Goal: Task Accomplishment & Management: Use online tool/utility

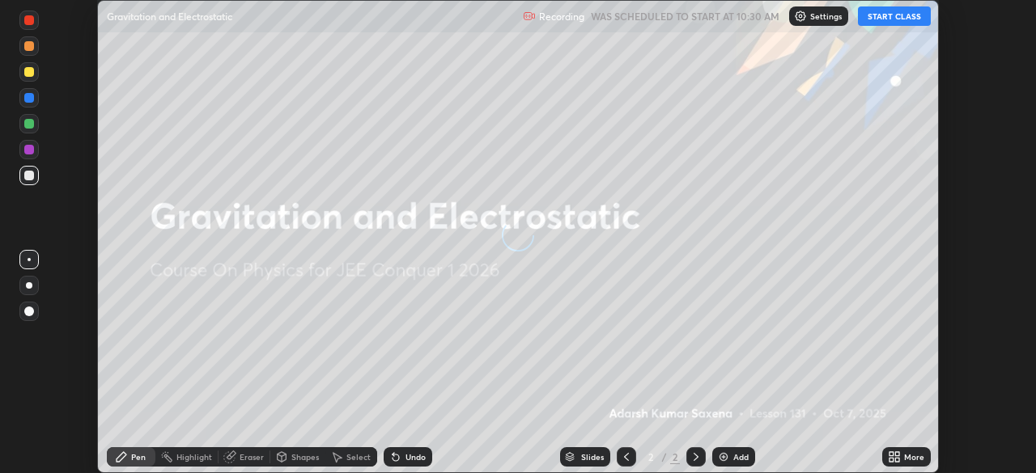
scroll to position [473, 1035]
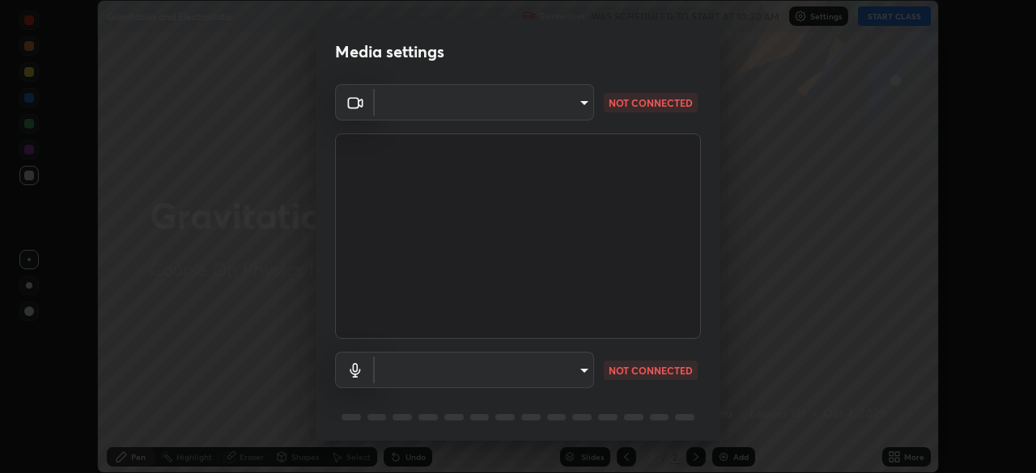
type input "58bb2390f23c468440353df0479802826a2cf34cec2d2474d9d64101ba3878b9"
type input "communications"
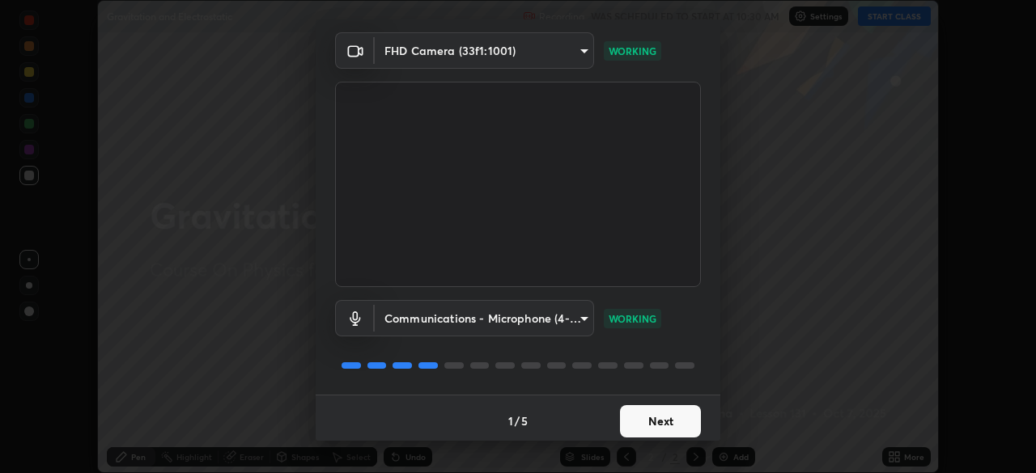
scroll to position [57, 0]
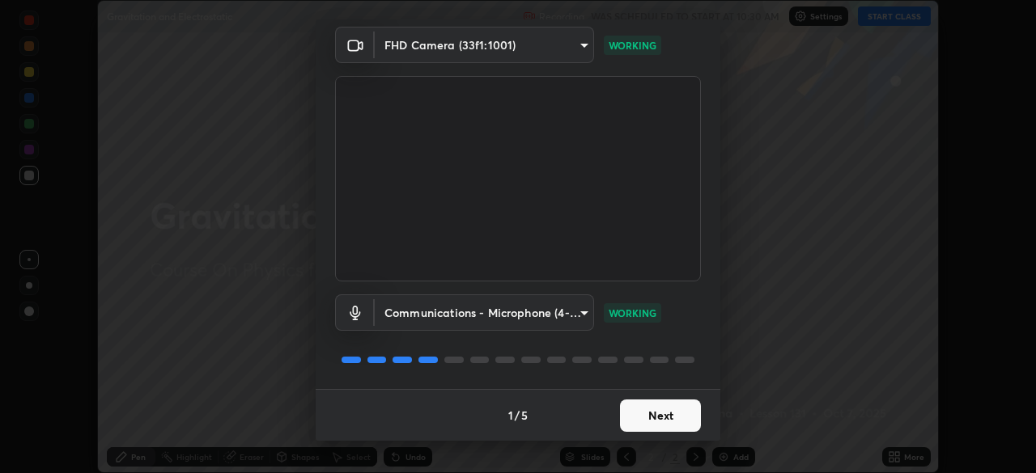
click at [656, 418] on button "Next" at bounding box center [660, 416] width 81 height 32
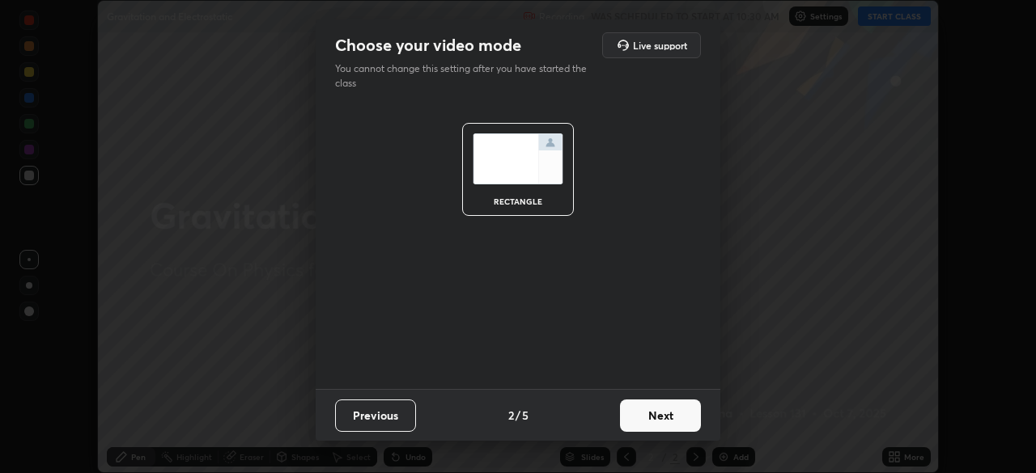
click at [660, 418] on button "Next" at bounding box center [660, 416] width 81 height 32
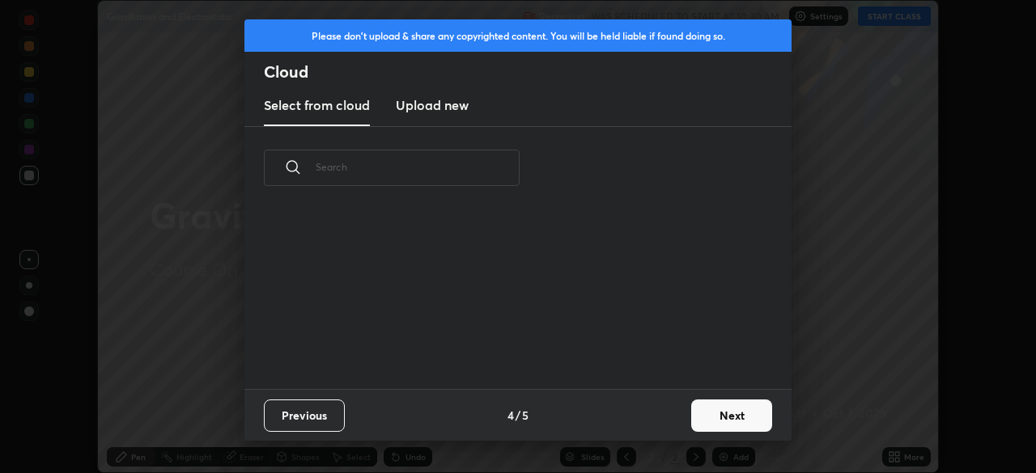
click at [657, 421] on div "Previous 4 / 5 Next" at bounding box center [517, 415] width 547 height 52
click at [698, 421] on button "Next" at bounding box center [731, 416] width 81 height 32
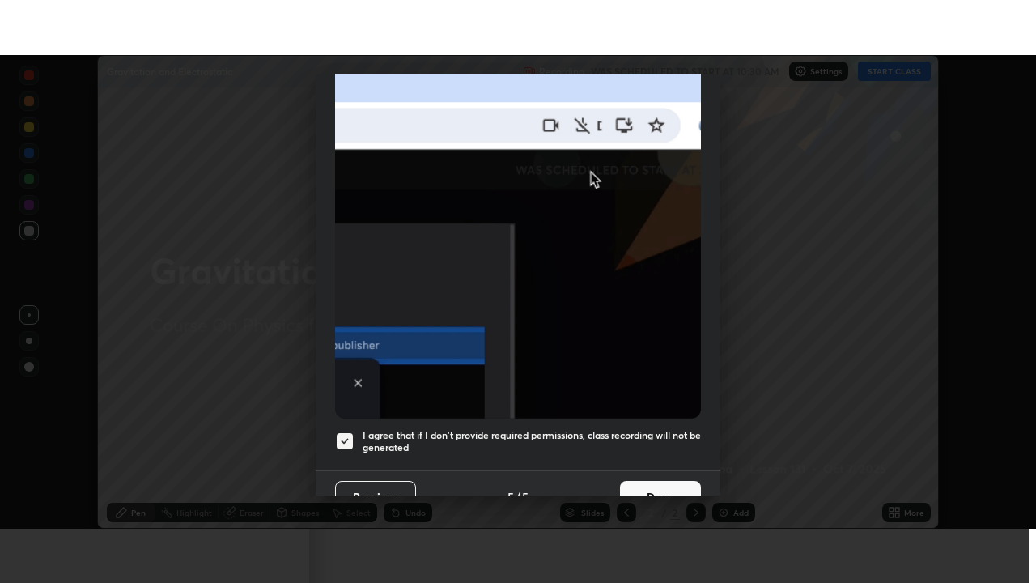
scroll to position [388, 0]
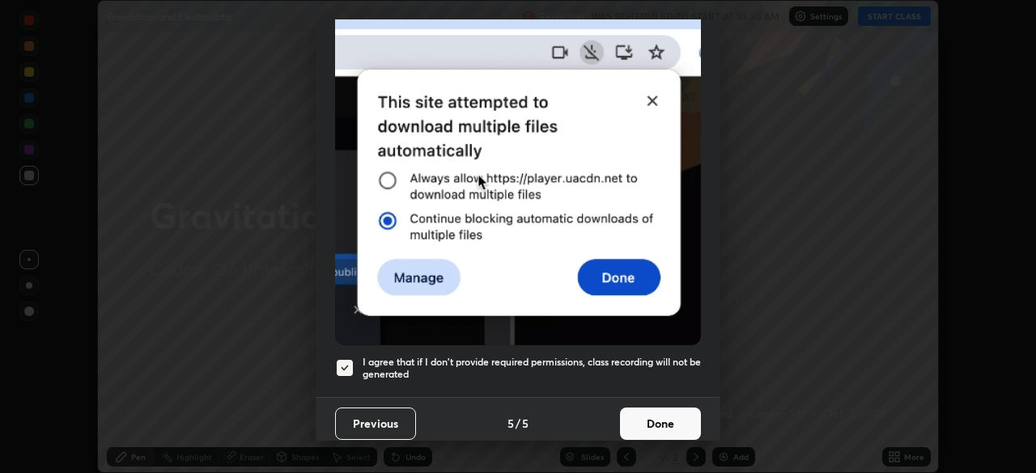
click at [651, 422] on button "Done" at bounding box center [660, 424] width 81 height 32
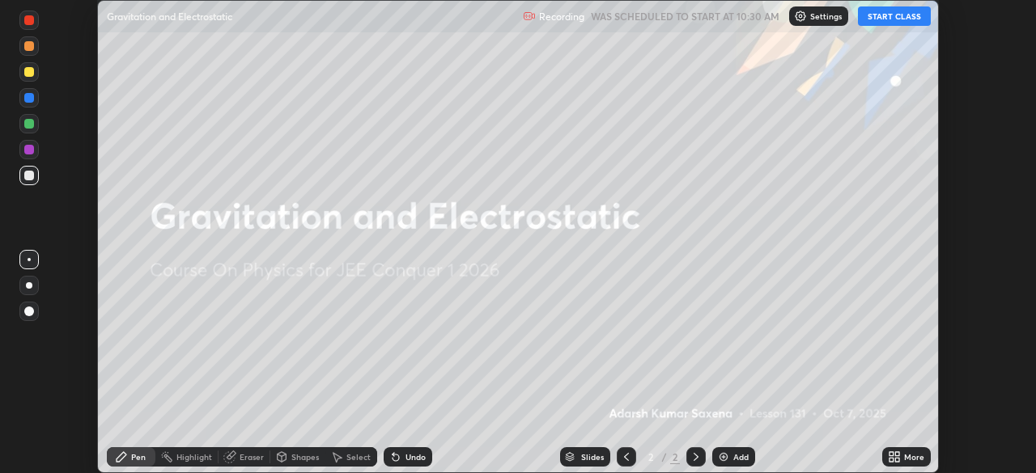
click at [893, 15] on button "START CLASS" at bounding box center [894, 15] width 73 height 19
click at [905, 456] on div "More" at bounding box center [914, 457] width 20 height 8
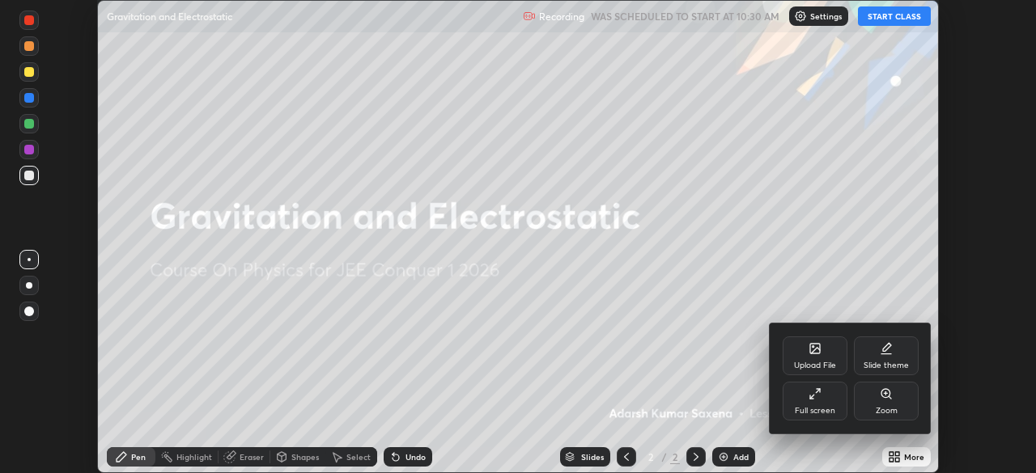
click at [821, 401] on div "Full screen" at bounding box center [815, 401] width 65 height 39
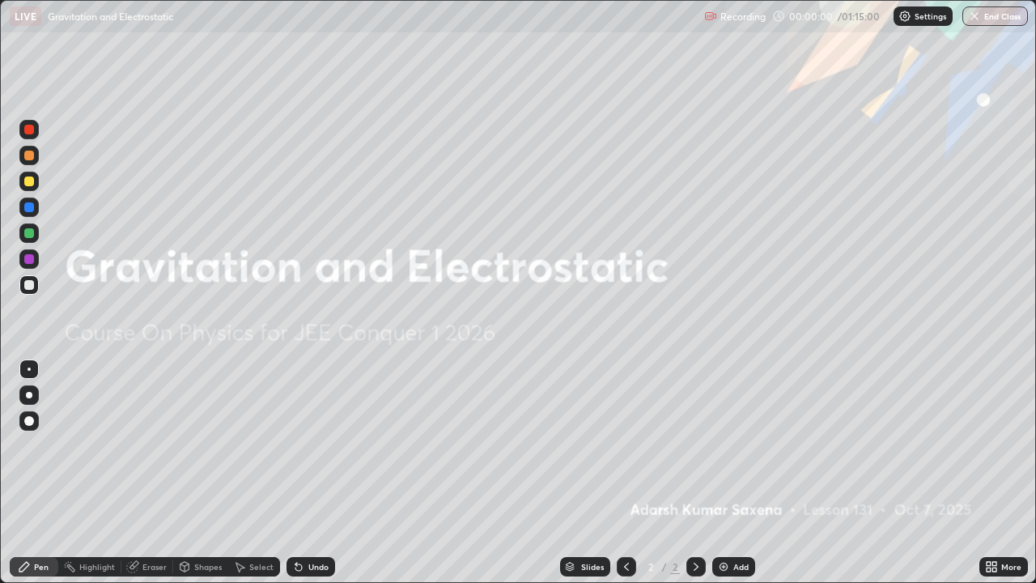
scroll to position [583, 1036]
click at [728, 473] on div "Add" at bounding box center [733, 566] width 43 height 19
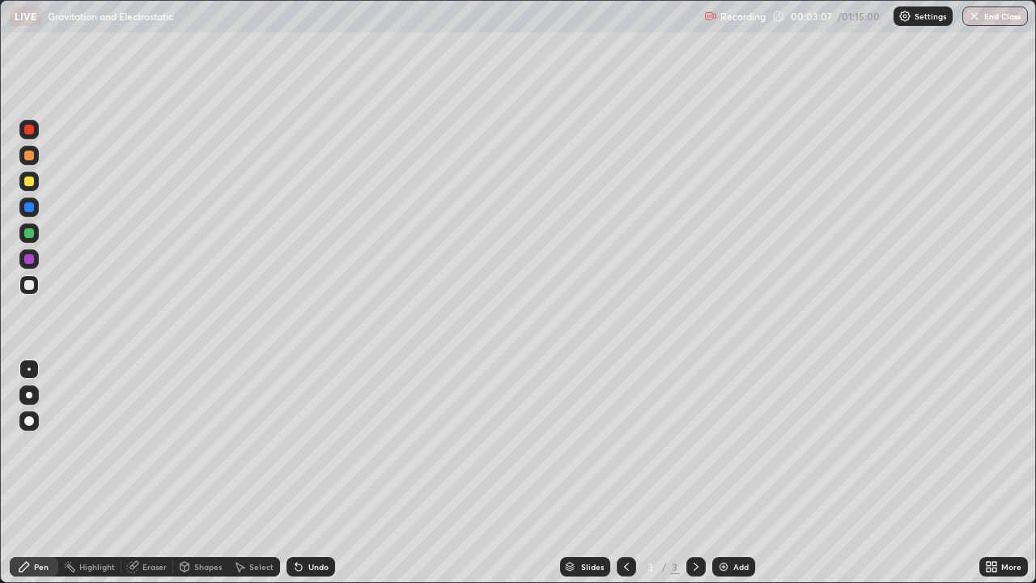
click at [38, 426] on div at bounding box center [28, 420] width 19 height 19
click at [36, 473] on div "Pen" at bounding box center [34, 566] width 49 height 19
click at [26, 473] on icon at bounding box center [24, 566] width 13 height 13
click at [26, 413] on div at bounding box center [28, 420] width 19 height 19
click at [32, 473] on div "Pen" at bounding box center [34, 566] width 49 height 19
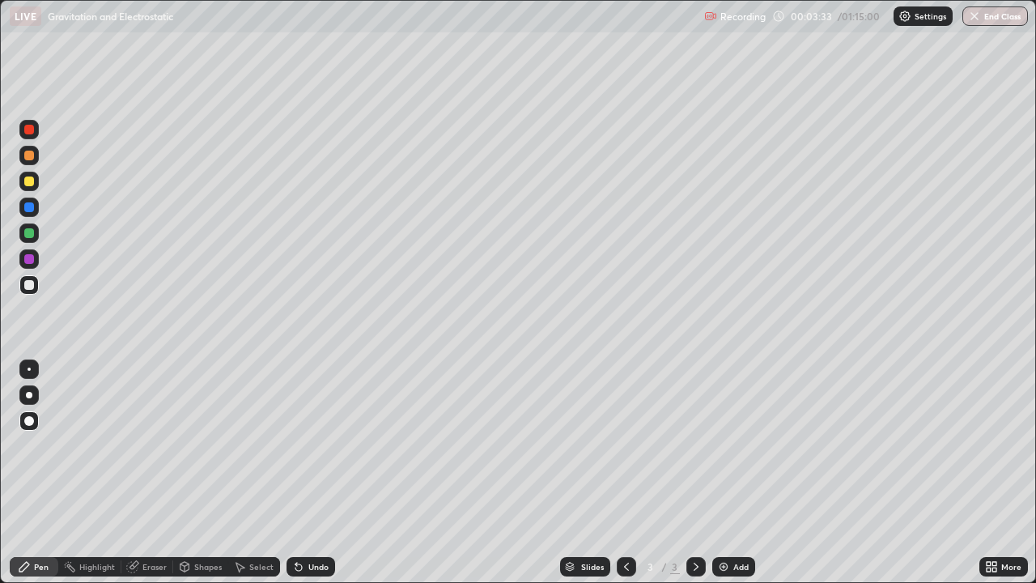
click at [210, 473] on div "Shapes" at bounding box center [208, 566] width 28 height 8
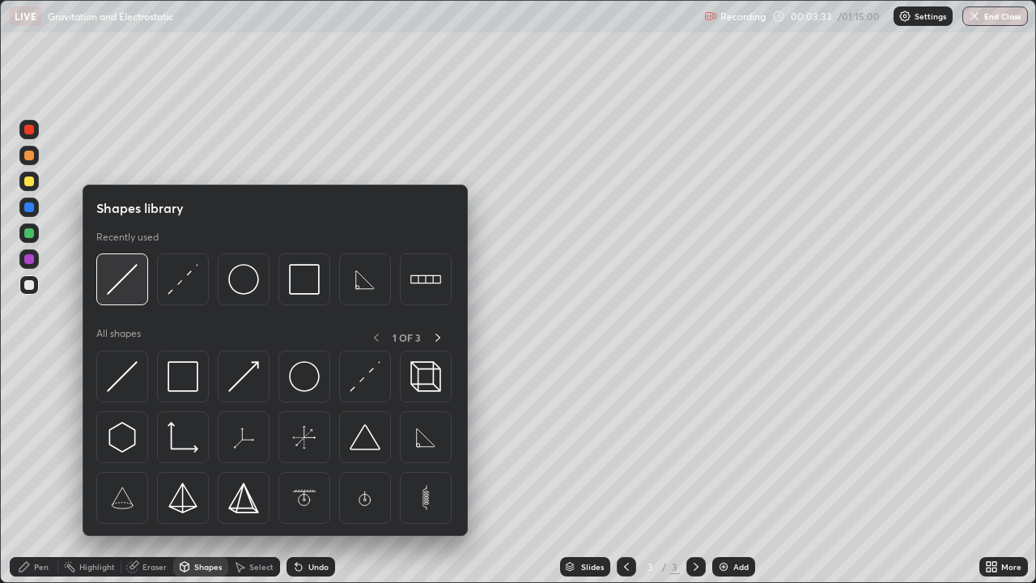
click at [124, 289] on img at bounding box center [122, 279] width 31 height 31
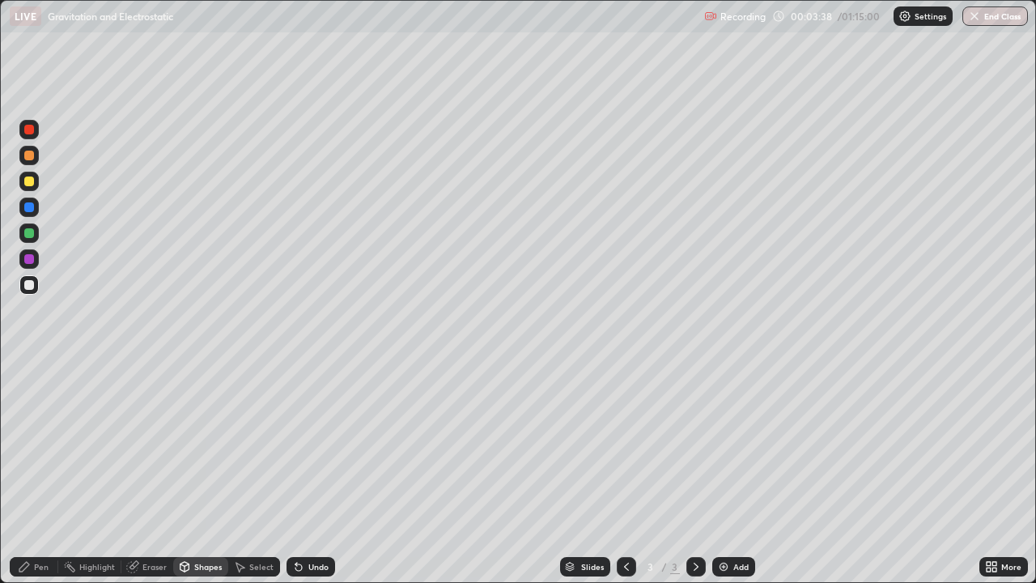
click at [32, 473] on div "Pen" at bounding box center [34, 566] width 49 height 19
click at [214, 473] on div "Shapes" at bounding box center [200, 566] width 55 height 19
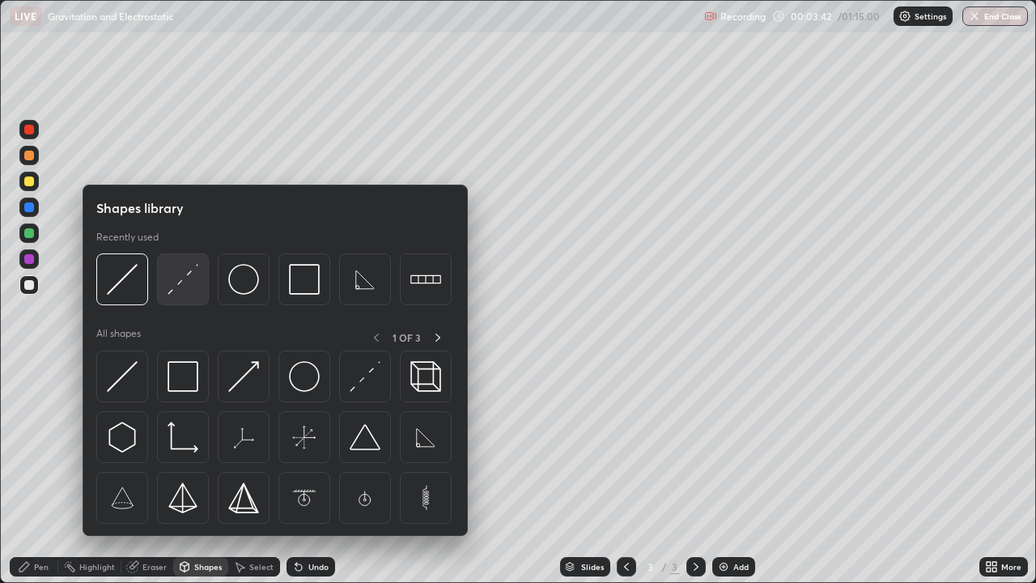
click at [182, 274] on img at bounding box center [183, 279] width 31 height 31
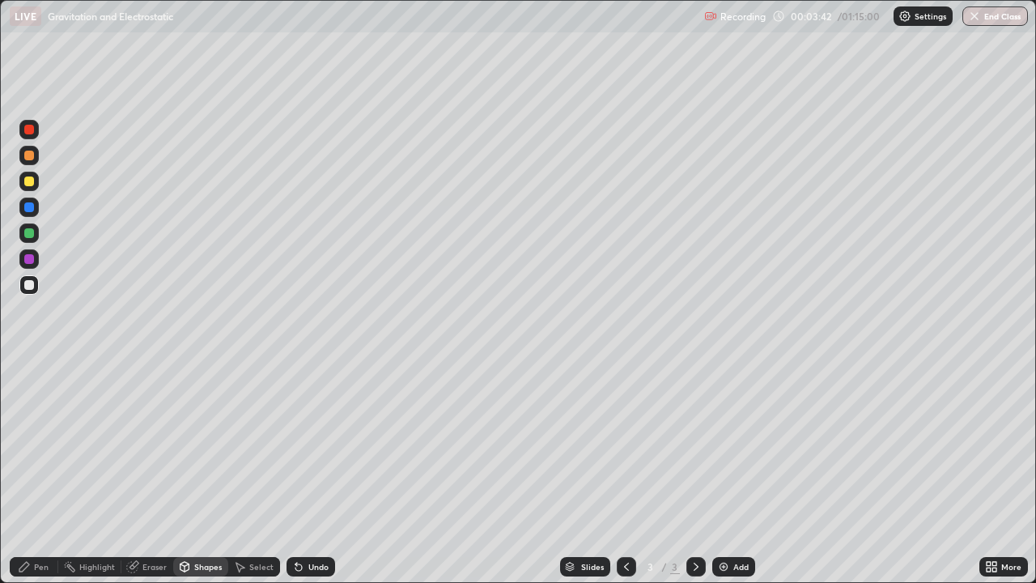
click at [31, 185] on div at bounding box center [29, 181] width 10 height 10
click at [27, 473] on icon at bounding box center [24, 566] width 13 height 13
click at [312, 473] on div "Undo" at bounding box center [318, 566] width 20 height 8
click at [316, 473] on div "Undo" at bounding box center [318, 566] width 20 height 8
click at [313, 473] on div "Undo" at bounding box center [318, 566] width 20 height 8
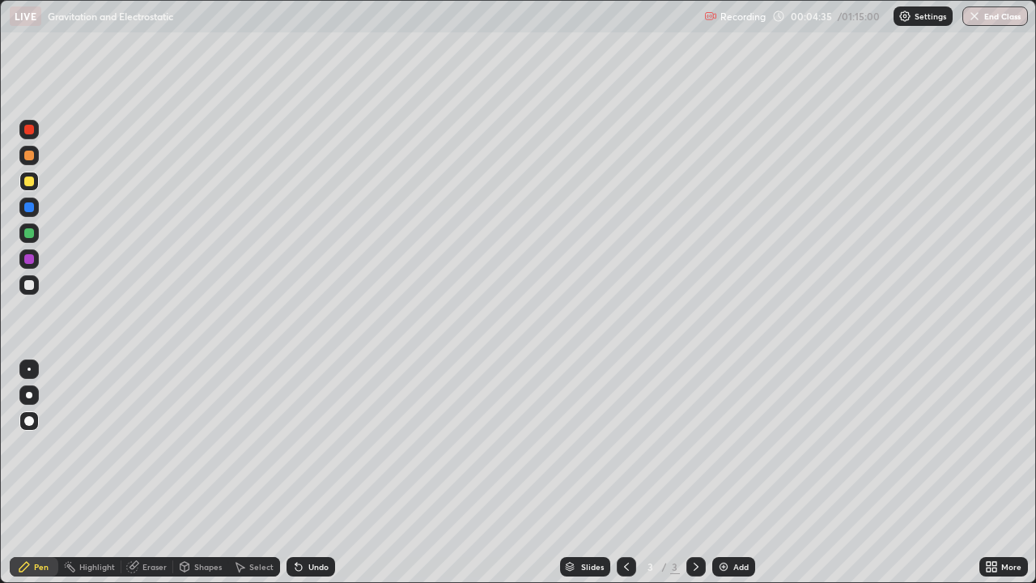
click at [205, 473] on div "Shapes" at bounding box center [200, 566] width 55 height 19
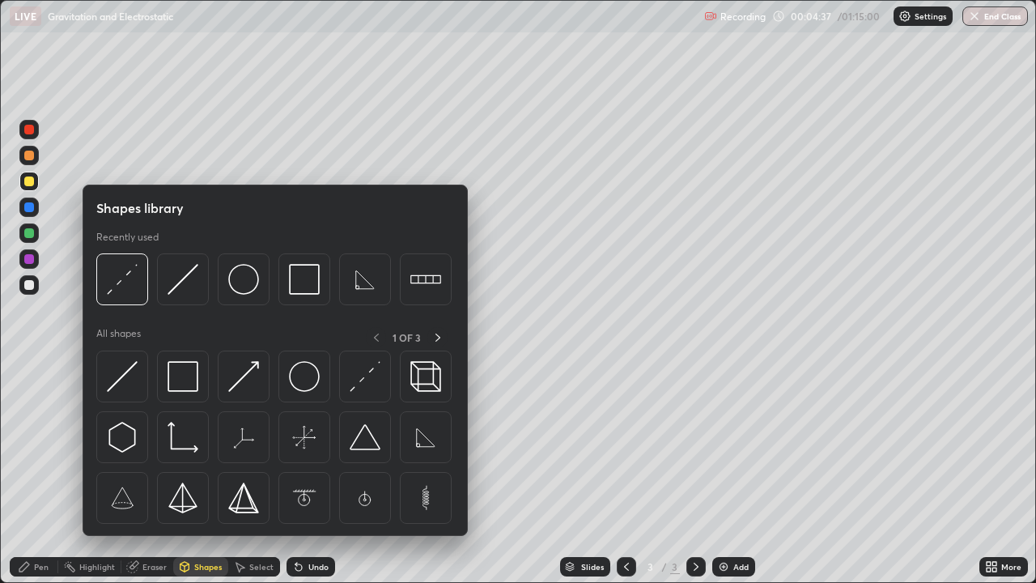
click at [30, 285] on div at bounding box center [29, 285] width 10 height 10
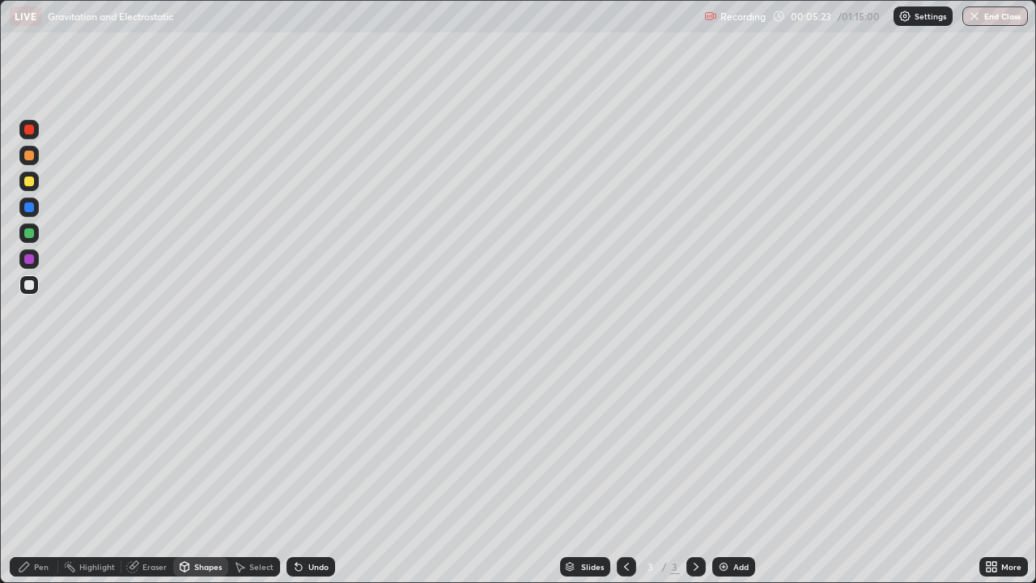
click at [191, 473] on div "Shapes" at bounding box center [200, 566] width 55 height 19
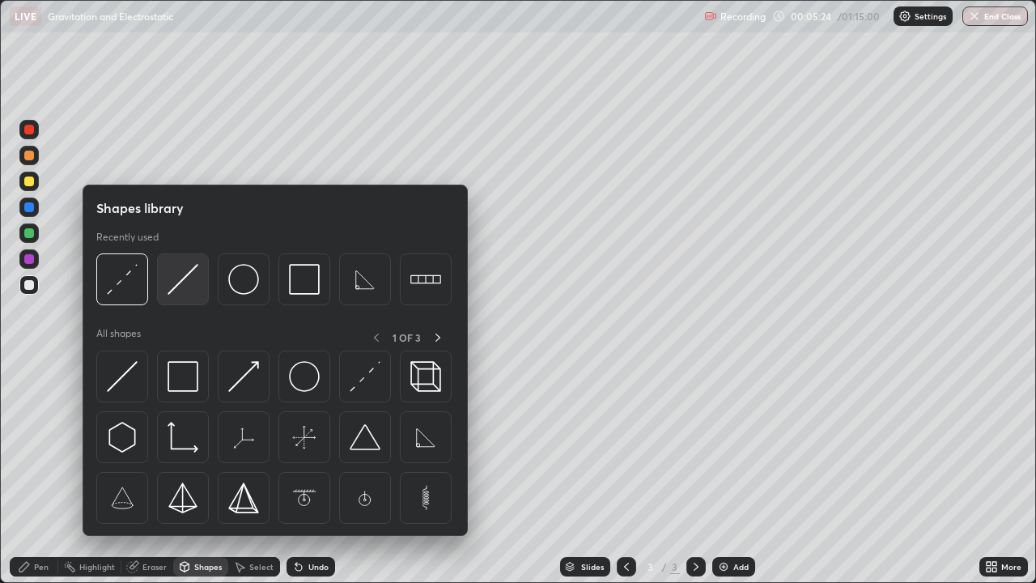
click at [179, 292] on img at bounding box center [183, 279] width 31 height 31
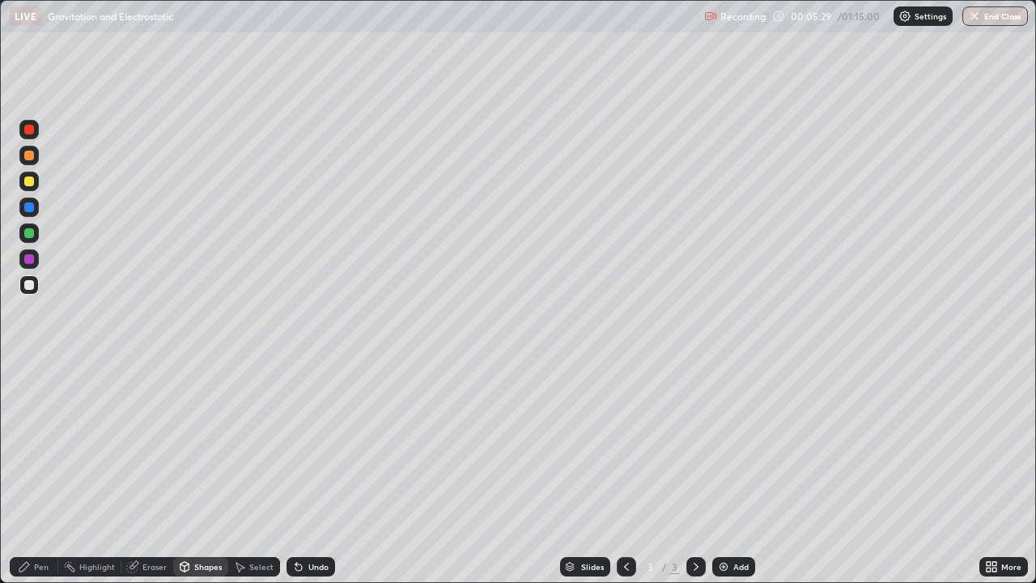
click at [210, 473] on div "Shapes" at bounding box center [200, 566] width 55 height 19
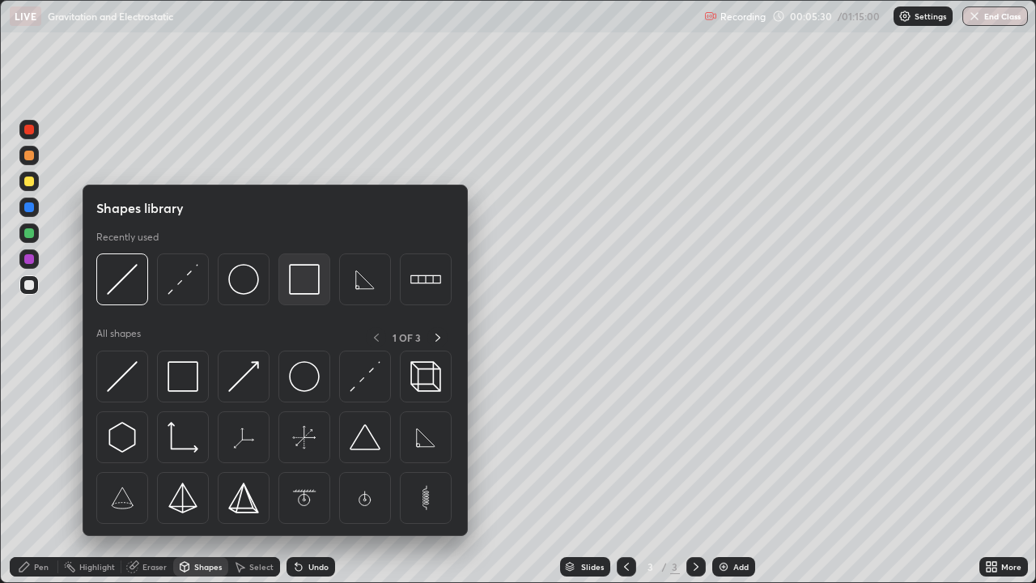
click at [302, 285] on img at bounding box center [304, 279] width 31 height 31
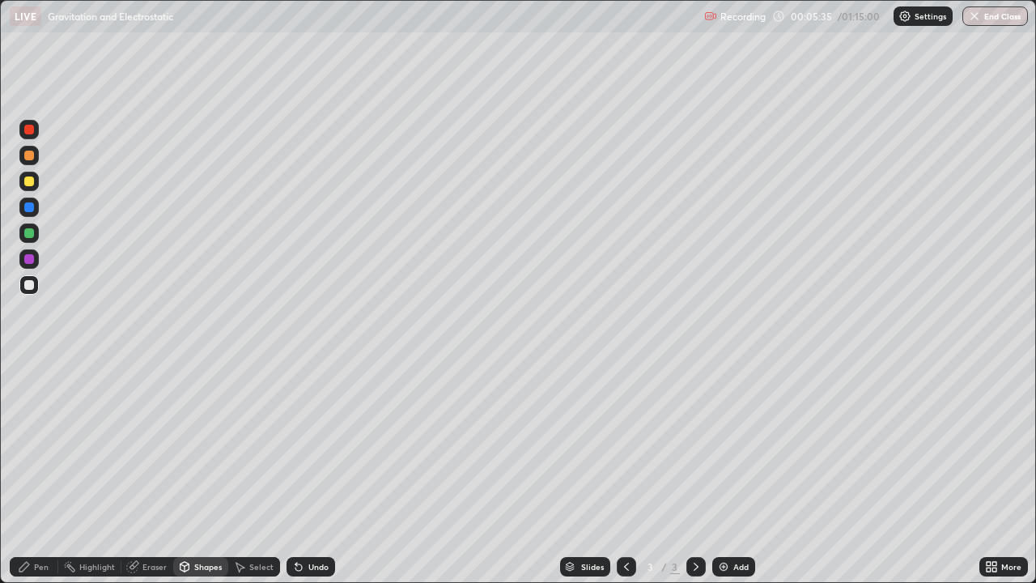
click at [319, 473] on div "Undo" at bounding box center [318, 566] width 20 height 8
click at [213, 473] on div "Shapes" at bounding box center [208, 566] width 28 height 8
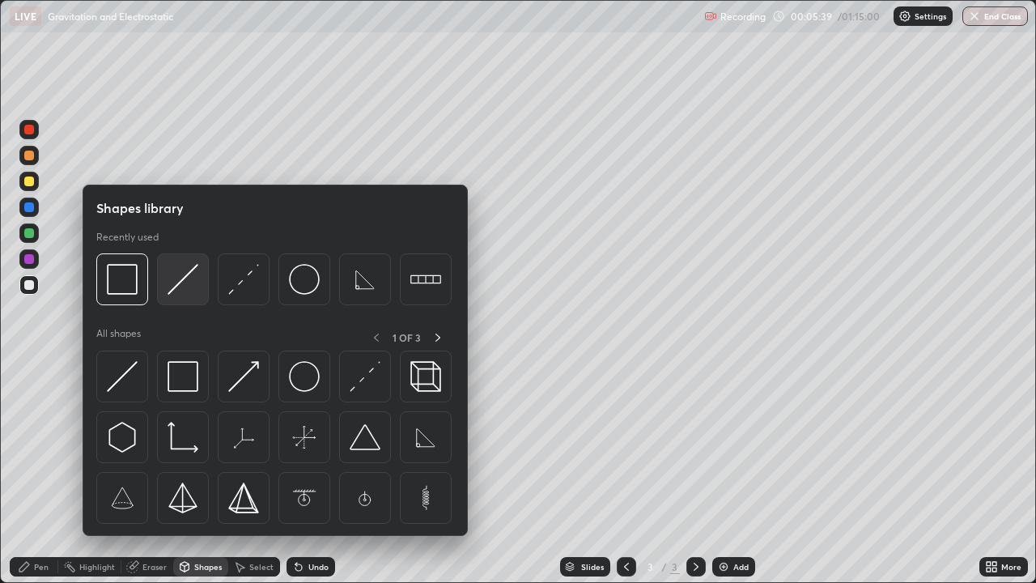
click at [176, 295] on div at bounding box center [183, 279] width 52 height 52
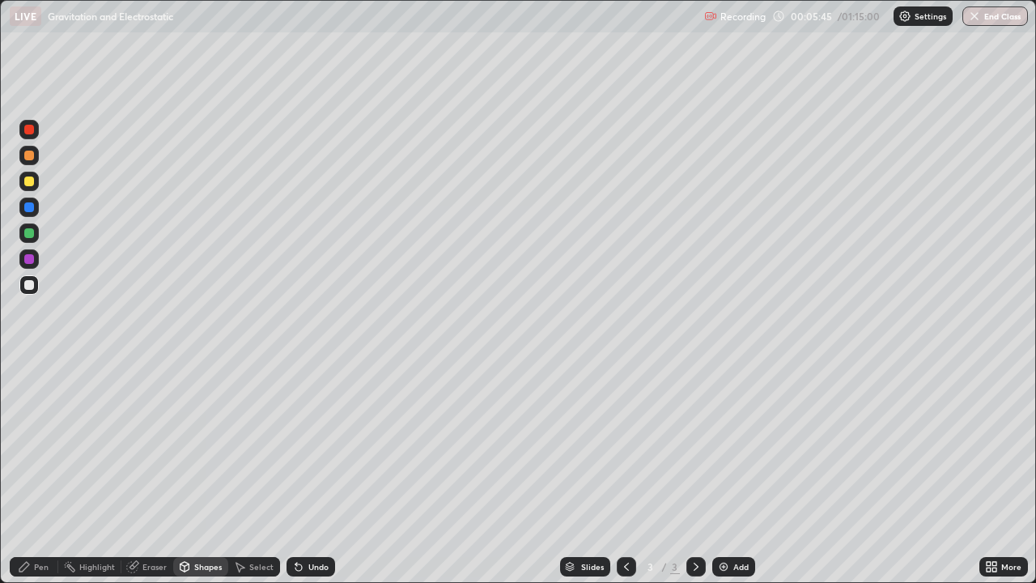
click at [57, 473] on div "Pen" at bounding box center [34, 566] width 49 height 19
click at [207, 473] on div "Shapes" at bounding box center [208, 566] width 28 height 8
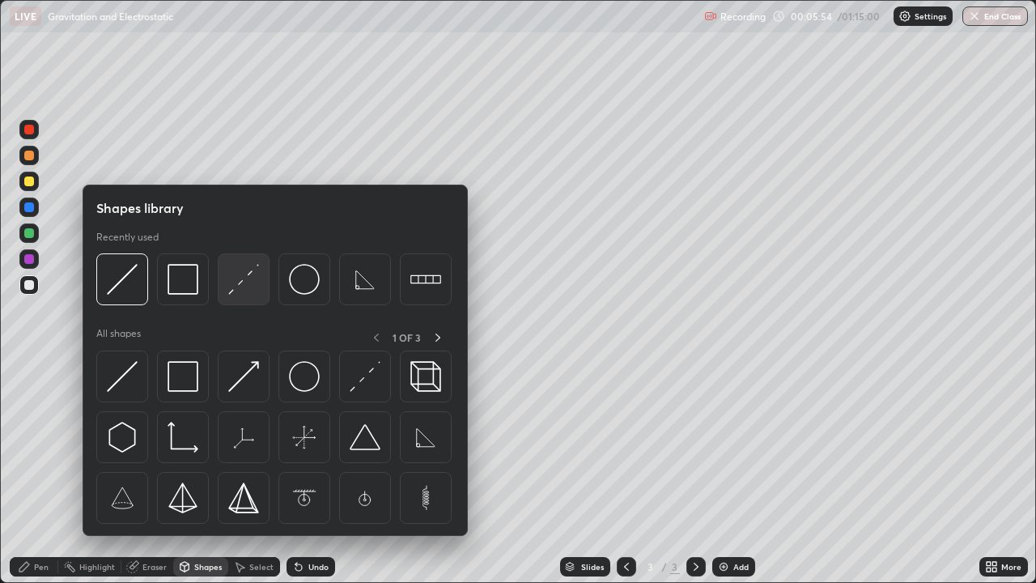
click at [230, 291] on img at bounding box center [243, 279] width 31 height 31
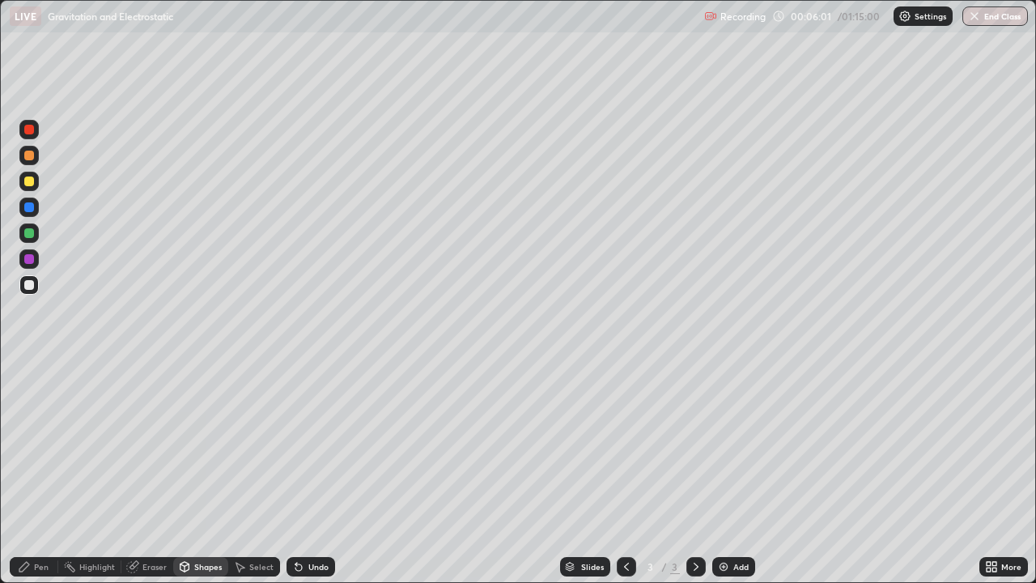
click at [40, 473] on div "Pen" at bounding box center [41, 566] width 15 height 8
click at [303, 473] on div "Undo" at bounding box center [311, 566] width 49 height 19
click at [320, 473] on div "Undo" at bounding box center [318, 566] width 20 height 8
click at [313, 473] on div "Undo" at bounding box center [318, 566] width 20 height 8
click at [312, 473] on div "Undo" at bounding box center [318, 566] width 20 height 8
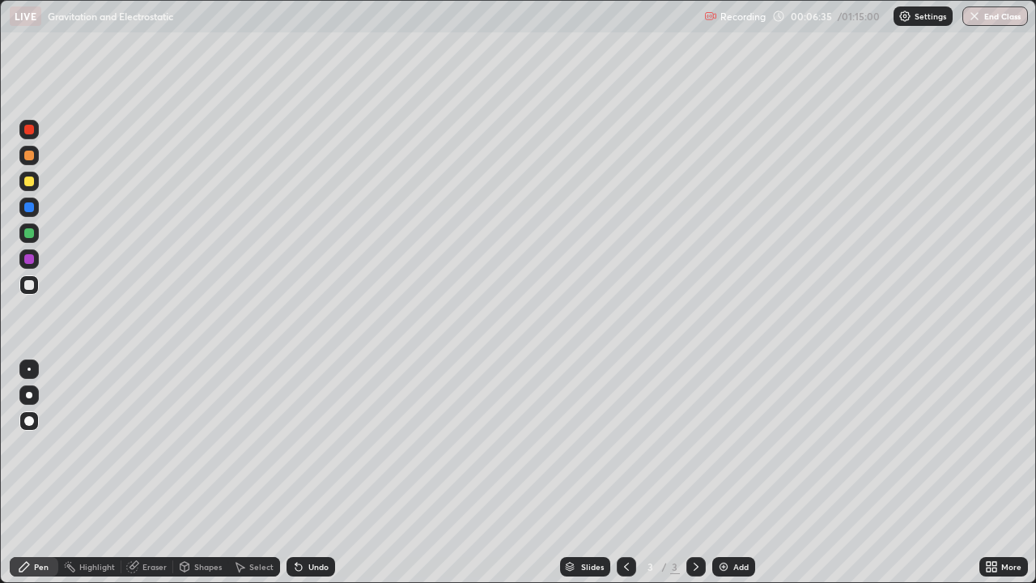
click at [305, 473] on div "Undo" at bounding box center [311, 566] width 49 height 19
click at [308, 473] on div "Undo" at bounding box center [318, 566] width 20 height 8
click at [296, 473] on icon at bounding box center [298, 567] width 6 height 6
click at [201, 473] on div "Shapes" at bounding box center [208, 566] width 28 height 8
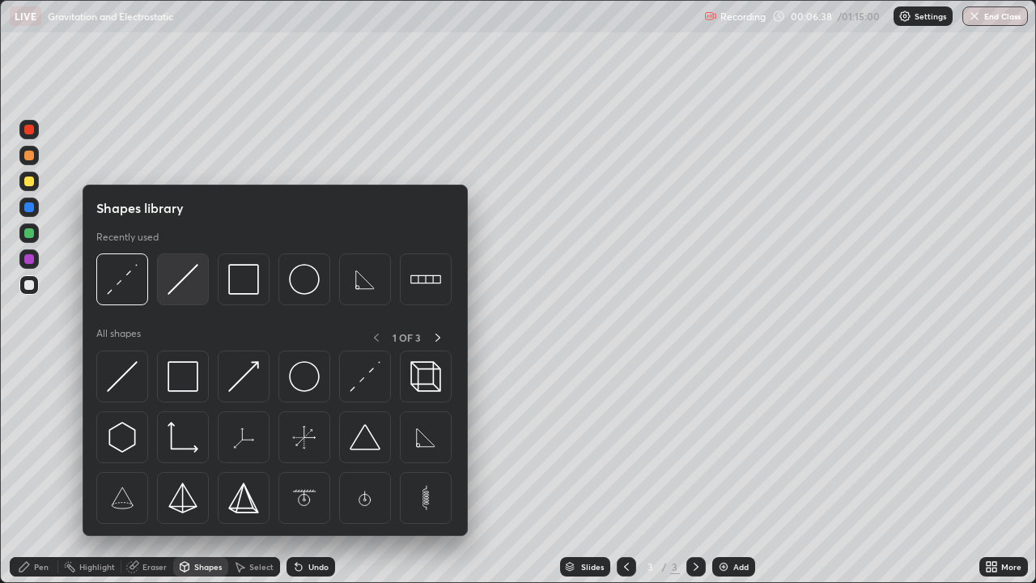
click at [173, 292] on img at bounding box center [183, 279] width 31 height 31
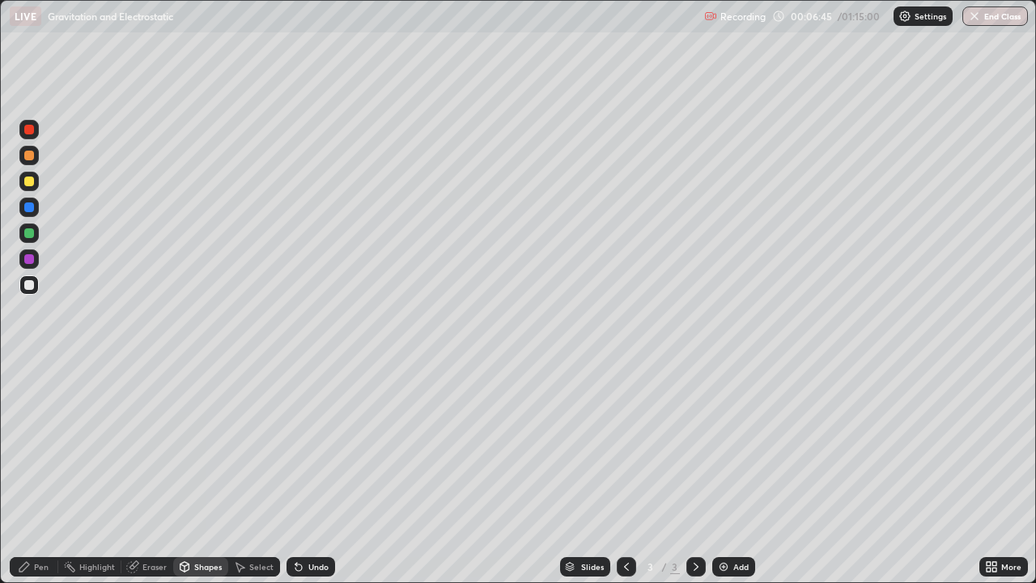
click at [45, 473] on div "Pen" at bounding box center [41, 566] width 15 height 8
click at [217, 473] on div "Shapes" at bounding box center [208, 566] width 28 height 8
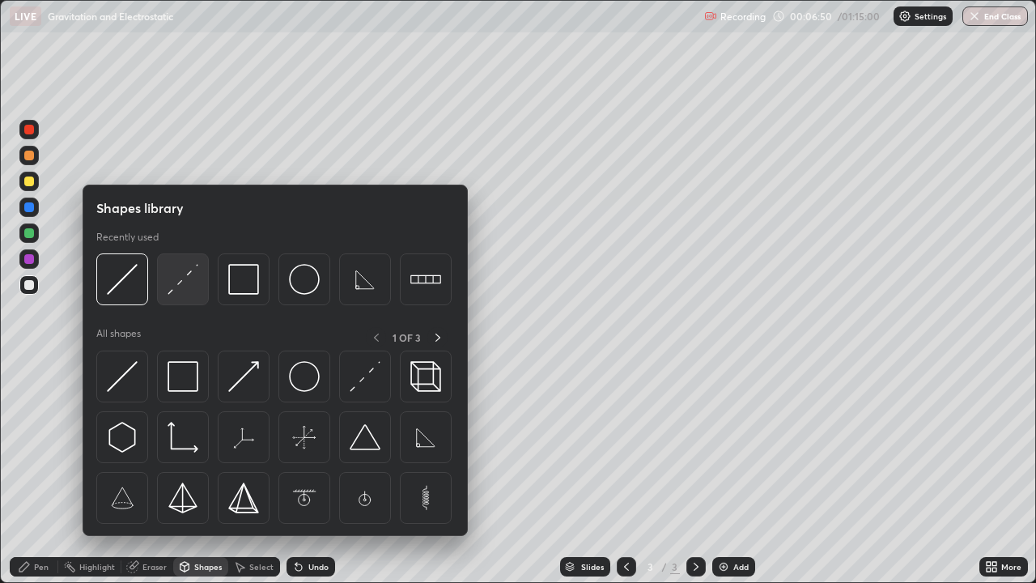
click at [184, 289] on img at bounding box center [183, 279] width 31 height 31
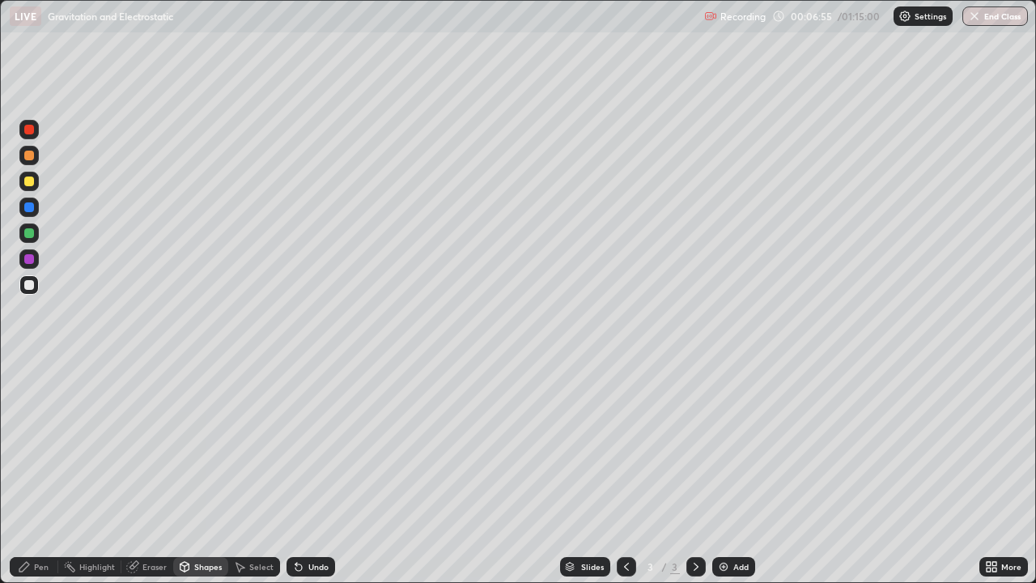
click at [38, 473] on div "Pen" at bounding box center [41, 566] width 15 height 8
click at [39, 473] on div "Pen" at bounding box center [41, 566] width 15 height 8
click at [24, 287] on div at bounding box center [29, 285] width 10 height 10
click at [31, 473] on div "Pen" at bounding box center [34, 566] width 49 height 19
click at [211, 473] on div "Shapes" at bounding box center [208, 566] width 28 height 8
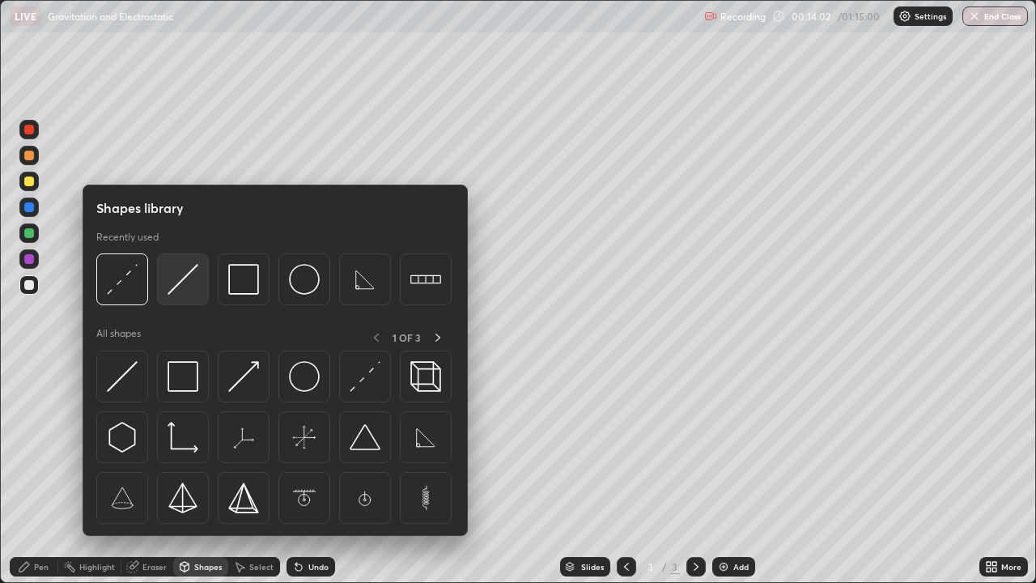
click at [179, 289] on img at bounding box center [183, 279] width 31 height 31
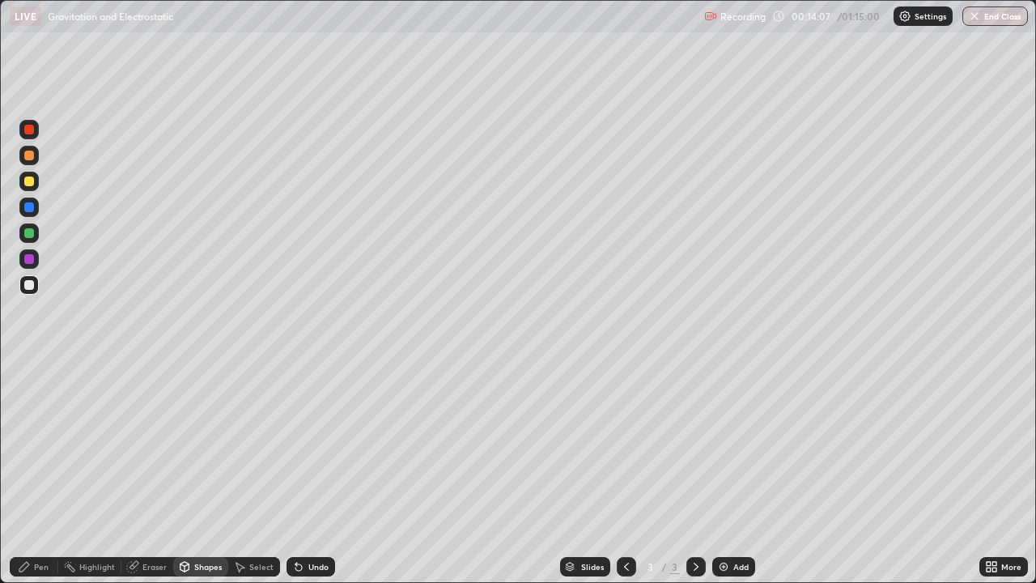
click at [36, 473] on div "Pen" at bounding box center [41, 566] width 15 height 8
click at [159, 473] on div "Eraser" at bounding box center [154, 566] width 24 height 8
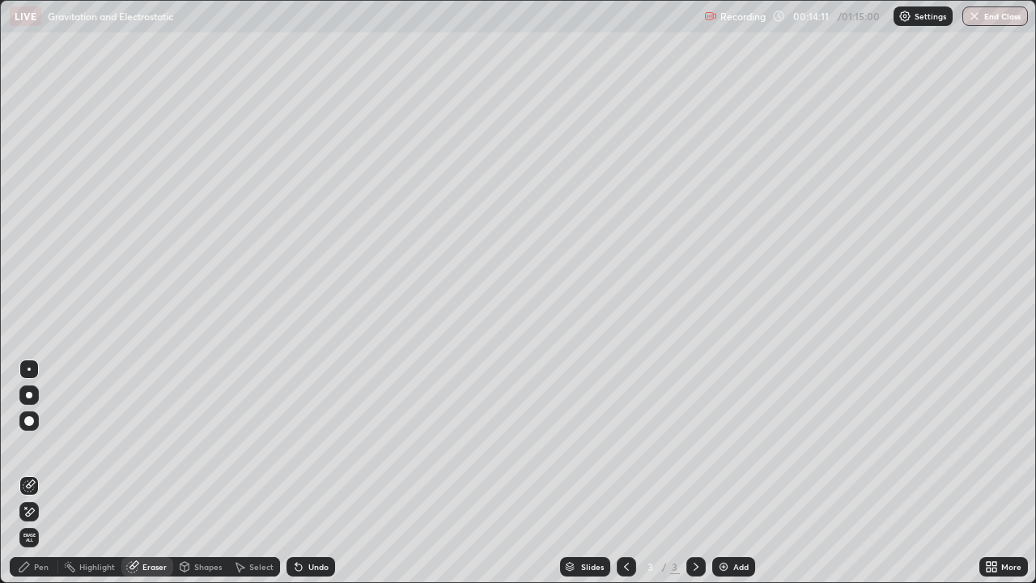
click at [199, 473] on div "Shapes" at bounding box center [208, 566] width 28 height 8
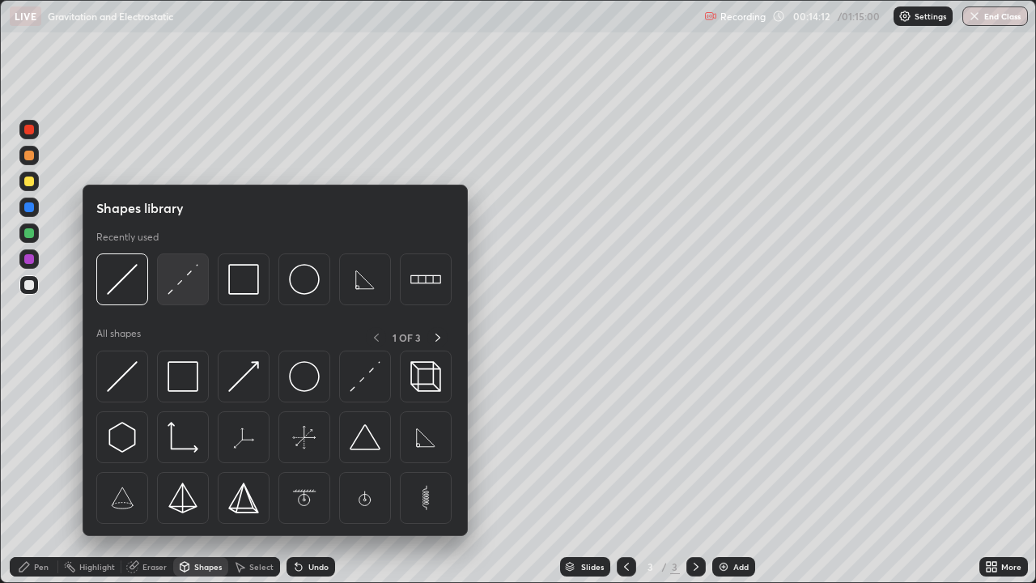
click at [179, 282] on img at bounding box center [183, 279] width 31 height 31
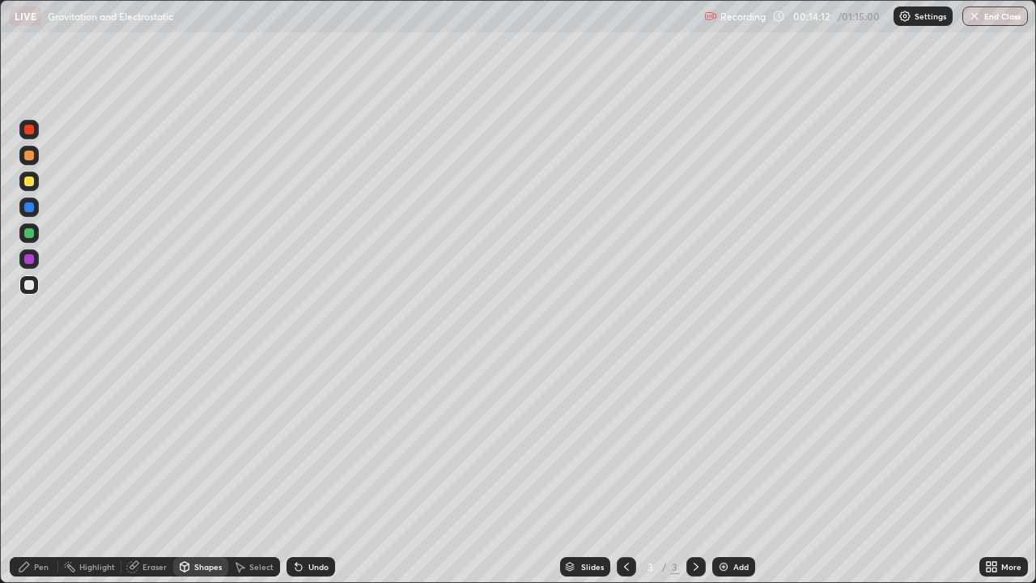
click at [28, 205] on div at bounding box center [29, 207] width 10 height 10
click at [33, 473] on div "Pen" at bounding box center [34, 566] width 49 height 19
click at [299, 473] on icon at bounding box center [298, 567] width 6 height 6
click at [304, 473] on div "Undo" at bounding box center [311, 566] width 49 height 19
click at [313, 473] on div "Undo" at bounding box center [318, 566] width 20 height 8
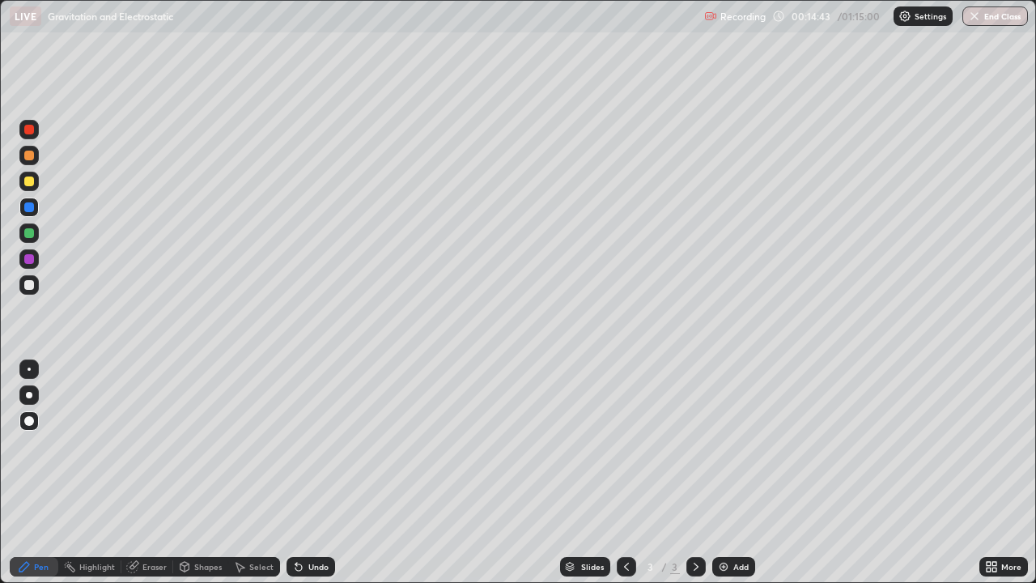
click at [315, 473] on div "Undo" at bounding box center [318, 566] width 20 height 8
click at [197, 473] on div "Shapes" at bounding box center [200, 566] width 55 height 19
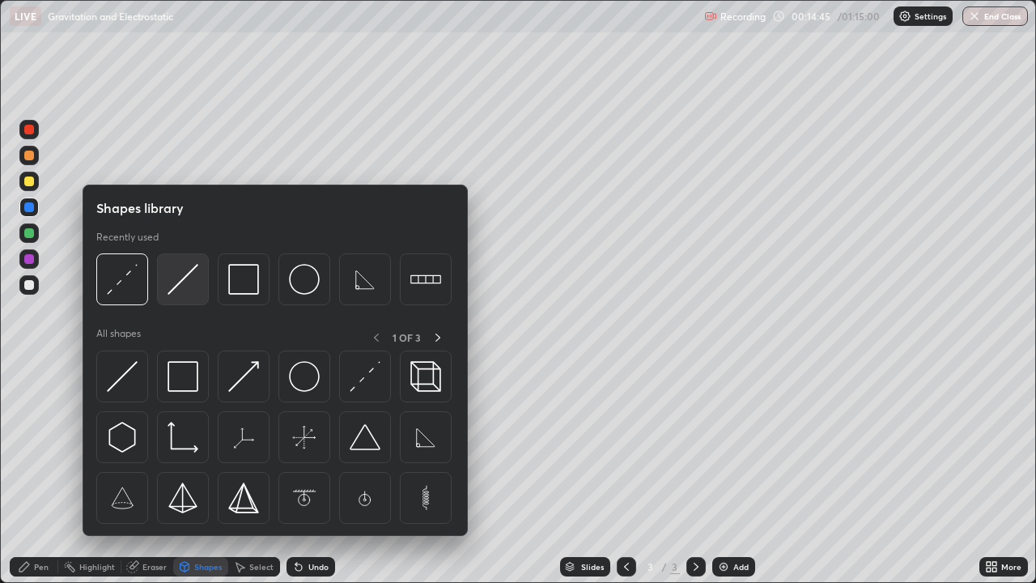
click at [177, 287] on img at bounding box center [183, 279] width 31 height 31
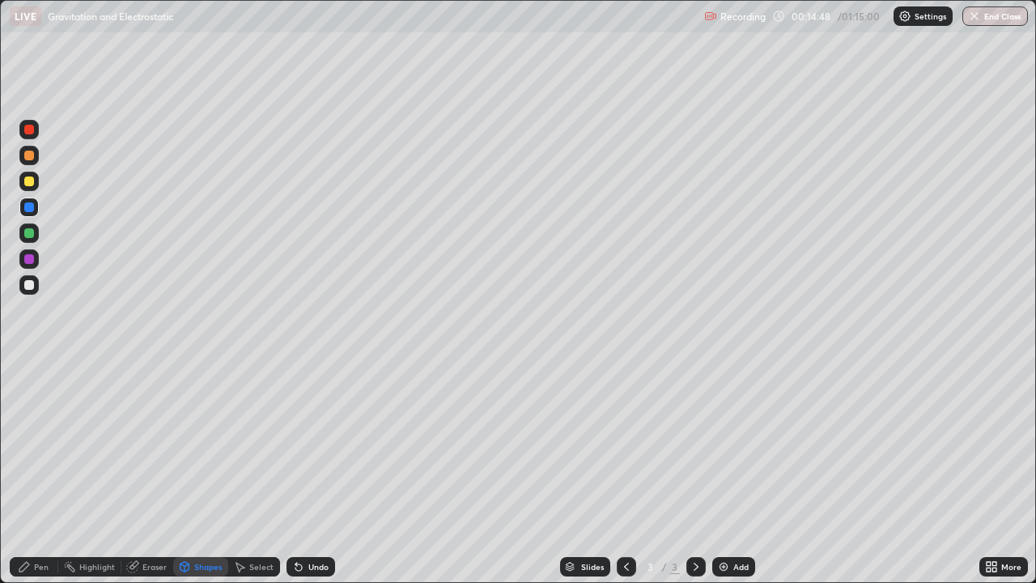
click at [33, 473] on div "Pen" at bounding box center [34, 566] width 49 height 19
click at [203, 473] on div "Shapes" at bounding box center [208, 566] width 28 height 8
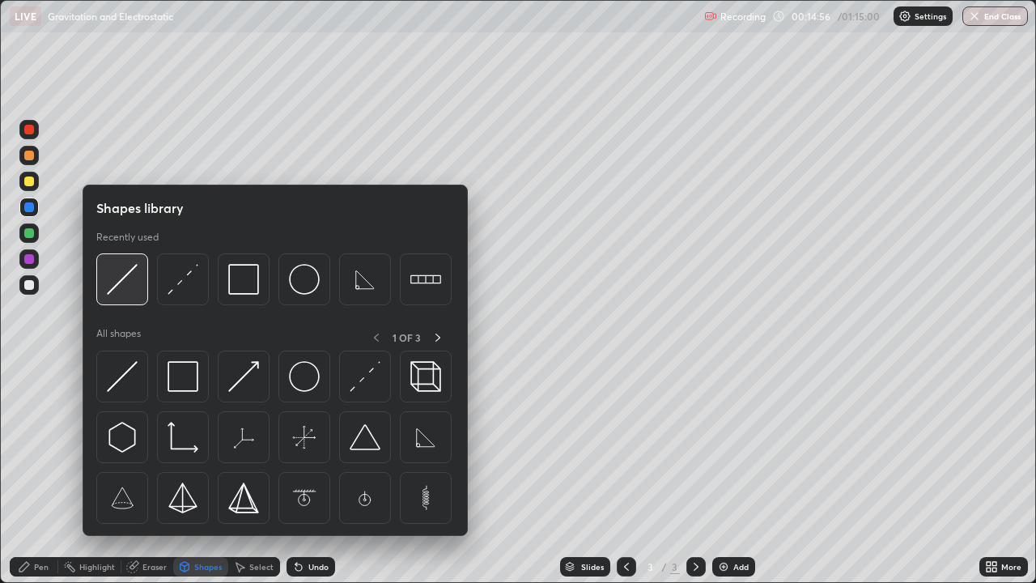
click at [122, 289] on img at bounding box center [122, 279] width 31 height 31
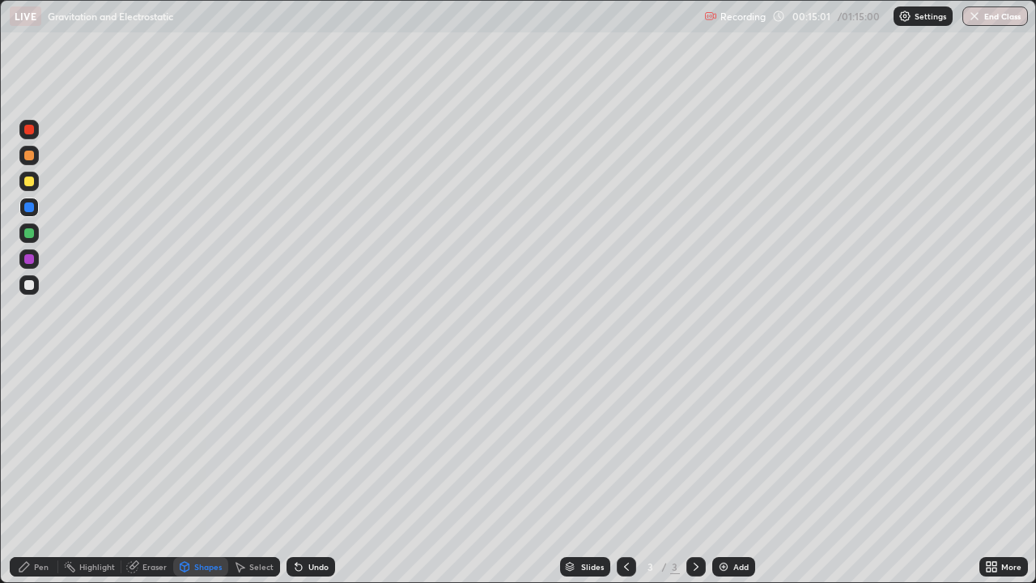
click at [42, 473] on div "Pen" at bounding box center [34, 566] width 49 height 19
click at [727, 473] on div "Add" at bounding box center [733, 566] width 43 height 19
click at [29, 287] on div at bounding box center [29, 285] width 10 height 10
click at [28, 473] on div "Pen" at bounding box center [34, 566] width 49 height 19
click at [44, 473] on div "Pen" at bounding box center [41, 566] width 15 height 8
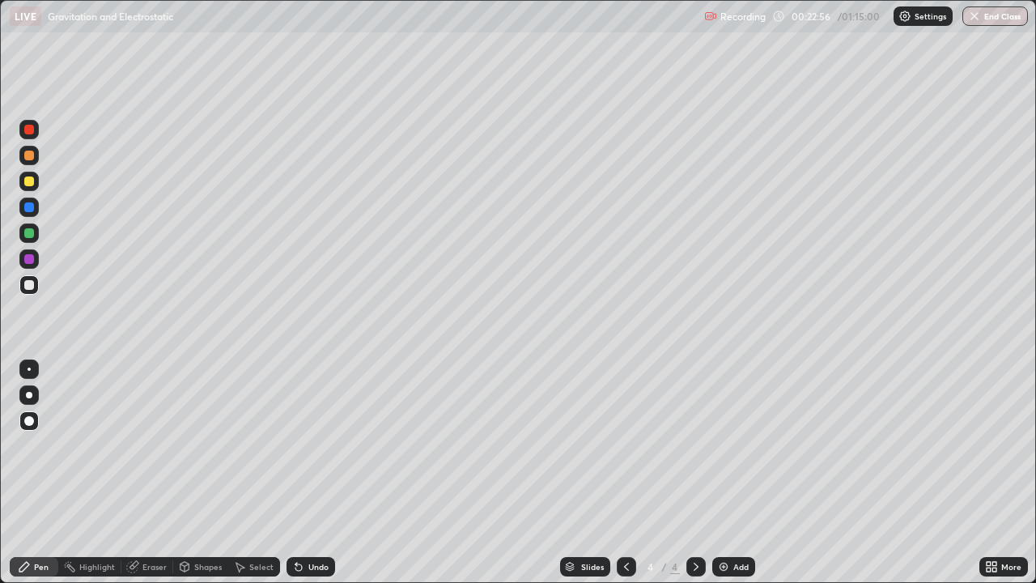
click at [30, 430] on div at bounding box center [28, 420] width 19 height 19
click at [210, 473] on div "Shapes" at bounding box center [208, 566] width 28 height 8
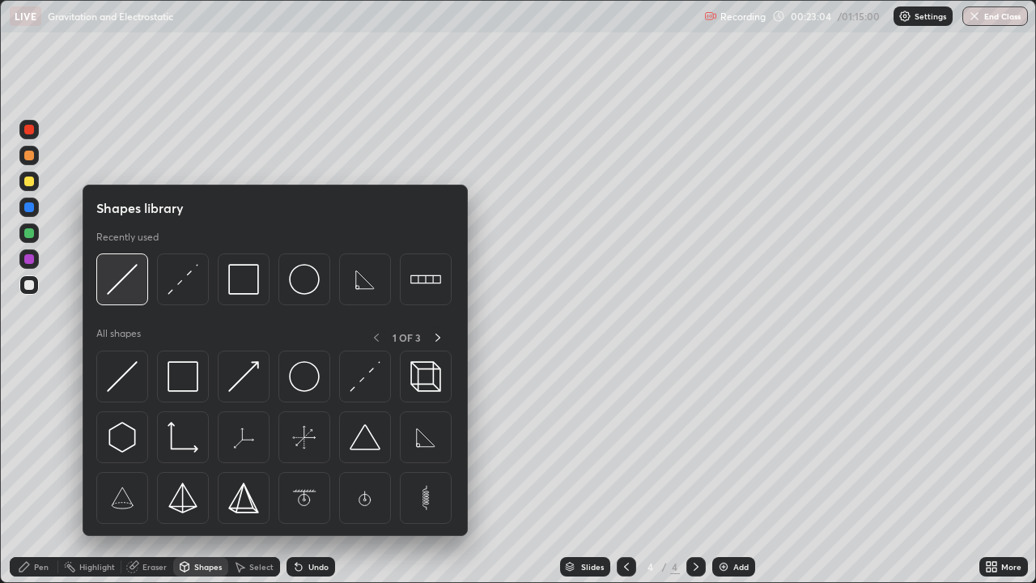
click at [113, 279] on img at bounding box center [122, 279] width 31 height 31
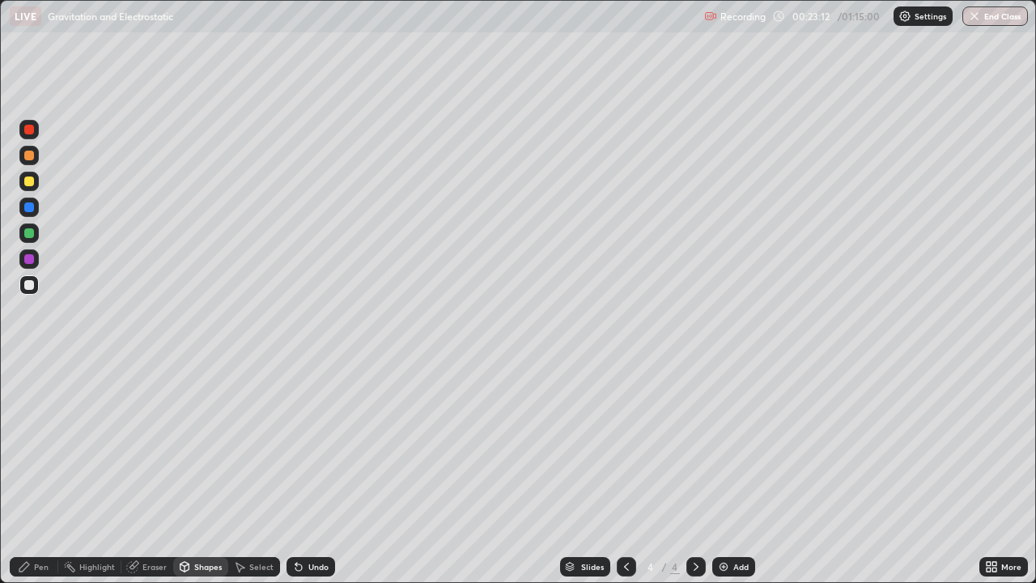
click at [37, 473] on div "Pen" at bounding box center [34, 566] width 49 height 19
click at [196, 473] on div "Shapes" at bounding box center [200, 566] width 55 height 19
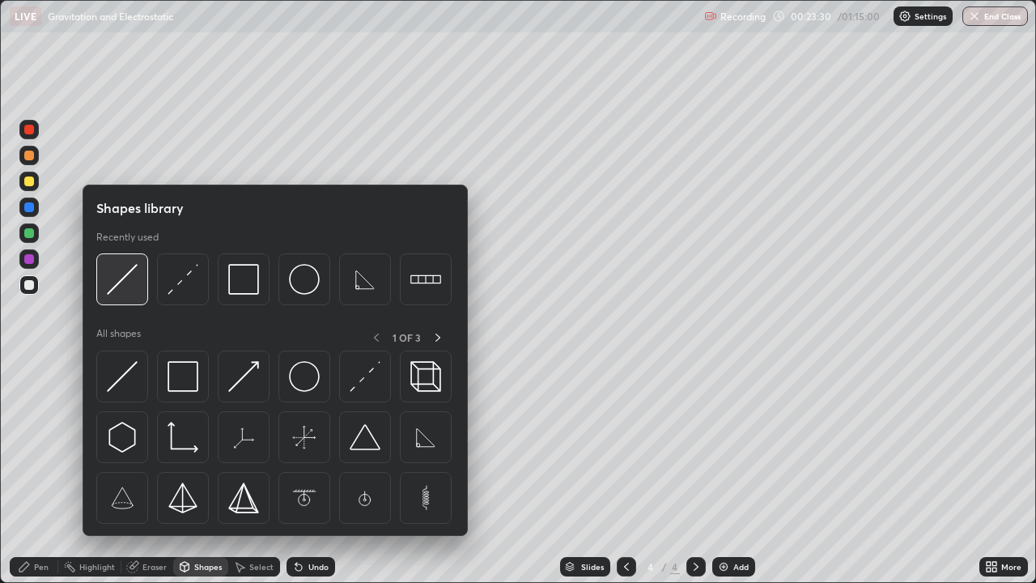
click at [125, 287] on img at bounding box center [122, 279] width 31 height 31
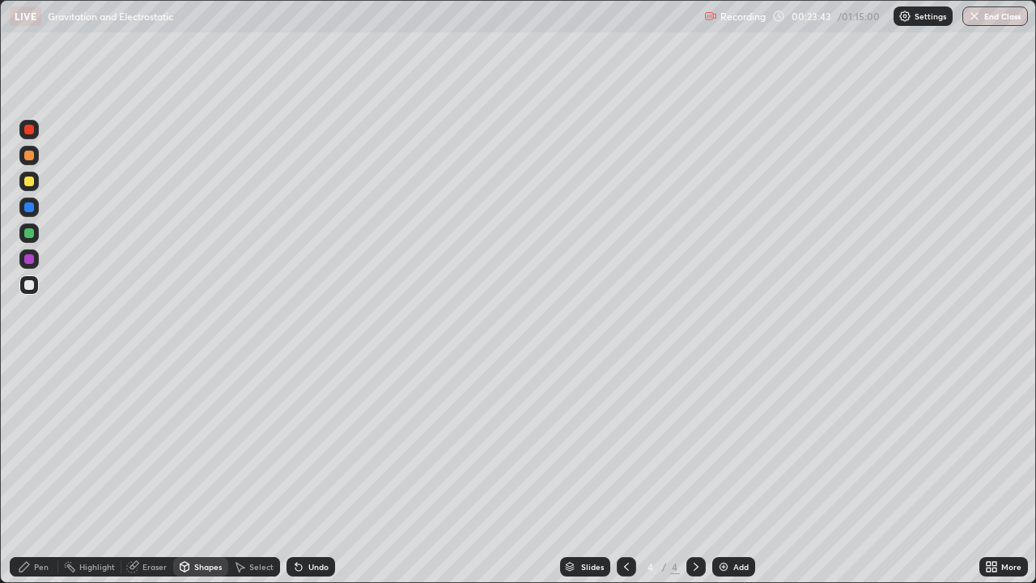
click at [34, 473] on div "Pen" at bounding box center [41, 566] width 15 height 8
click at [198, 473] on div "Shapes" at bounding box center [208, 566] width 28 height 8
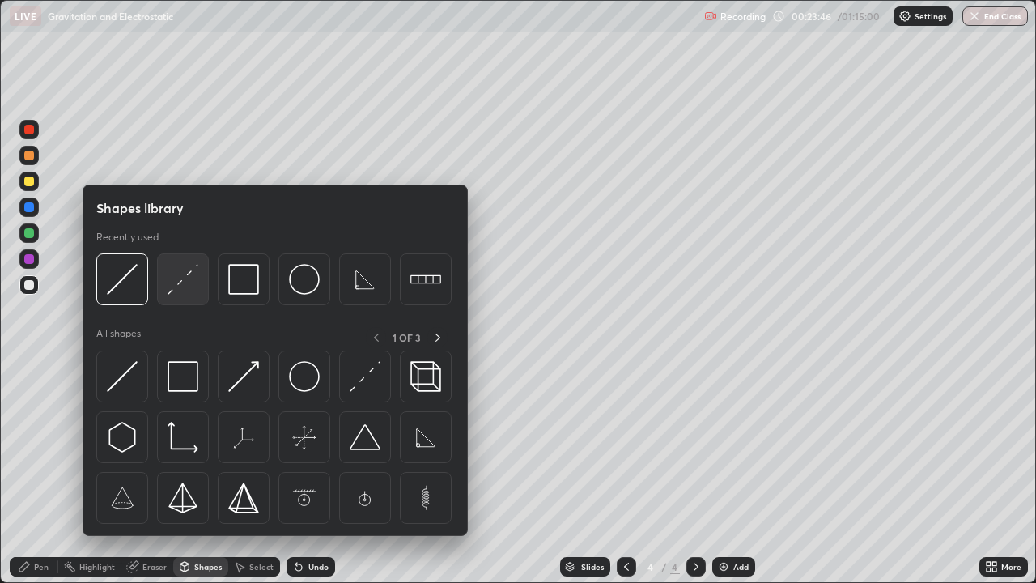
click at [176, 295] on img at bounding box center [183, 279] width 31 height 31
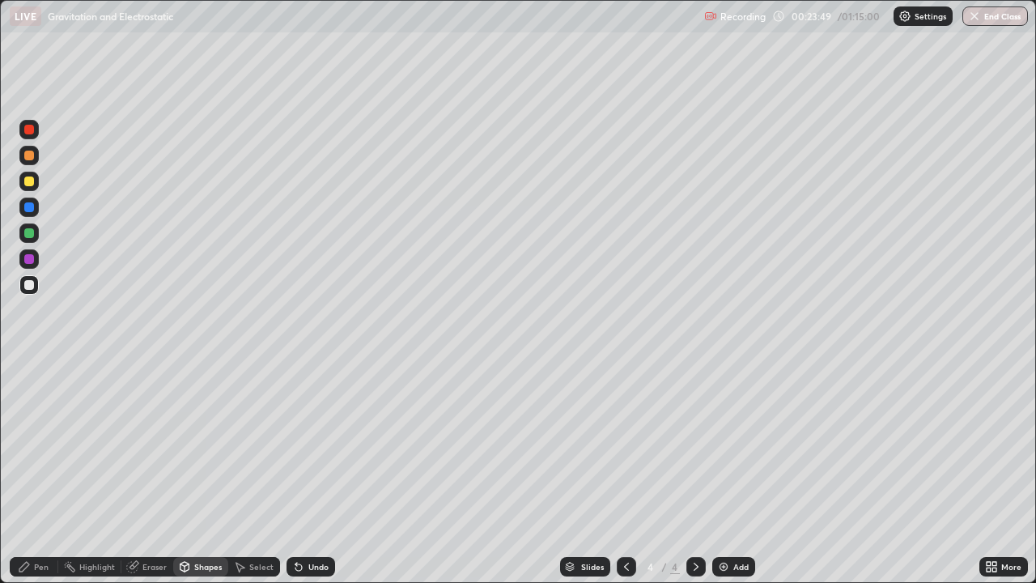
click at [36, 473] on div "Pen" at bounding box center [34, 566] width 49 height 19
click at [308, 473] on div "Undo" at bounding box center [318, 566] width 20 height 8
click at [305, 473] on div "Undo" at bounding box center [311, 566] width 49 height 19
click at [207, 473] on div "Shapes" at bounding box center [208, 566] width 28 height 8
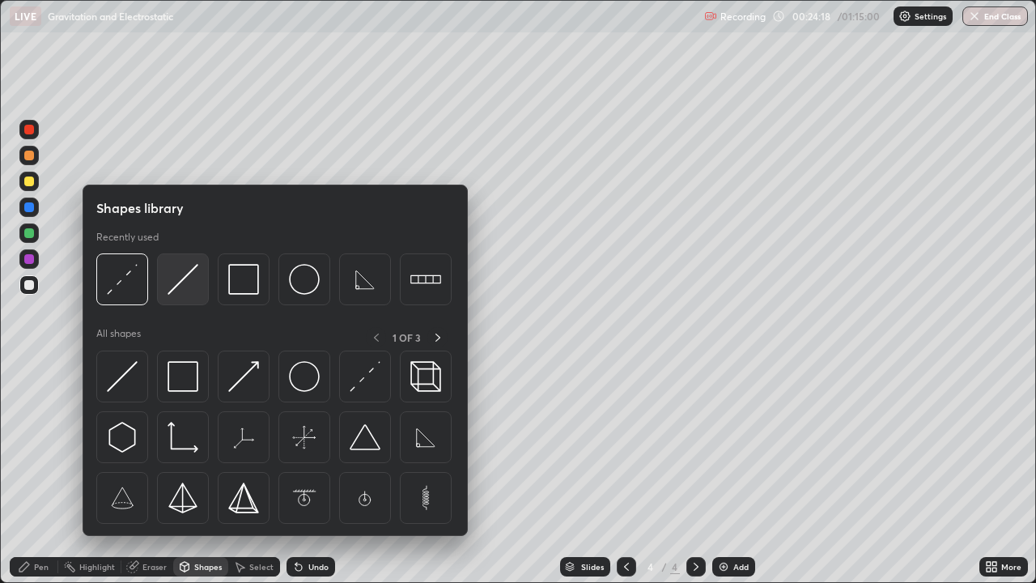
click at [180, 294] on img at bounding box center [183, 279] width 31 height 31
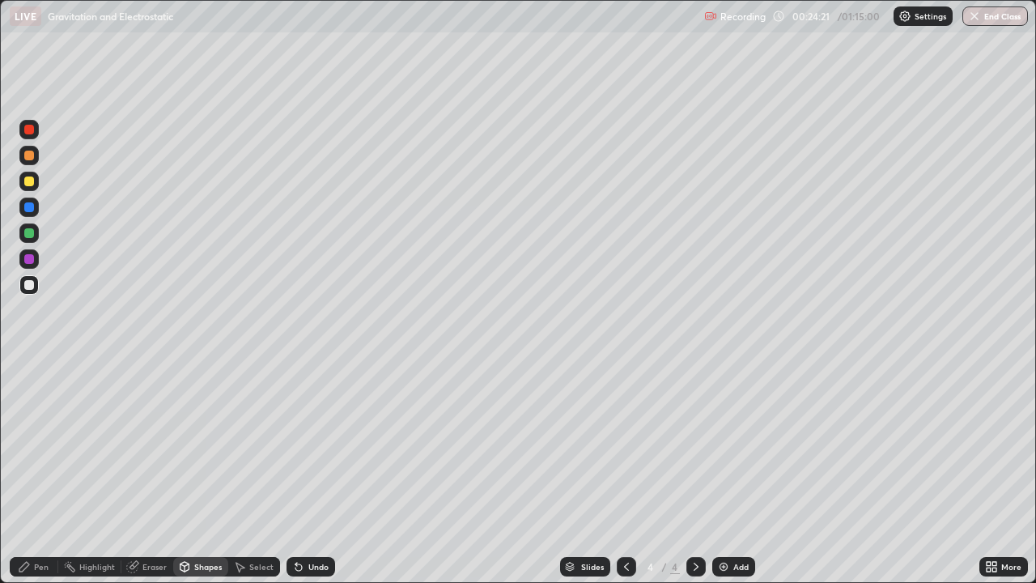
click at [36, 473] on div "Pen" at bounding box center [41, 566] width 15 height 8
click at [205, 473] on div "Shapes" at bounding box center [208, 566] width 28 height 8
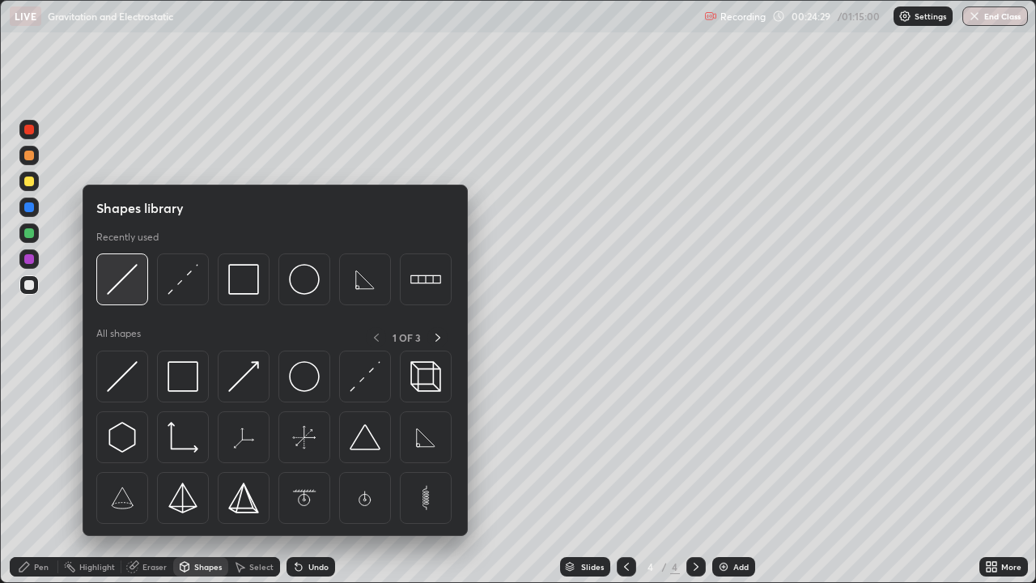
click at [122, 287] on img at bounding box center [122, 279] width 31 height 31
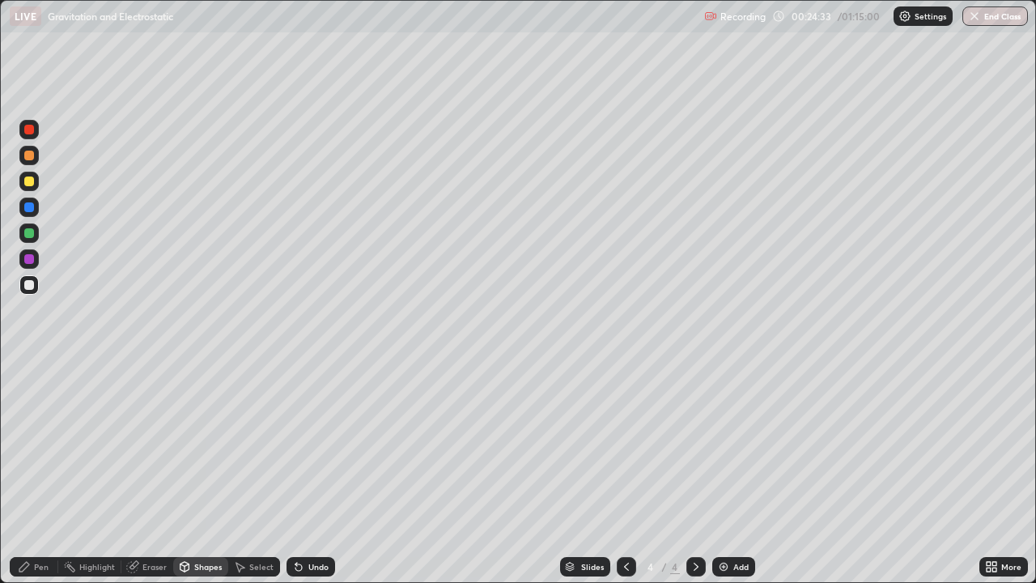
click at [33, 473] on div "Pen" at bounding box center [34, 566] width 49 height 19
click at [296, 473] on icon at bounding box center [298, 567] width 6 height 6
click at [213, 473] on div "Shapes" at bounding box center [208, 566] width 28 height 8
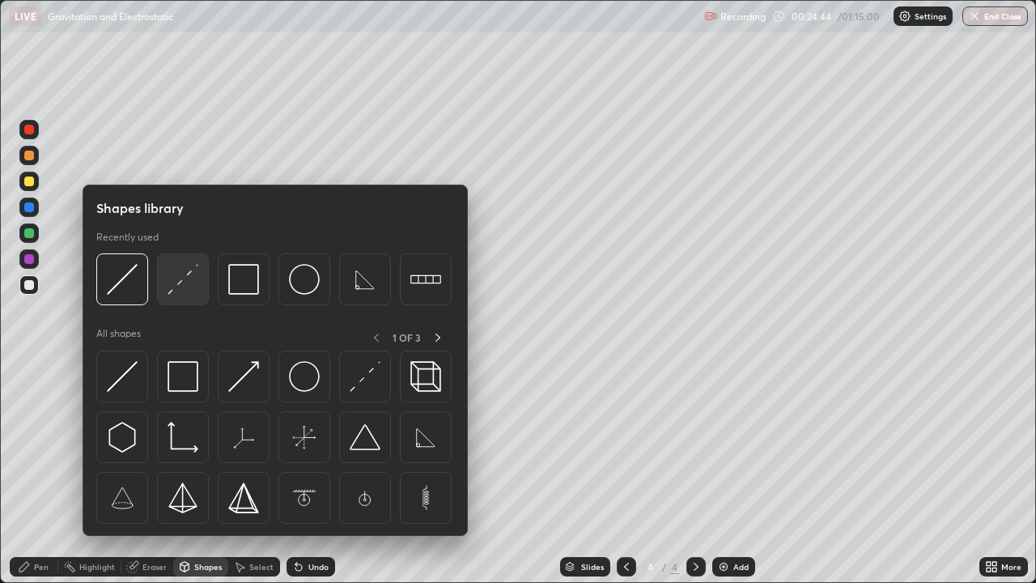
click at [179, 290] on img at bounding box center [183, 279] width 31 height 31
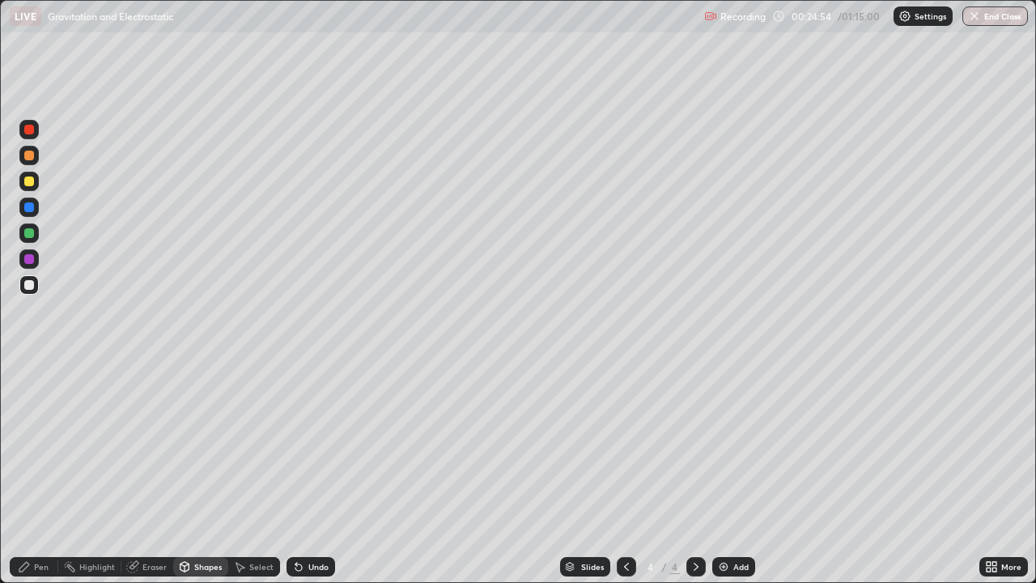
click at [198, 473] on div "Shapes" at bounding box center [208, 566] width 28 height 8
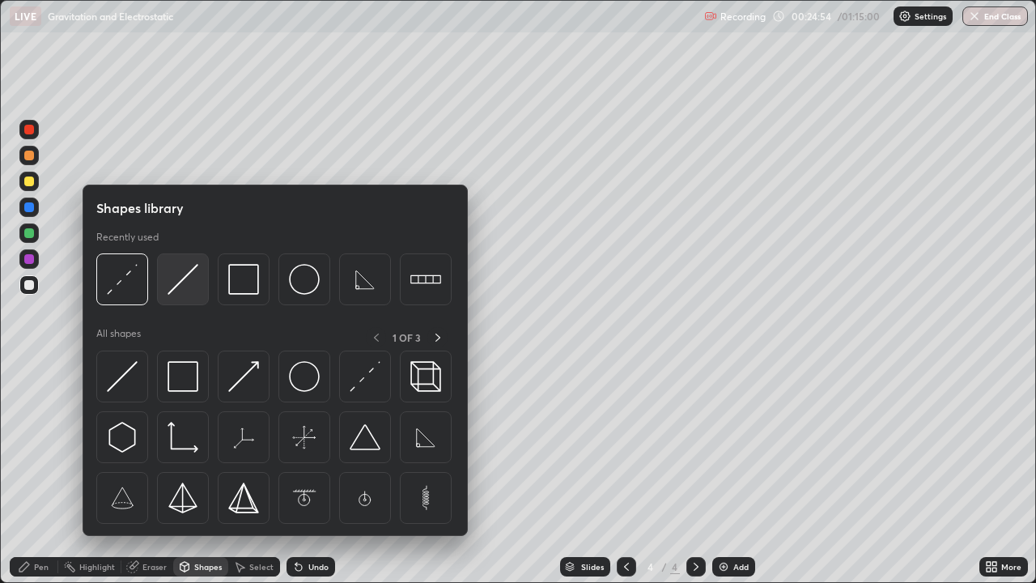
click at [173, 292] on img at bounding box center [183, 279] width 31 height 31
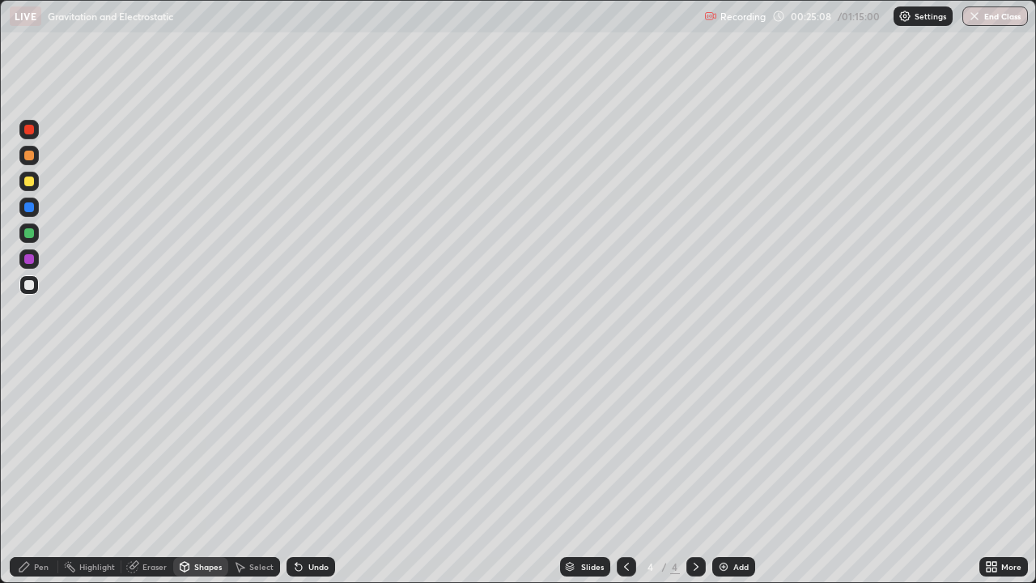
click at [32, 473] on div "Pen" at bounding box center [34, 566] width 49 height 19
click at [317, 473] on div "Undo" at bounding box center [311, 566] width 49 height 19
click at [314, 473] on div "Undo" at bounding box center [311, 566] width 49 height 19
click at [210, 473] on div "Shapes" at bounding box center [200, 566] width 55 height 19
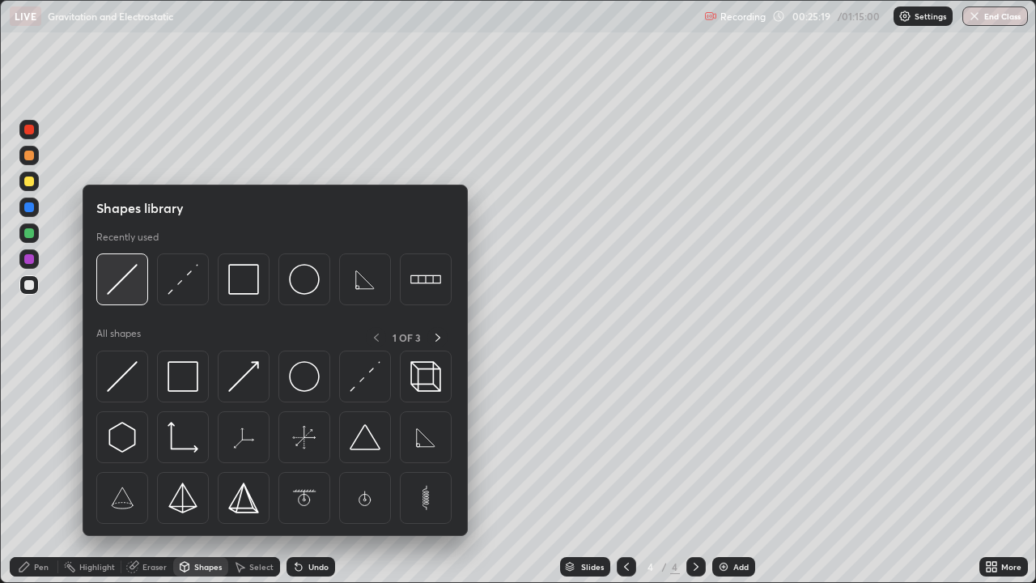
click at [124, 283] on img at bounding box center [122, 279] width 31 height 31
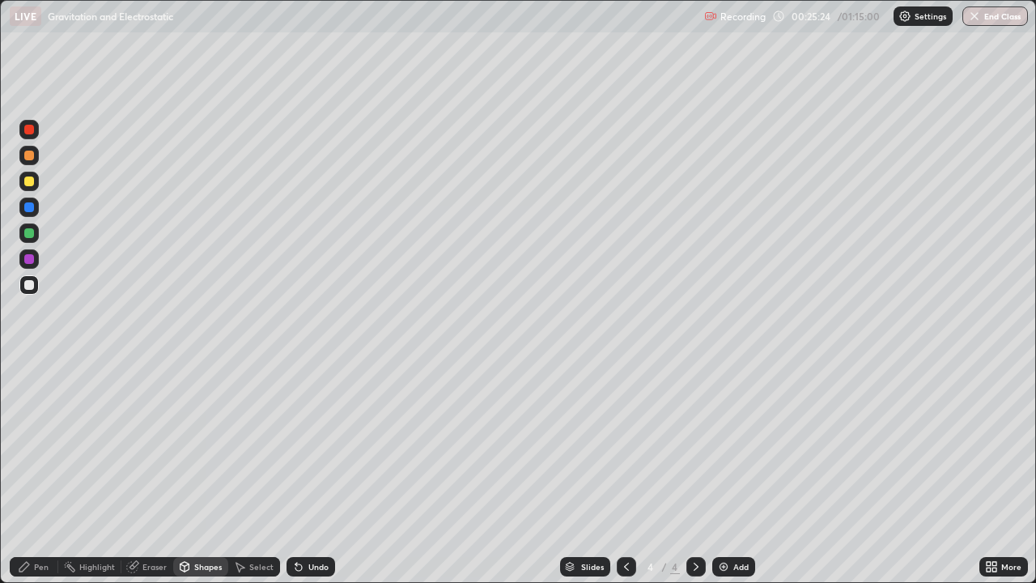
click at [47, 473] on div "Pen" at bounding box center [41, 566] width 15 height 8
click at [625, 473] on icon at bounding box center [626, 566] width 13 height 13
click at [694, 473] on icon at bounding box center [696, 566] width 13 height 13
click at [214, 473] on div "Shapes" at bounding box center [208, 566] width 28 height 8
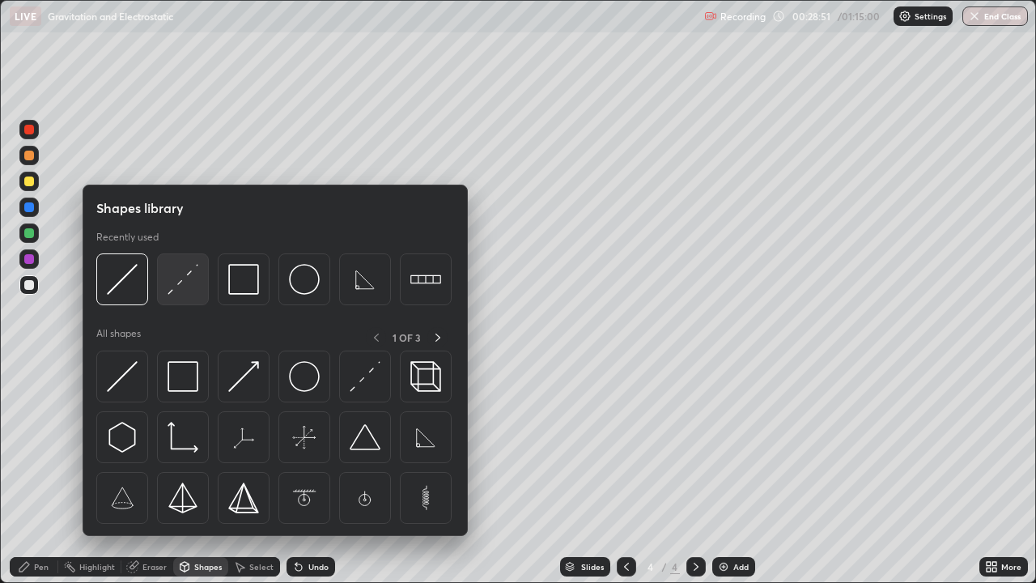
click at [176, 283] on img at bounding box center [183, 279] width 31 height 31
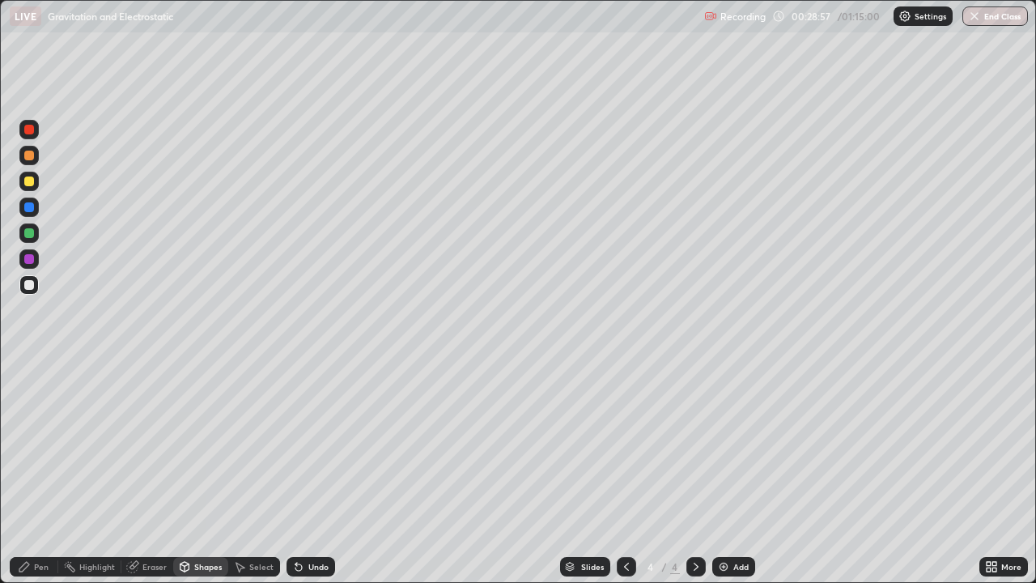
click at [43, 473] on div "Pen" at bounding box center [34, 566] width 49 height 19
click at [318, 473] on div "Undo" at bounding box center [318, 566] width 20 height 8
click at [210, 473] on div "Shapes" at bounding box center [208, 566] width 28 height 8
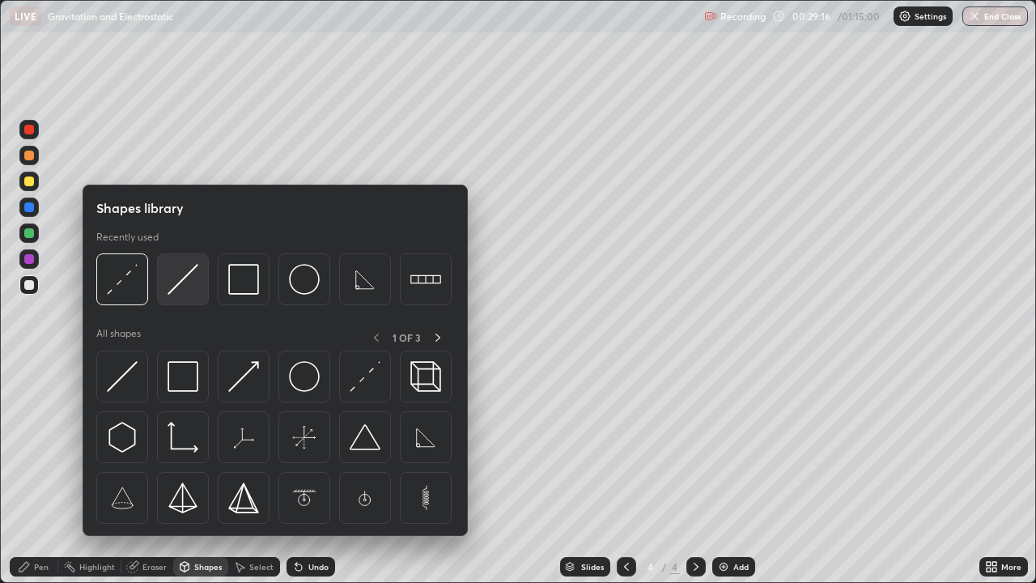
click at [176, 281] on img at bounding box center [183, 279] width 31 height 31
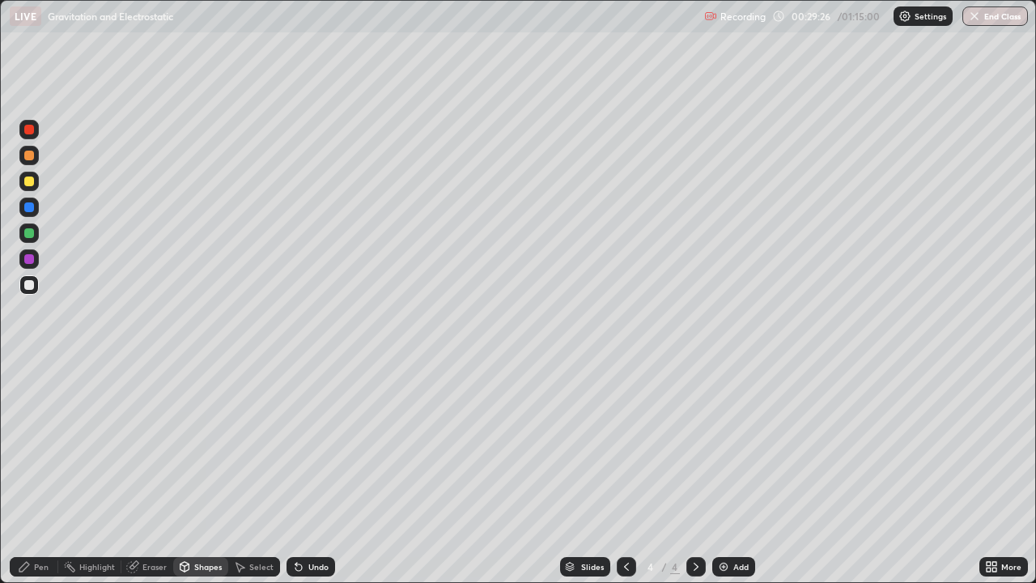
click at [44, 473] on div "Pen" at bounding box center [41, 566] width 15 height 8
click at [724, 473] on img at bounding box center [723, 566] width 13 height 13
click at [43, 473] on div "Pen" at bounding box center [34, 566] width 49 height 19
click at [28, 419] on div at bounding box center [29, 421] width 10 height 10
click at [40, 473] on div "Pen" at bounding box center [34, 566] width 49 height 19
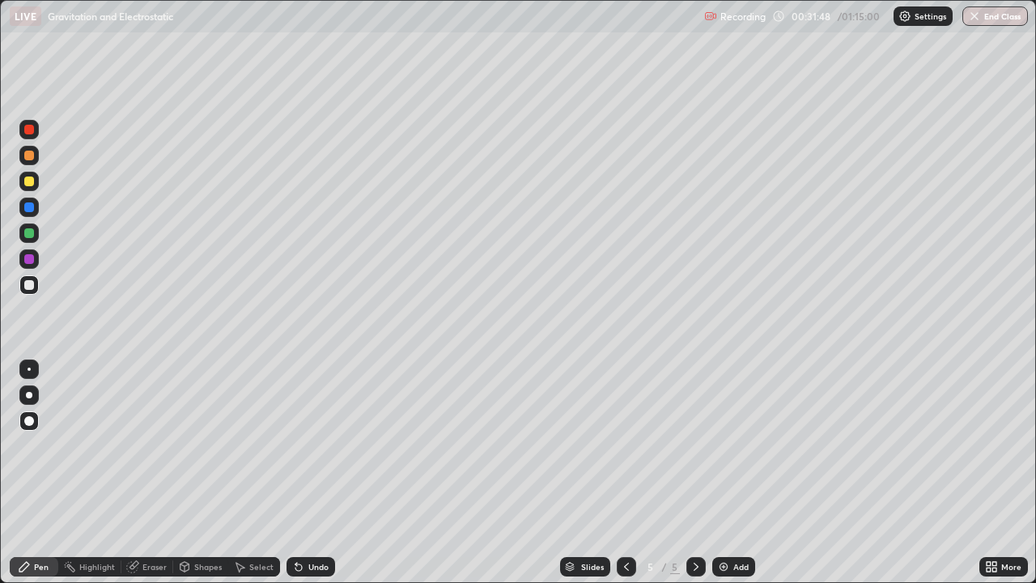
click at [312, 473] on div "Undo" at bounding box center [318, 566] width 20 height 8
click at [304, 473] on div "Undo" at bounding box center [311, 566] width 49 height 19
click at [300, 473] on div "Undo" at bounding box center [311, 566] width 49 height 19
click at [205, 473] on div "Shapes" at bounding box center [208, 566] width 28 height 8
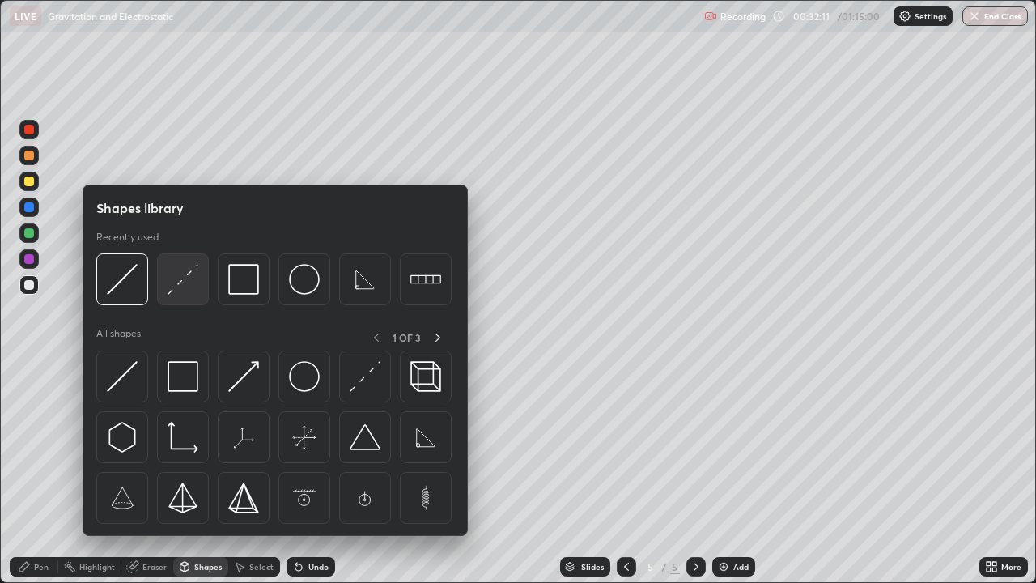
click at [185, 282] on img at bounding box center [183, 279] width 31 height 31
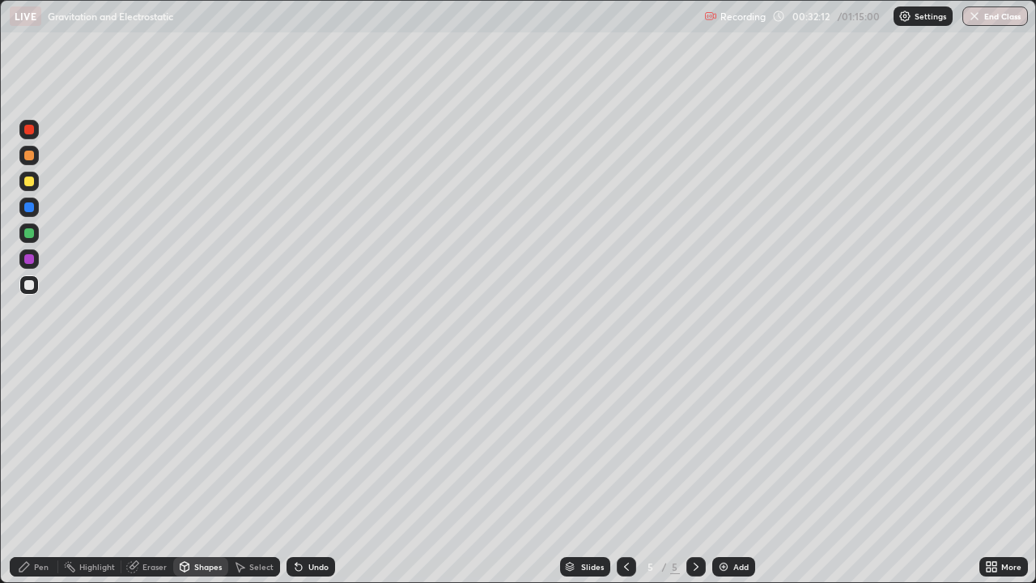
click at [28, 182] on div at bounding box center [29, 181] width 10 height 10
click at [29, 473] on icon at bounding box center [24, 566] width 13 height 13
click at [691, 473] on div at bounding box center [695, 566] width 19 height 32
click at [187, 473] on div "Shapes" at bounding box center [200, 566] width 55 height 19
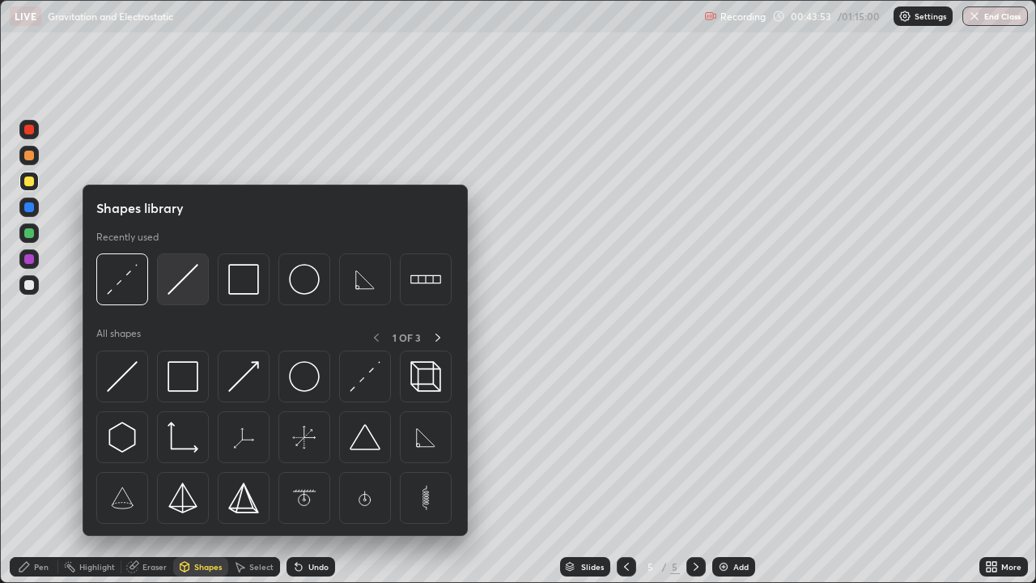
click at [183, 291] on img at bounding box center [183, 279] width 31 height 31
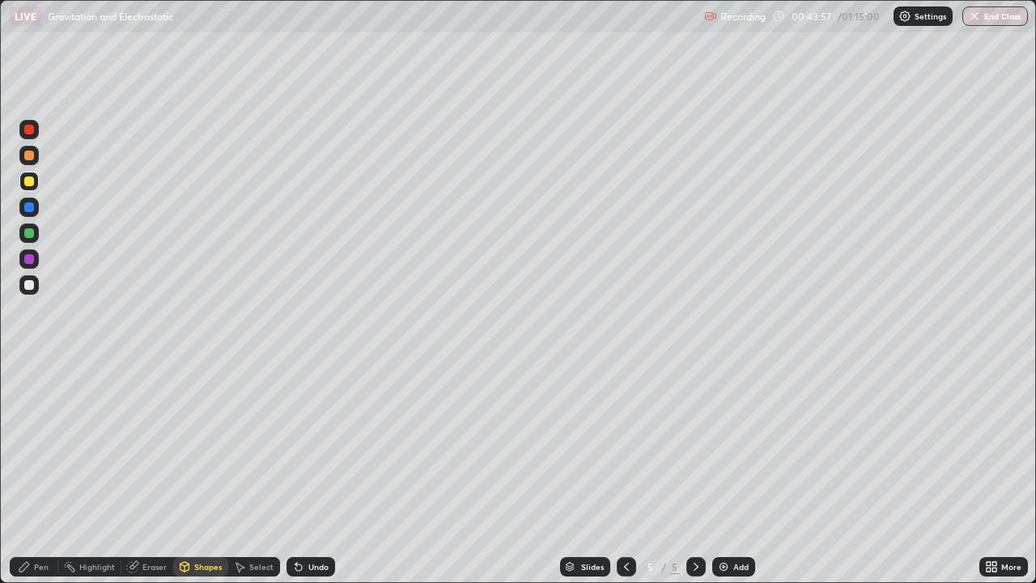
click at [205, 473] on div "Shapes" at bounding box center [200, 566] width 55 height 19
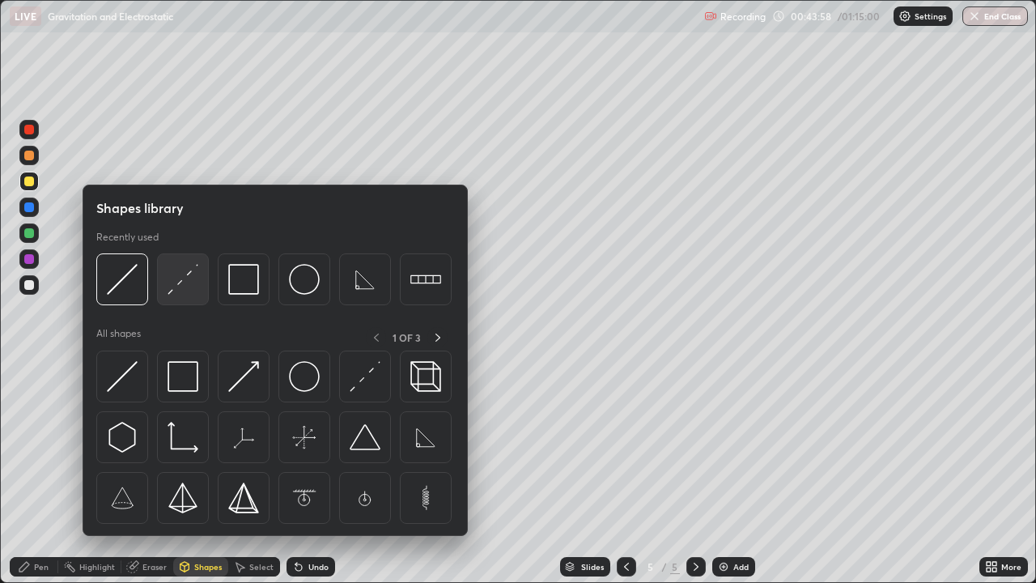
click at [180, 287] on img at bounding box center [183, 279] width 31 height 31
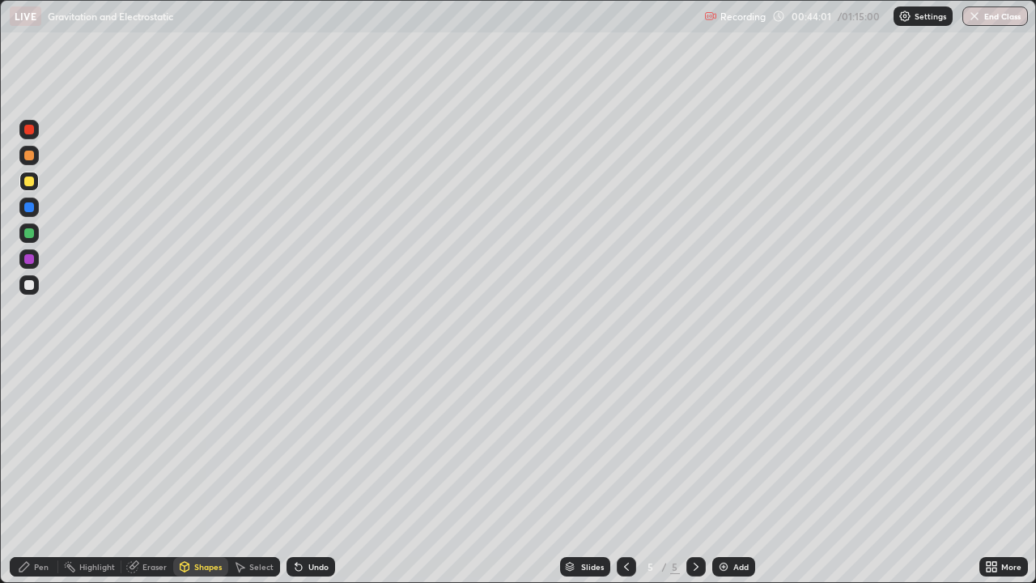
click at [28, 473] on div "Pen" at bounding box center [34, 566] width 49 height 19
click at [36, 473] on div "Pen" at bounding box center [41, 566] width 15 height 8
click at [197, 473] on div "Shapes" at bounding box center [200, 566] width 55 height 19
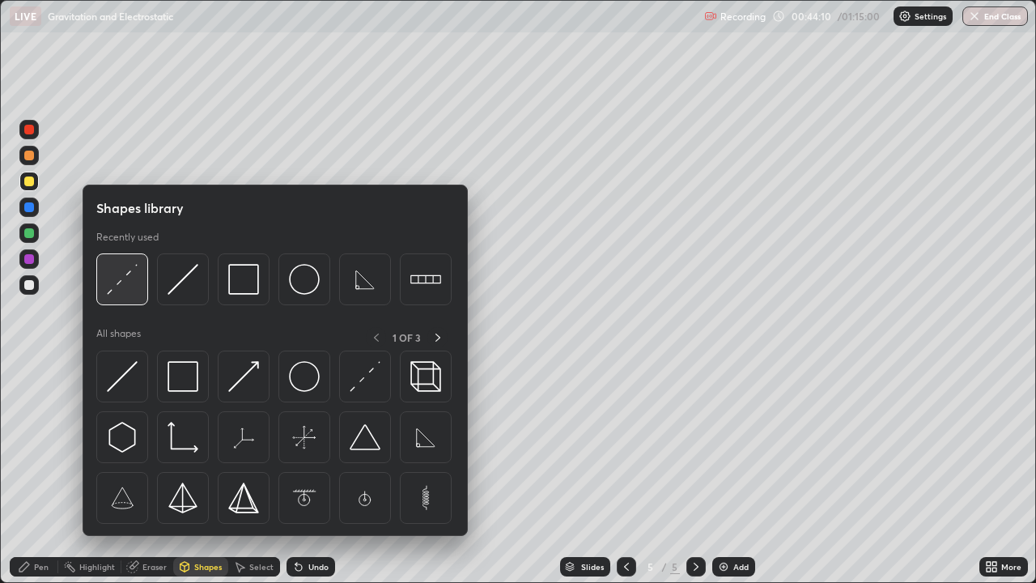
click at [121, 295] on img at bounding box center [122, 279] width 31 height 31
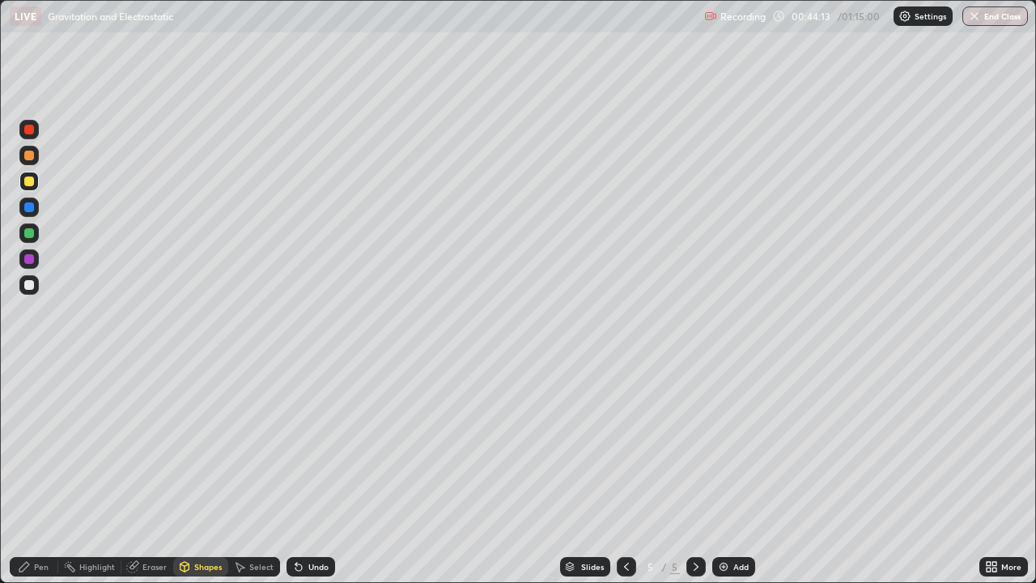
click at [30, 473] on icon at bounding box center [24, 566] width 13 height 13
click at [202, 473] on div "Shapes" at bounding box center [208, 566] width 28 height 8
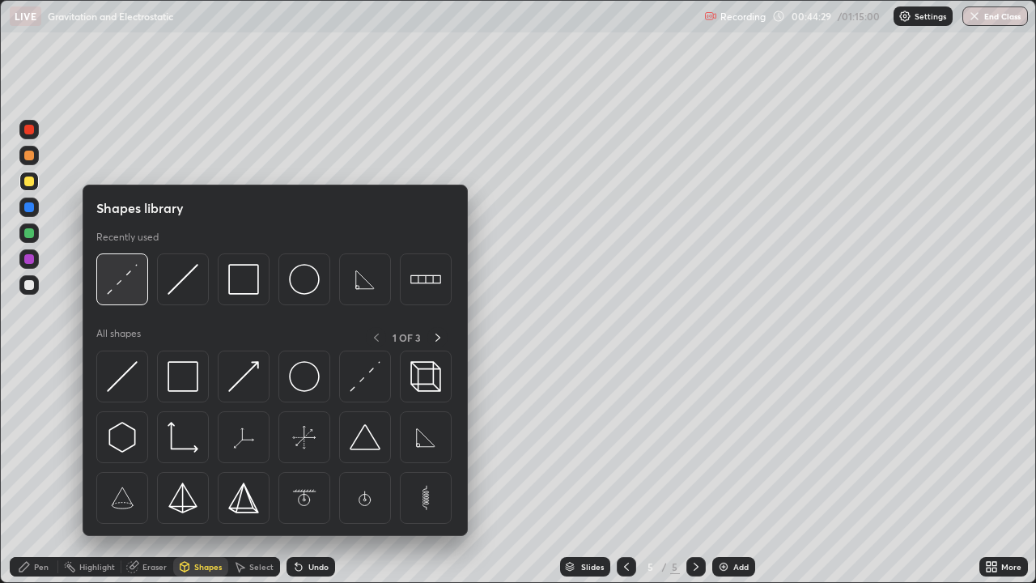
click at [122, 297] on div at bounding box center [122, 279] width 52 height 52
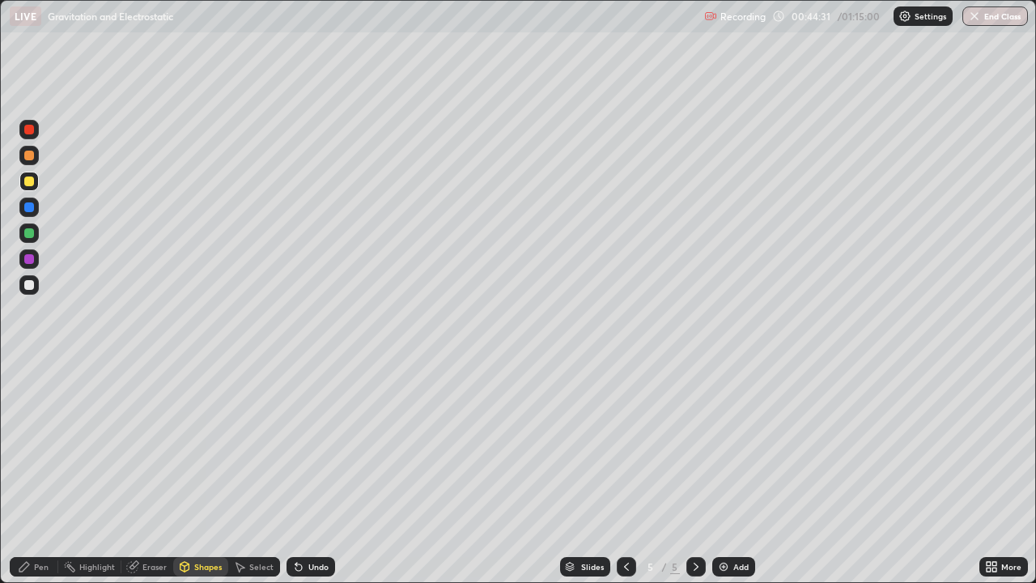
click at [38, 473] on div "Pen" at bounding box center [41, 566] width 15 height 8
click at [185, 473] on icon at bounding box center [184, 565] width 9 height 2
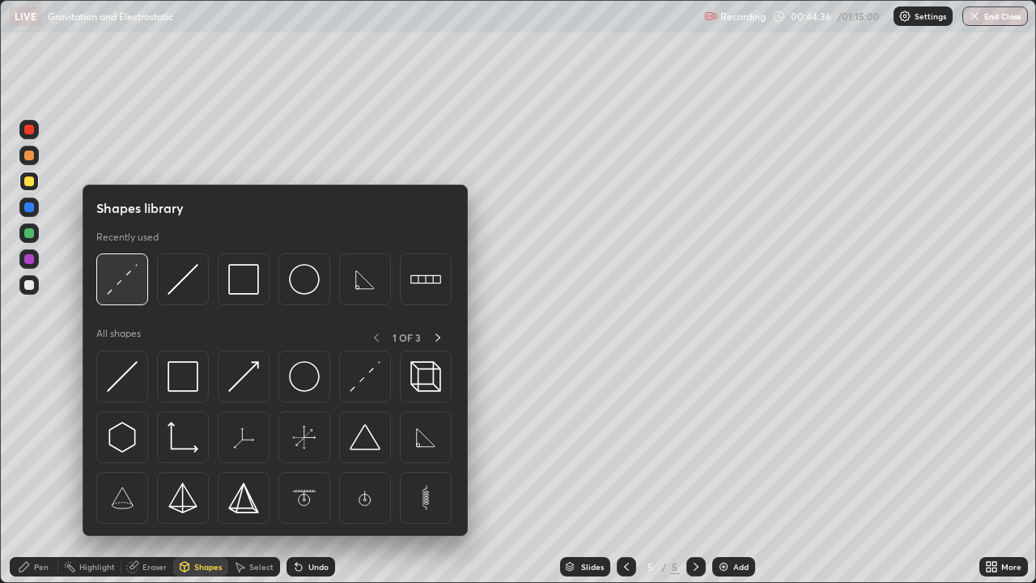
click at [117, 292] on img at bounding box center [122, 279] width 31 height 31
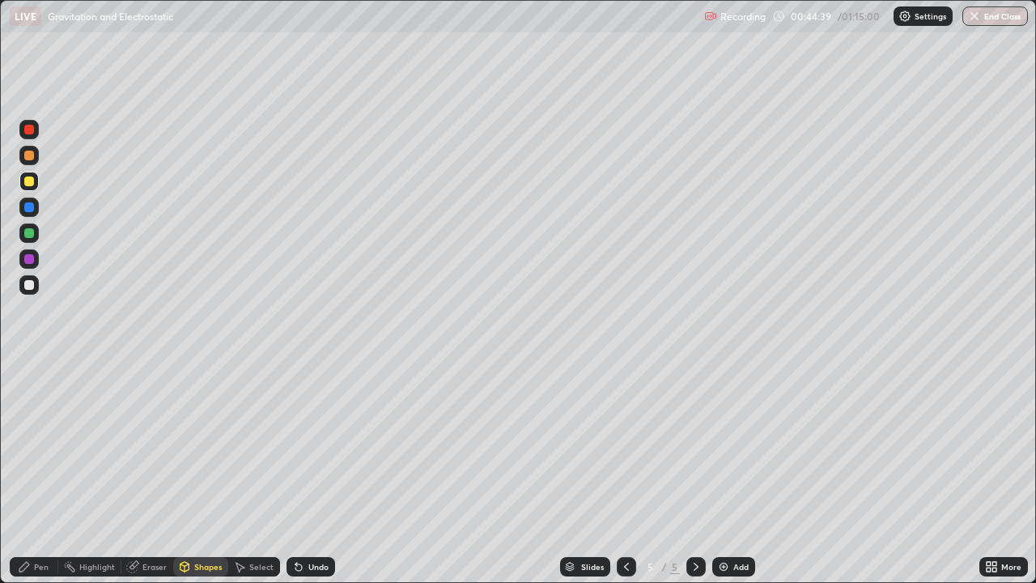
click at [33, 473] on div "Pen" at bounding box center [34, 566] width 49 height 19
click at [203, 473] on div "Shapes" at bounding box center [208, 566] width 28 height 8
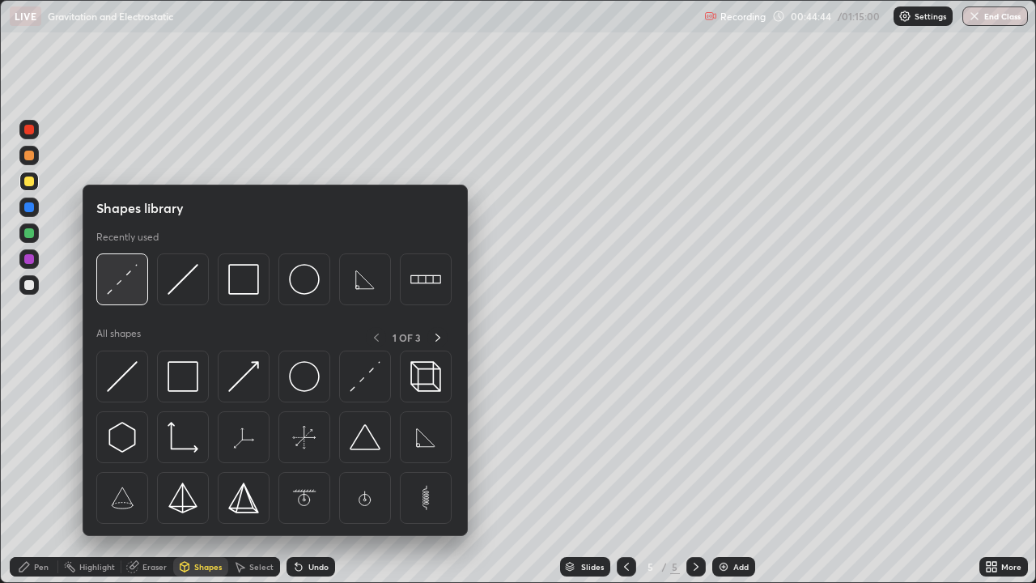
click at [112, 290] on img at bounding box center [122, 279] width 31 height 31
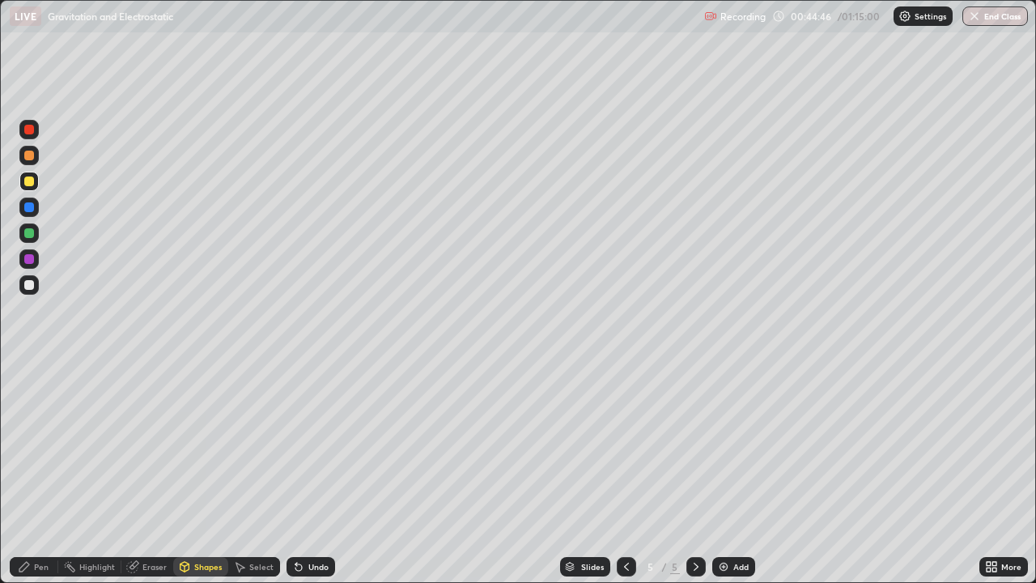
click at [36, 473] on div "Pen" at bounding box center [41, 566] width 15 height 8
click at [205, 473] on div "Shapes" at bounding box center [208, 566] width 28 height 8
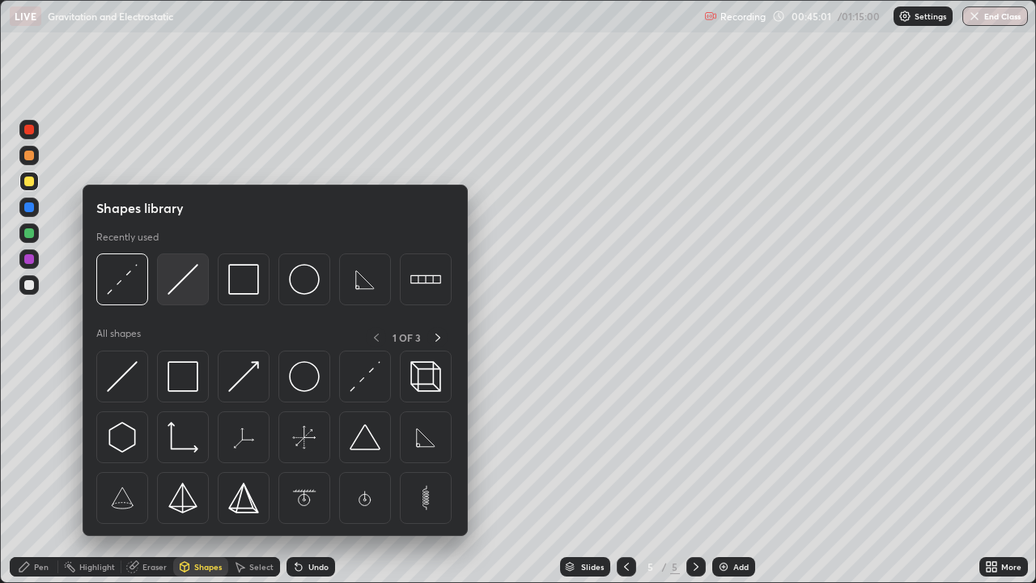
click at [176, 293] on img at bounding box center [183, 279] width 31 height 31
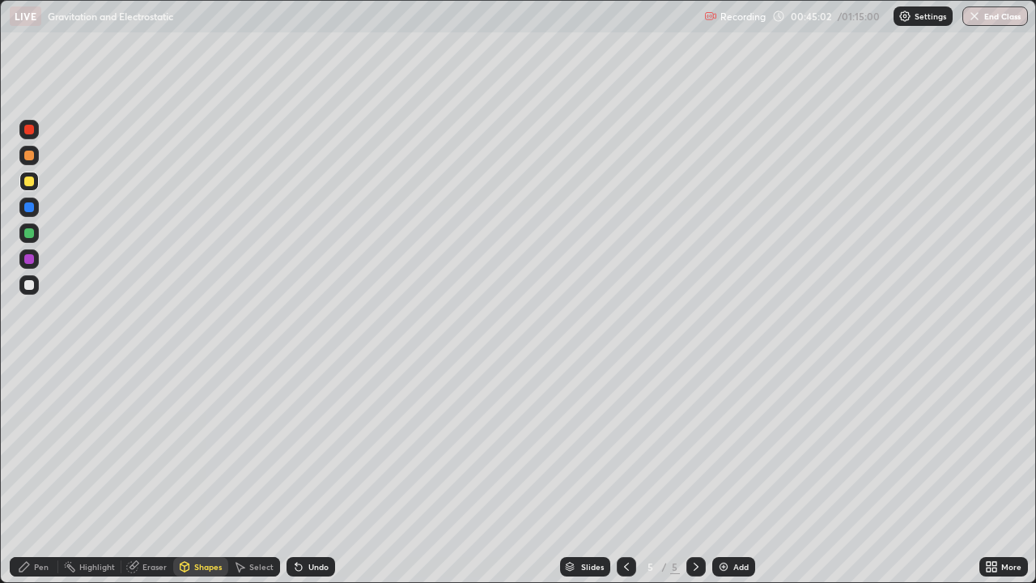
click at [33, 473] on div "Pen" at bounding box center [34, 566] width 49 height 19
click at [310, 473] on div "Undo" at bounding box center [318, 566] width 20 height 8
click at [211, 473] on div "Shapes" at bounding box center [208, 566] width 28 height 8
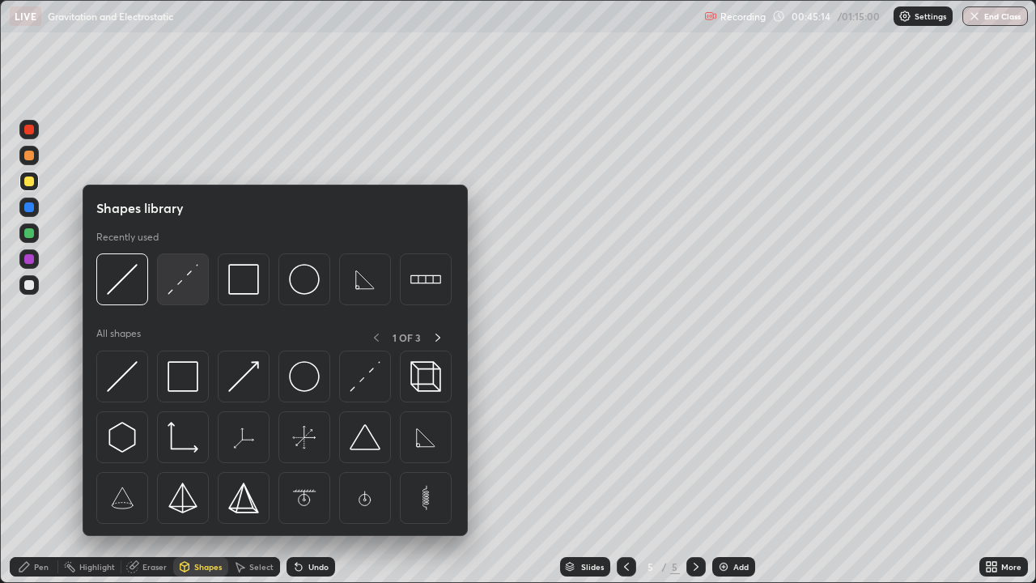
click at [180, 282] on img at bounding box center [183, 279] width 31 height 31
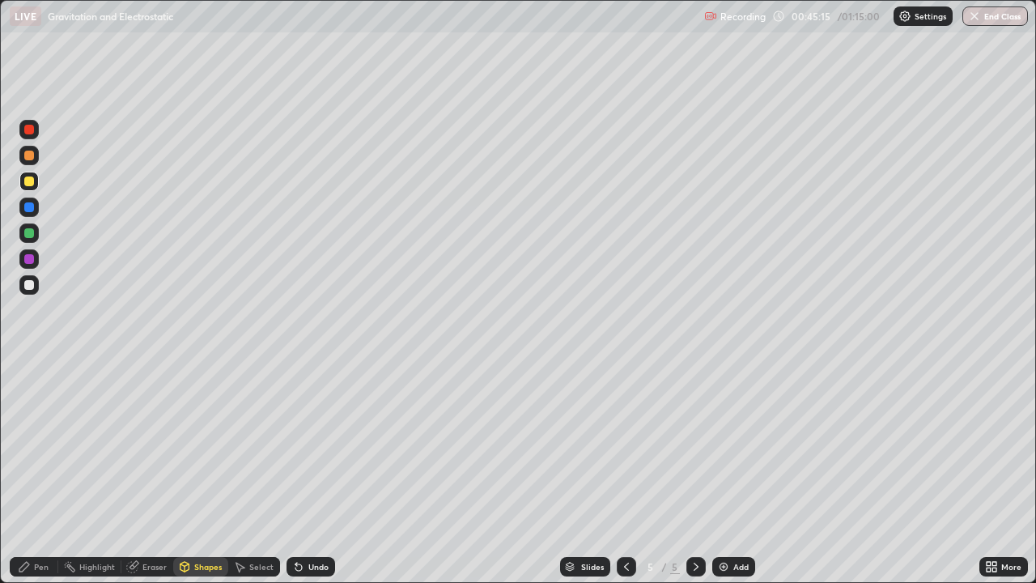
click at [28, 291] on div at bounding box center [28, 284] width 19 height 19
click at [35, 473] on div "Pen" at bounding box center [41, 566] width 15 height 8
click at [212, 473] on div "Shapes" at bounding box center [208, 566] width 28 height 8
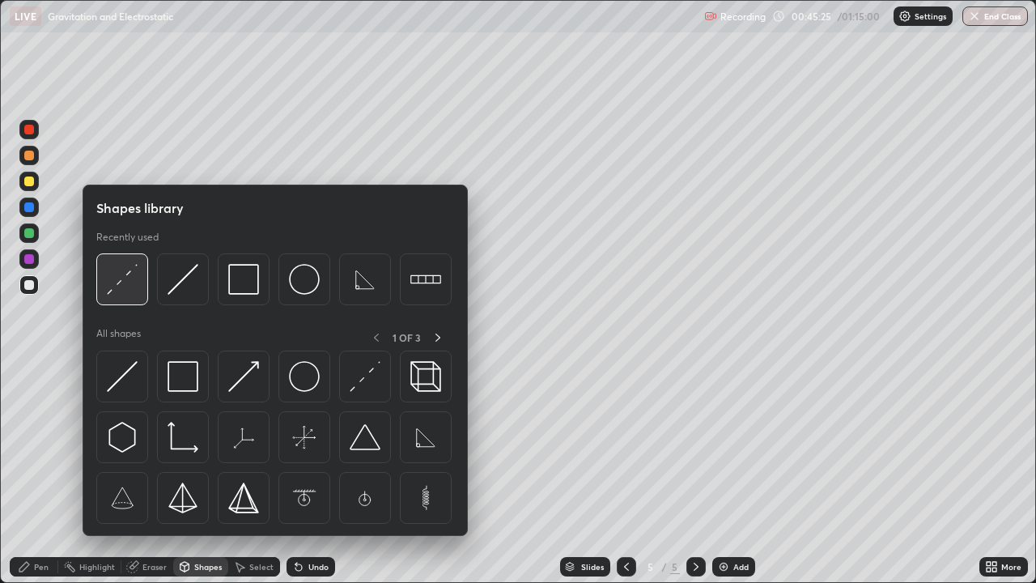
click at [129, 288] on img at bounding box center [122, 279] width 31 height 31
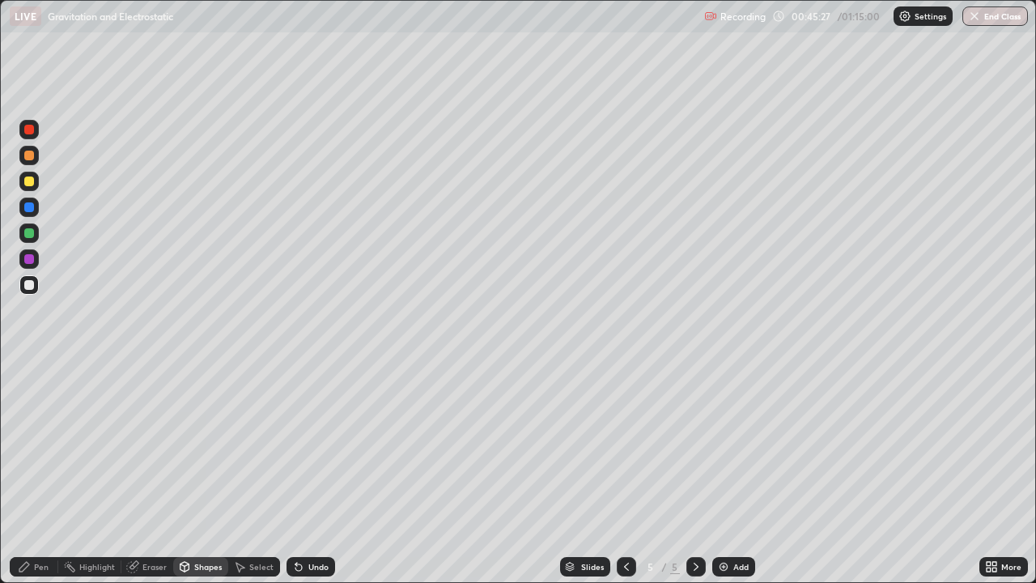
click at [40, 473] on div "Pen" at bounding box center [41, 566] width 15 height 8
click at [197, 473] on div "Shapes" at bounding box center [200, 566] width 55 height 19
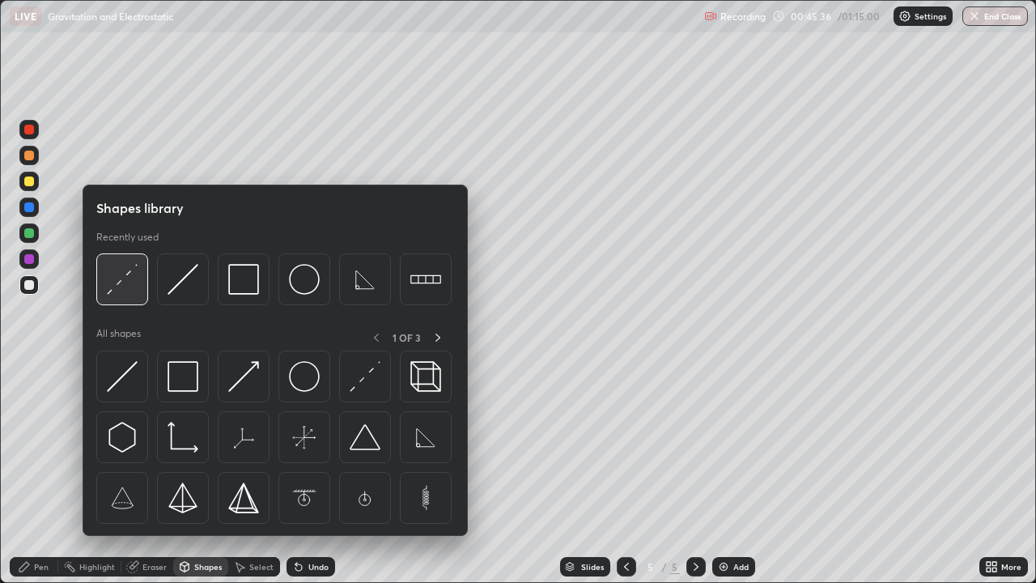
click at [112, 297] on div at bounding box center [122, 279] width 52 height 52
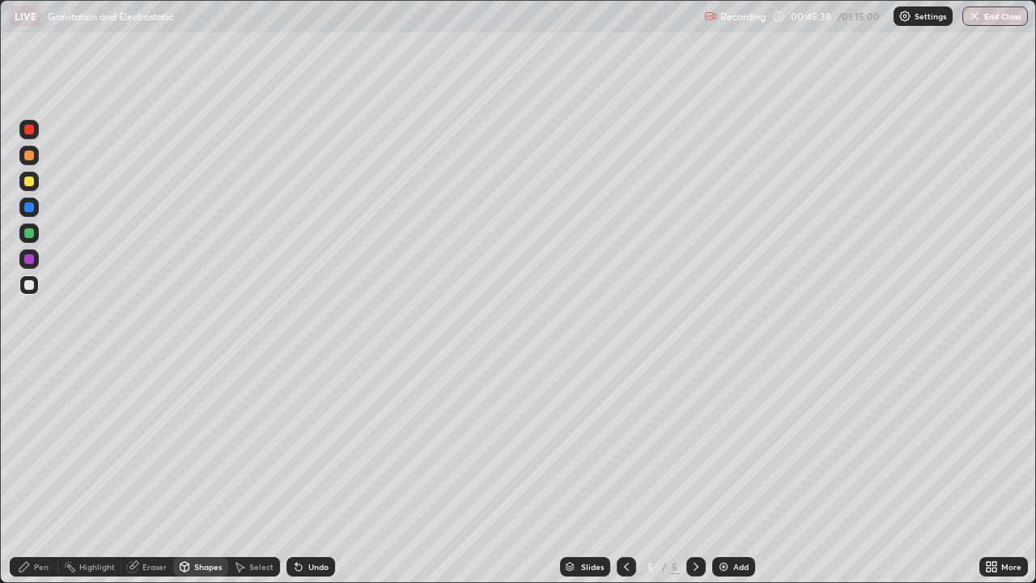
click at [22, 473] on icon at bounding box center [24, 567] width 10 height 10
click at [203, 473] on div "Shapes" at bounding box center [208, 566] width 28 height 8
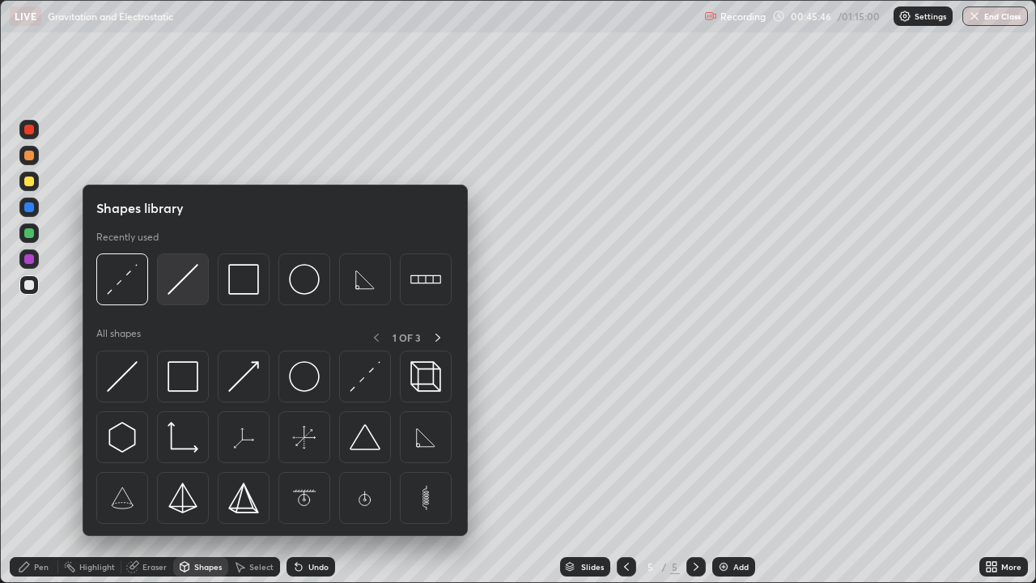
click at [176, 287] on img at bounding box center [183, 279] width 31 height 31
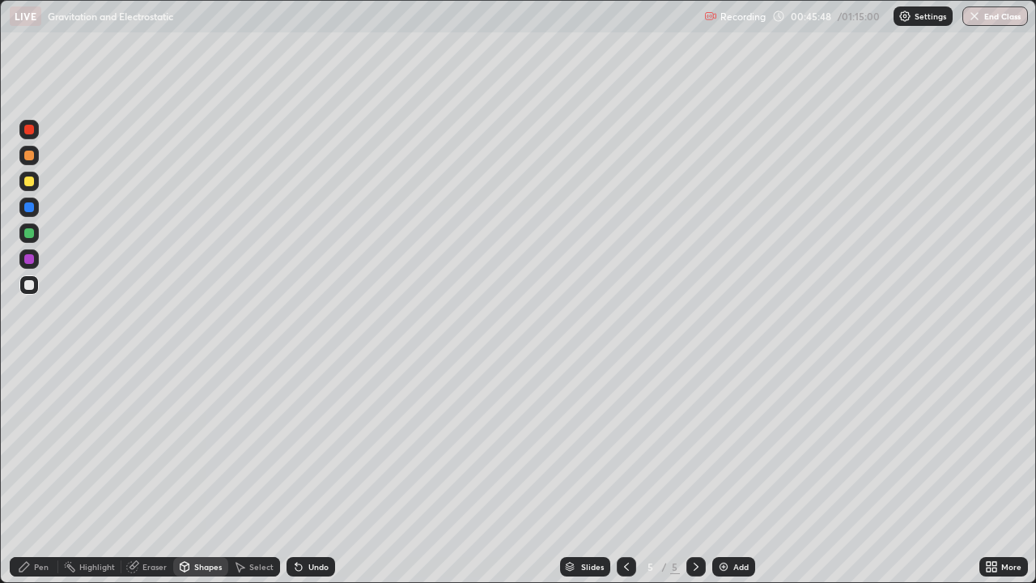
click at [41, 473] on div "Pen" at bounding box center [41, 566] width 15 height 8
click at [743, 473] on div "Add" at bounding box center [733, 566] width 43 height 19
click at [30, 473] on div "Pen" at bounding box center [34, 566] width 49 height 19
click at [32, 473] on div "Pen" at bounding box center [34, 566] width 49 height 19
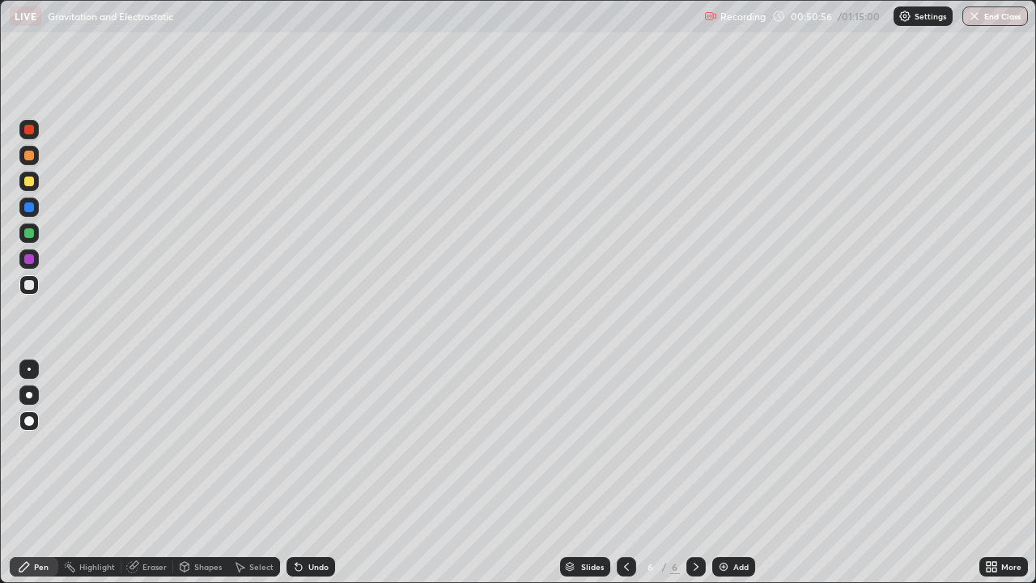
click at [29, 422] on div at bounding box center [29, 421] width 10 height 10
click at [41, 473] on div "Pen" at bounding box center [41, 566] width 15 height 8
click at [296, 473] on icon at bounding box center [298, 567] width 6 height 6
click at [303, 473] on div "Undo" at bounding box center [311, 566] width 49 height 19
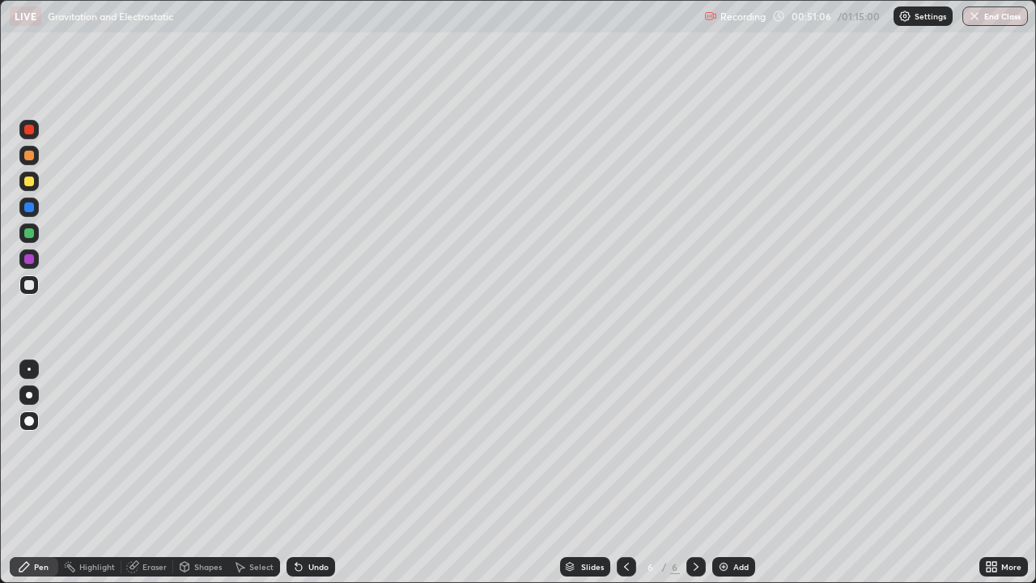
click at [303, 473] on div "Undo" at bounding box center [311, 566] width 49 height 19
click at [304, 473] on div "Undo" at bounding box center [311, 566] width 49 height 19
click at [199, 473] on div "Shapes" at bounding box center [208, 566] width 28 height 8
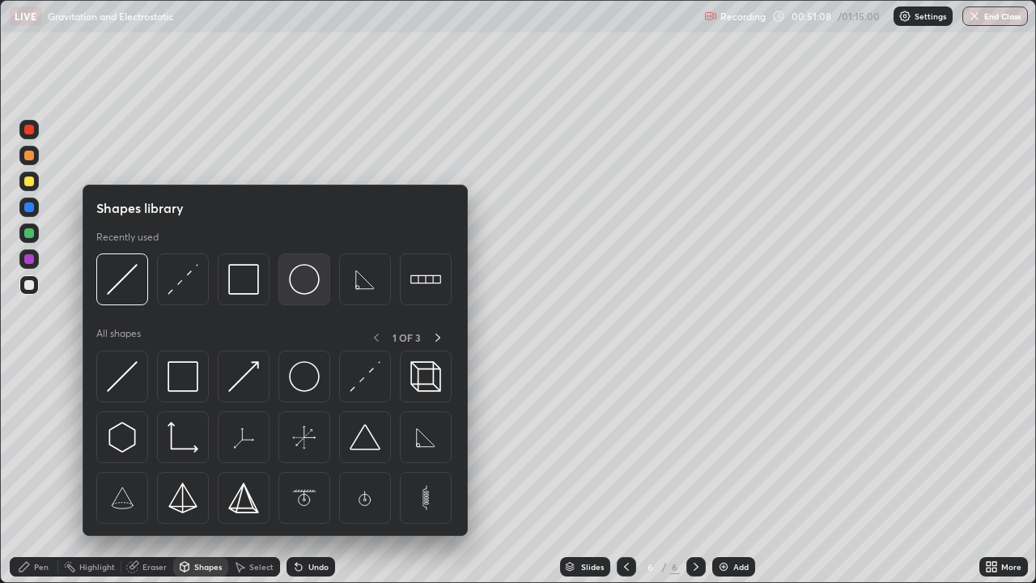
click at [302, 285] on img at bounding box center [304, 279] width 31 height 31
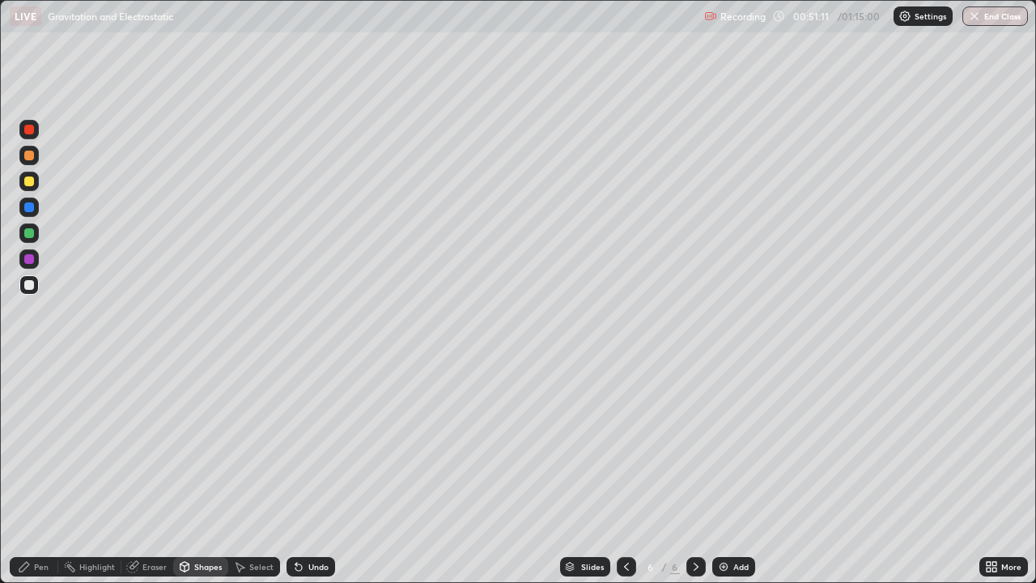
click at [36, 473] on div "Pen" at bounding box center [41, 566] width 15 height 8
click at [45, 473] on div "Pen" at bounding box center [41, 566] width 15 height 8
click at [32, 419] on div at bounding box center [29, 421] width 10 height 10
click at [35, 473] on div "Pen" at bounding box center [41, 566] width 15 height 8
click at [203, 473] on div "Shapes" at bounding box center [200, 566] width 55 height 19
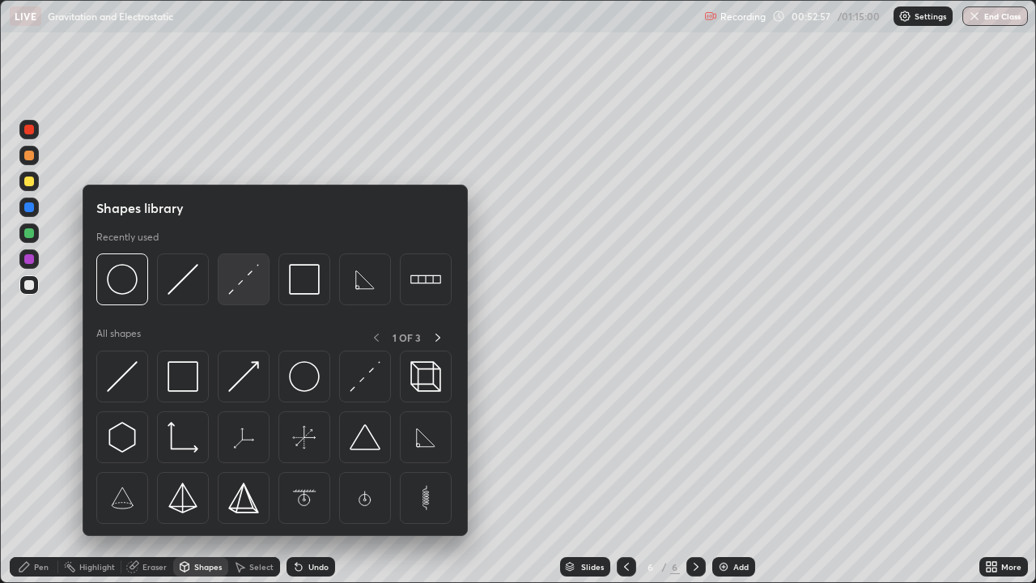
click at [243, 274] on img at bounding box center [243, 279] width 31 height 31
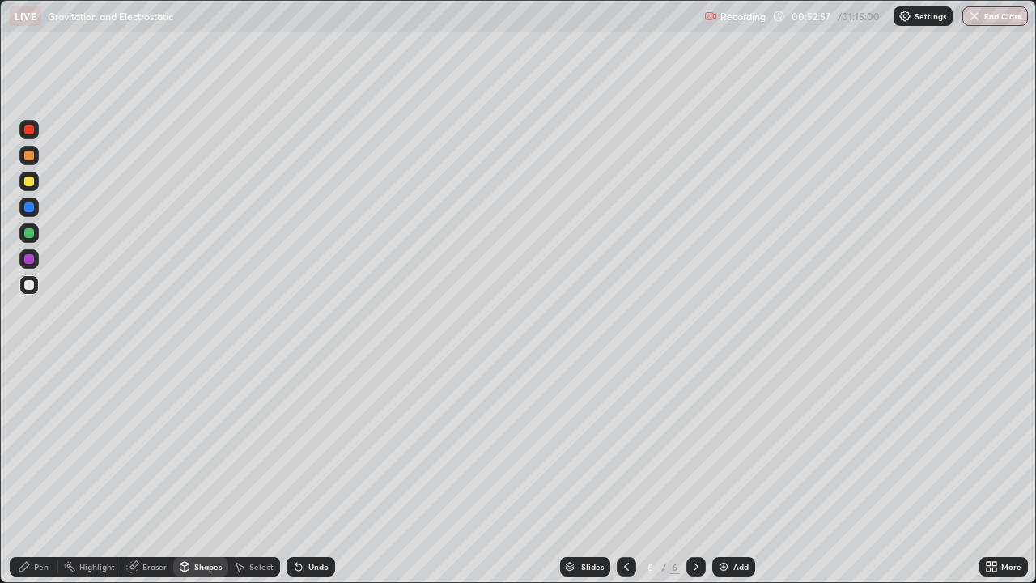
click at [37, 185] on div at bounding box center [28, 181] width 19 height 19
click at [34, 473] on div "Pen" at bounding box center [34, 566] width 49 height 19
click at [313, 473] on div "Undo" at bounding box center [318, 566] width 20 height 8
click at [316, 473] on div "Undo" at bounding box center [318, 566] width 20 height 8
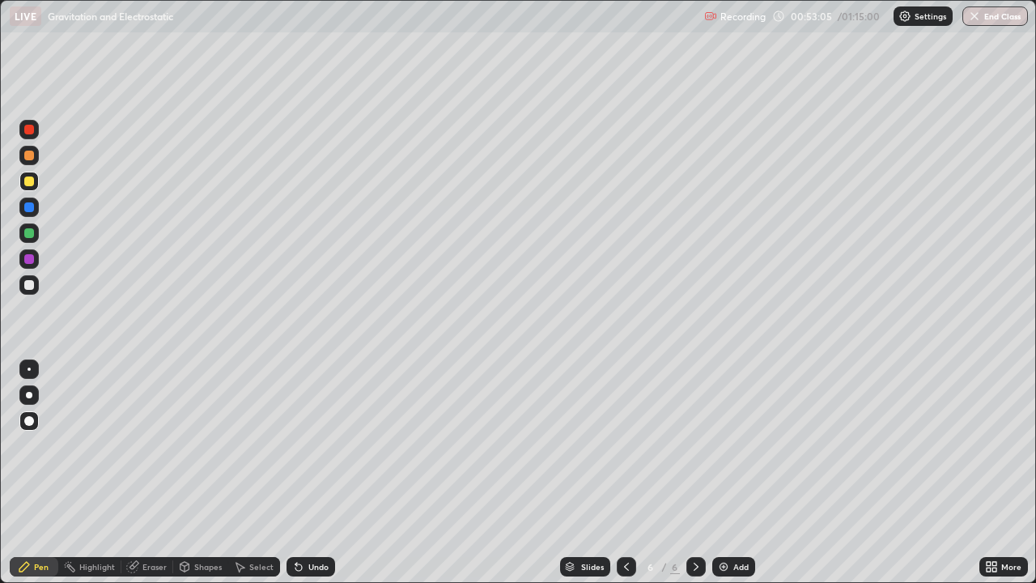
click at [316, 473] on div "Undo" at bounding box center [318, 566] width 20 height 8
click at [318, 473] on div "Undo" at bounding box center [318, 566] width 20 height 8
click at [316, 473] on div "Undo" at bounding box center [318, 566] width 20 height 8
click at [312, 473] on div "Undo" at bounding box center [318, 566] width 20 height 8
click at [33, 473] on div "Pen" at bounding box center [34, 566] width 49 height 19
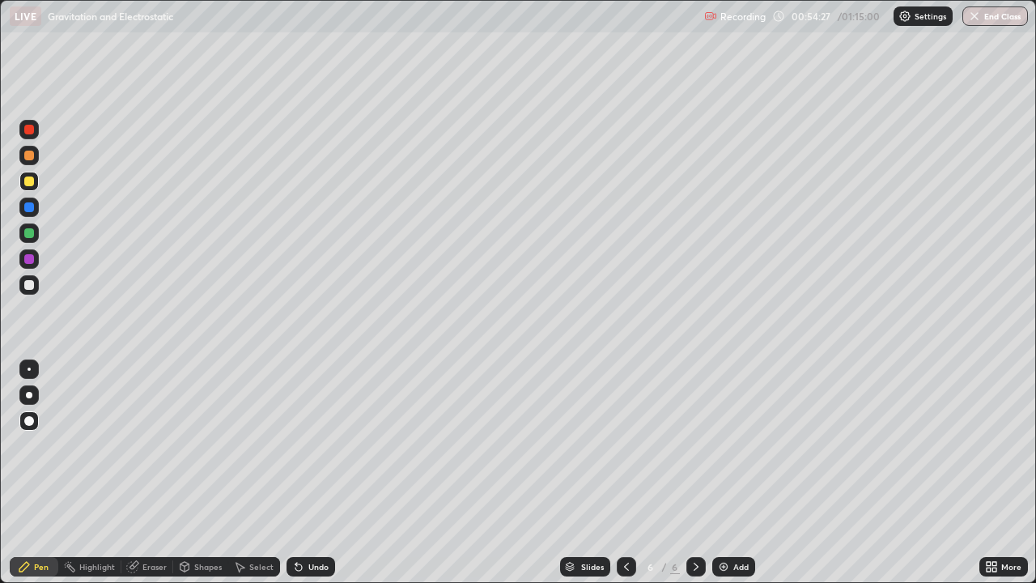
click at [25, 425] on div at bounding box center [28, 420] width 19 height 19
click at [203, 473] on div "Shapes" at bounding box center [208, 566] width 28 height 8
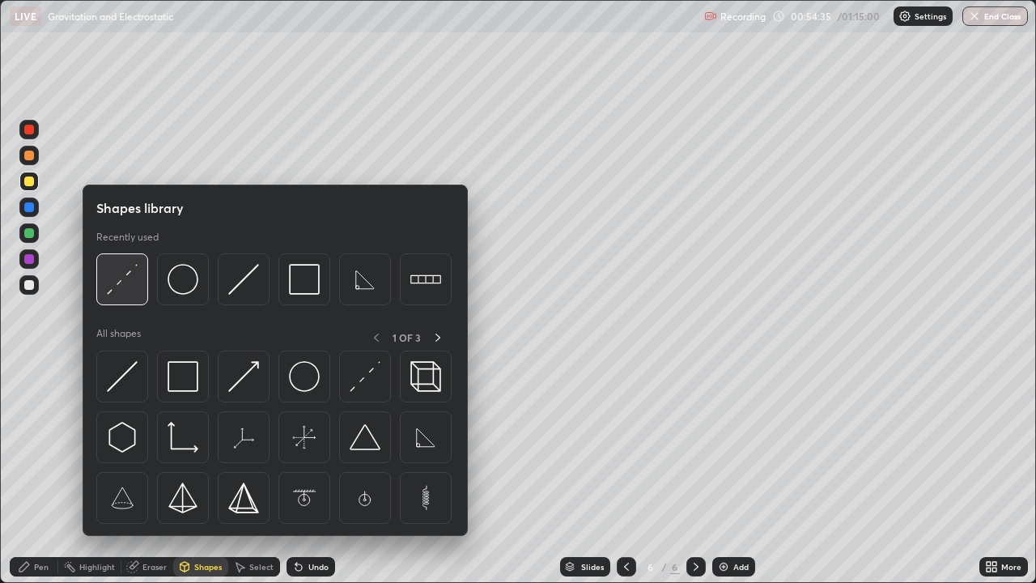
click at [117, 287] on img at bounding box center [122, 279] width 31 height 31
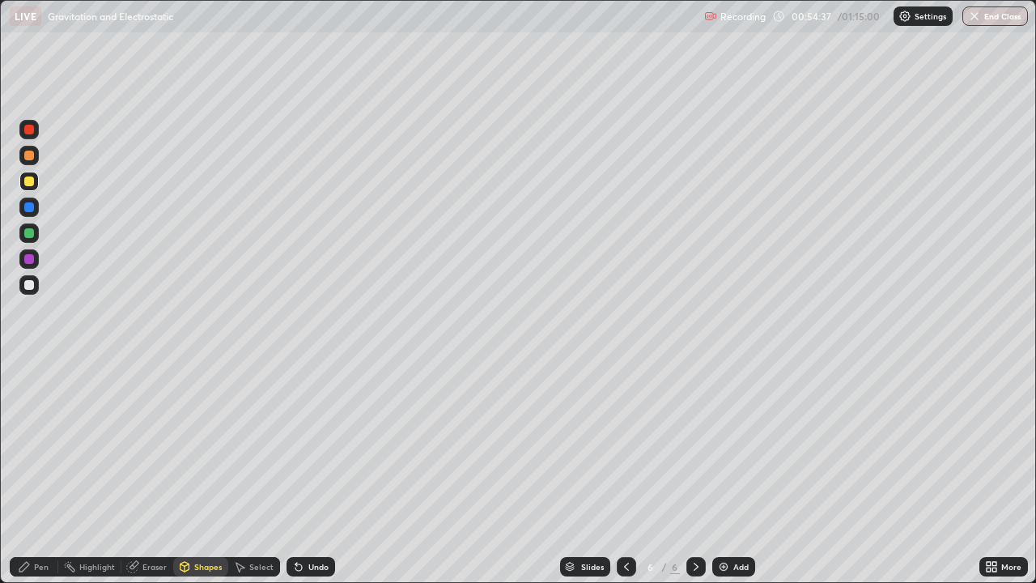
click at [31, 473] on div "Pen" at bounding box center [34, 566] width 49 height 19
click at [29, 283] on div at bounding box center [29, 285] width 10 height 10
click at [206, 473] on div "Shapes" at bounding box center [208, 566] width 28 height 8
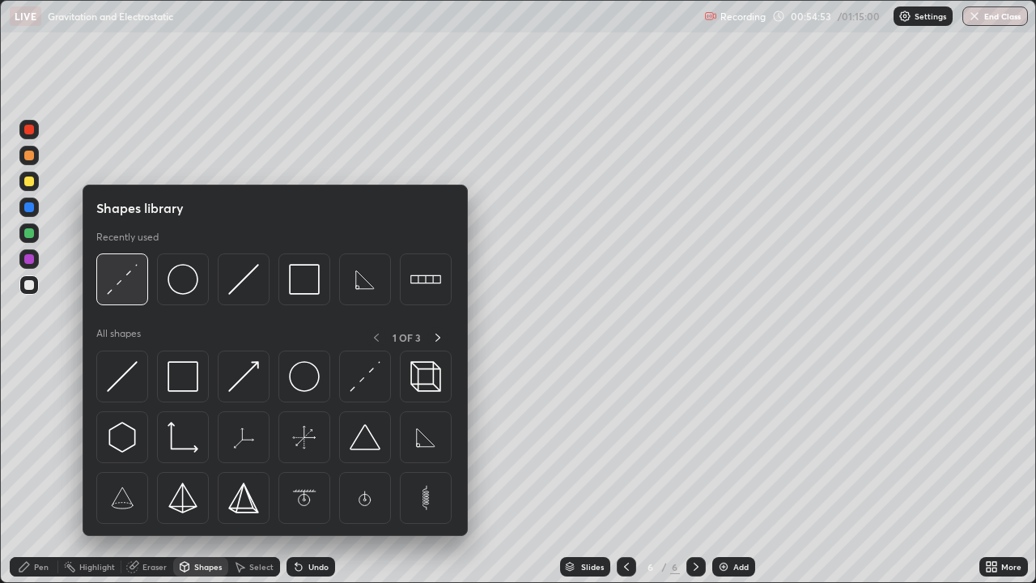
click at [122, 286] on img at bounding box center [122, 279] width 31 height 31
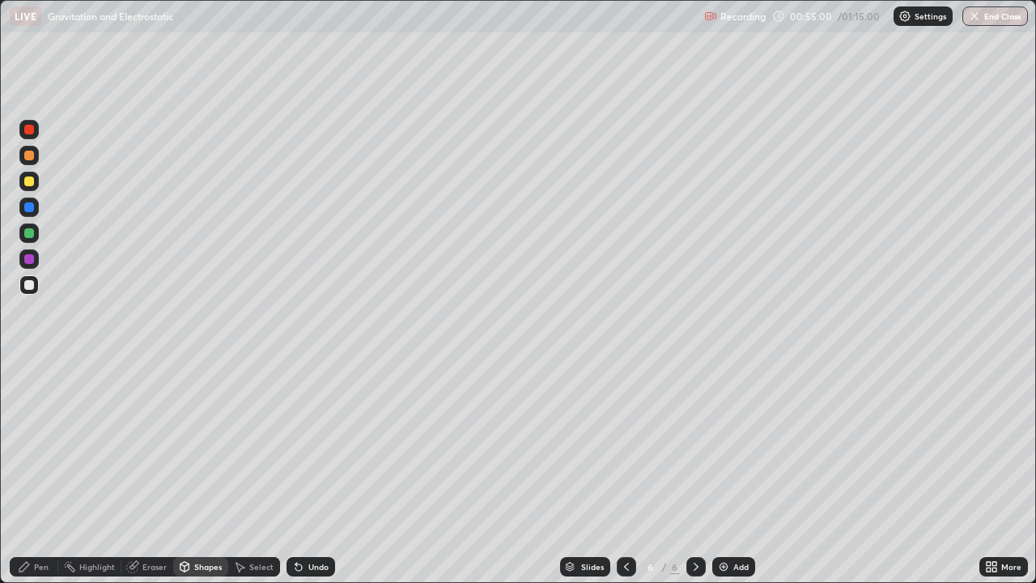
click at [40, 473] on div "Pen" at bounding box center [41, 566] width 15 height 8
click at [308, 473] on div "Undo" at bounding box center [318, 566] width 20 height 8
click at [305, 473] on div "Undo" at bounding box center [311, 566] width 49 height 19
click at [209, 473] on div "Shapes" at bounding box center [208, 566] width 28 height 8
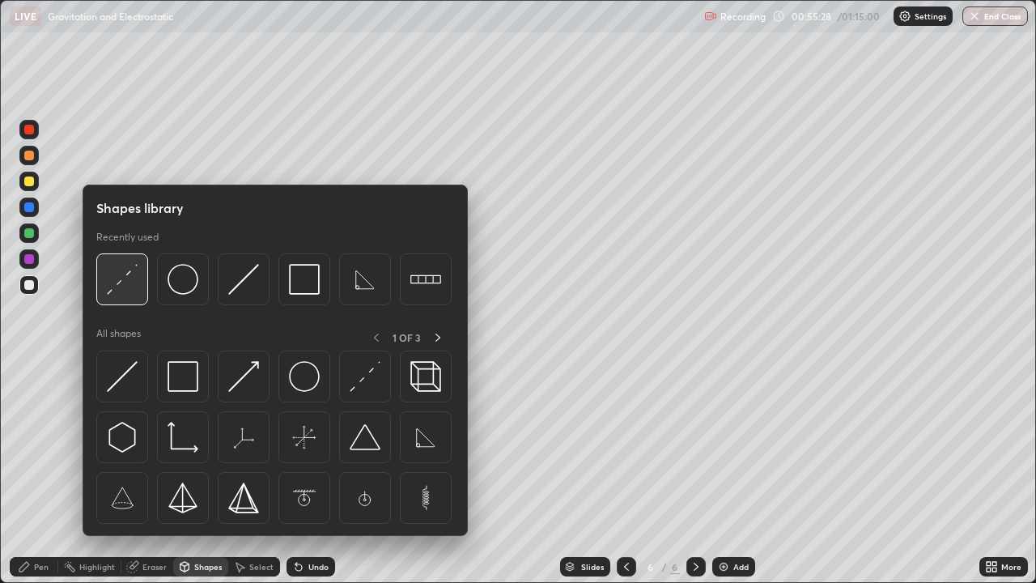
click at [132, 282] on img at bounding box center [122, 279] width 31 height 31
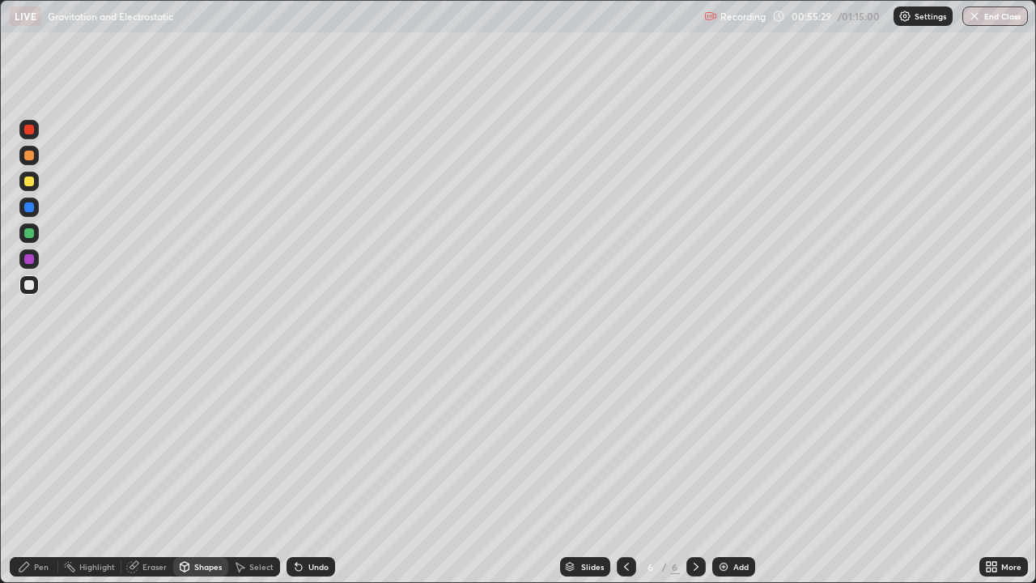
click at [32, 185] on div at bounding box center [29, 181] width 10 height 10
click at [195, 473] on div "Shapes" at bounding box center [200, 566] width 55 height 19
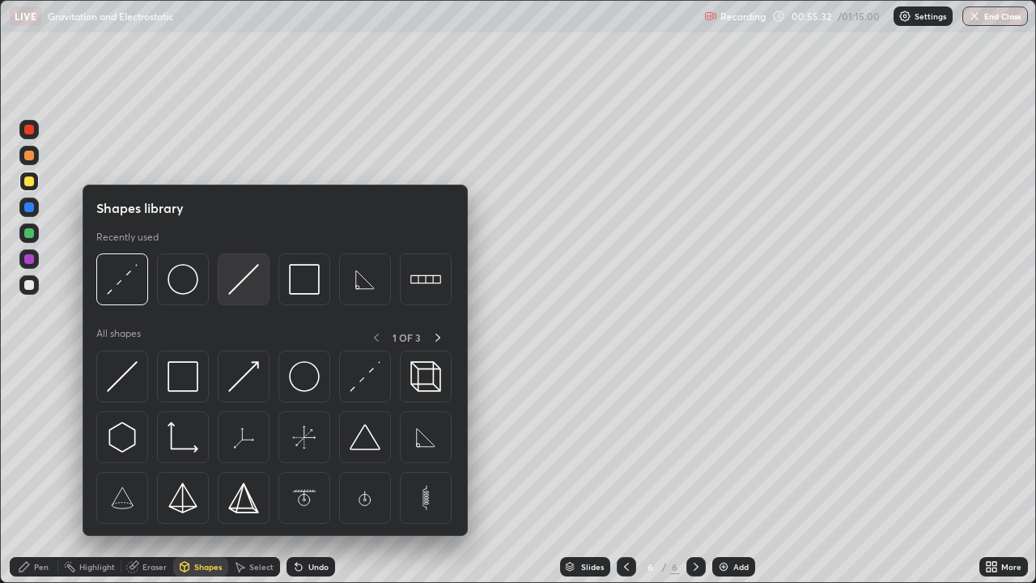
click at [245, 281] on img at bounding box center [243, 279] width 31 height 31
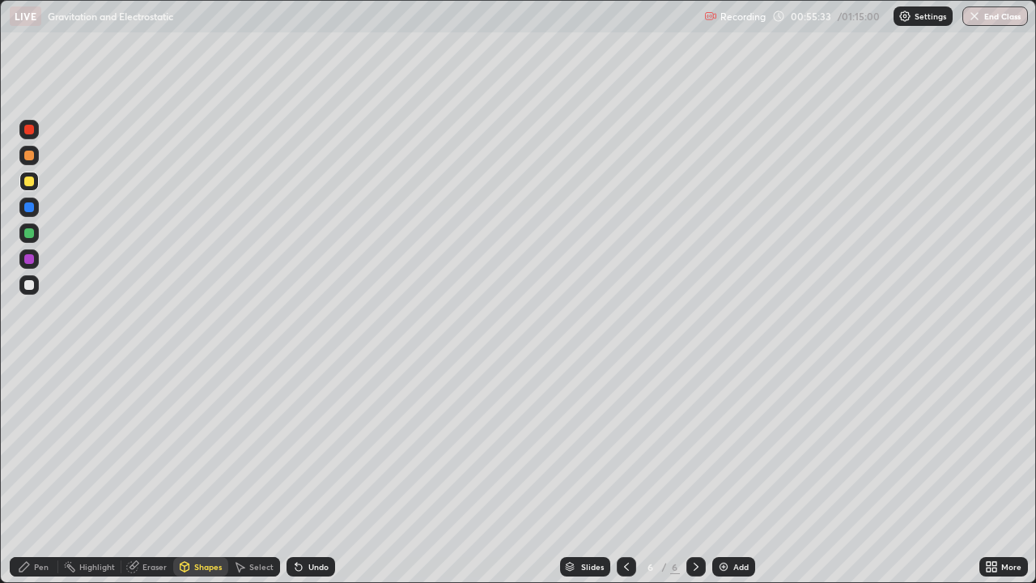
click at [28, 283] on div at bounding box center [29, 285] width 10 height 10
click at [202, 473] on div "Shapes" at bounding box center [208, 566] width 28 height 8
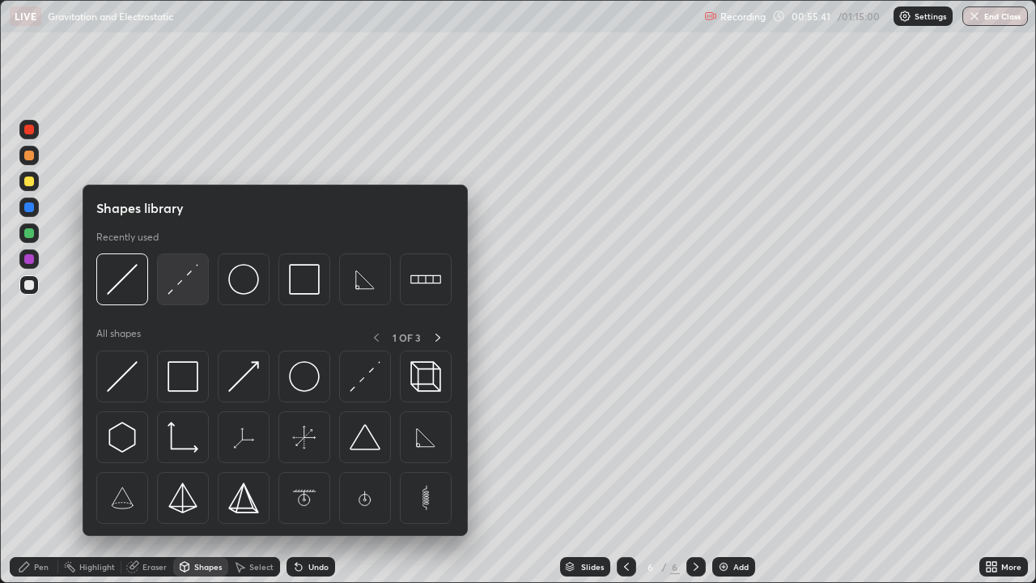
click at [177, 296] on div at bounding box center [183, 279] width 52 height 52
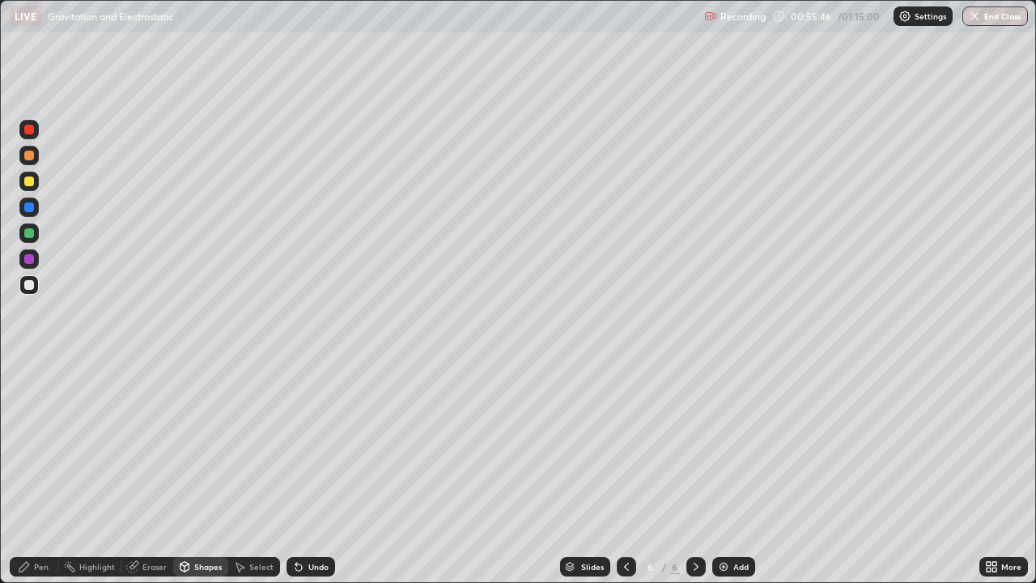
click at [40, 473] on div "Pen" at bounding box center [41, 566] width 15 height 8
click at [214, 473] on div "Shapes" at bounding box center [208, 566] width 28 height 8
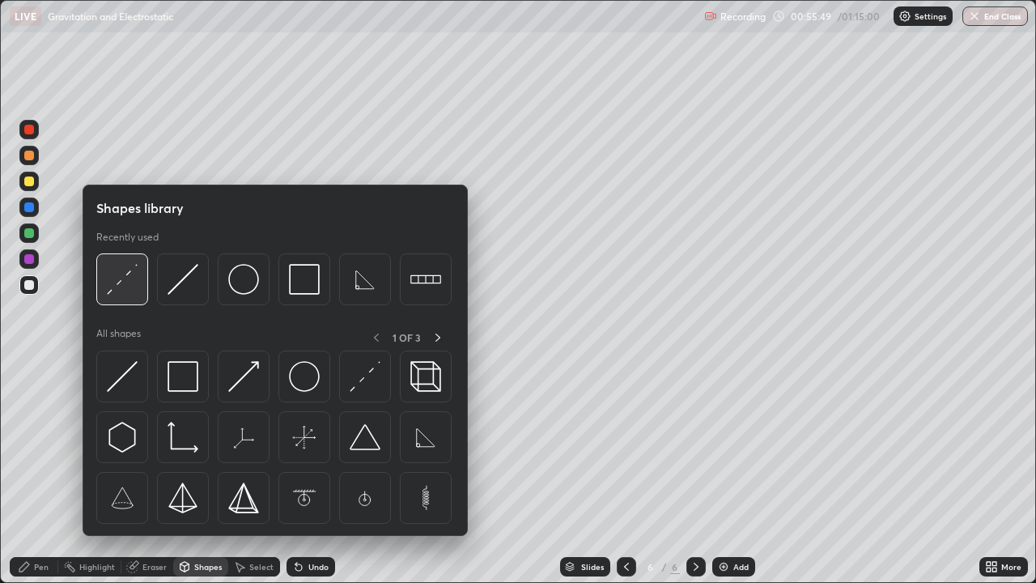
click at [117, 293] on img at bounding box center [122, 279] width 31 height 31
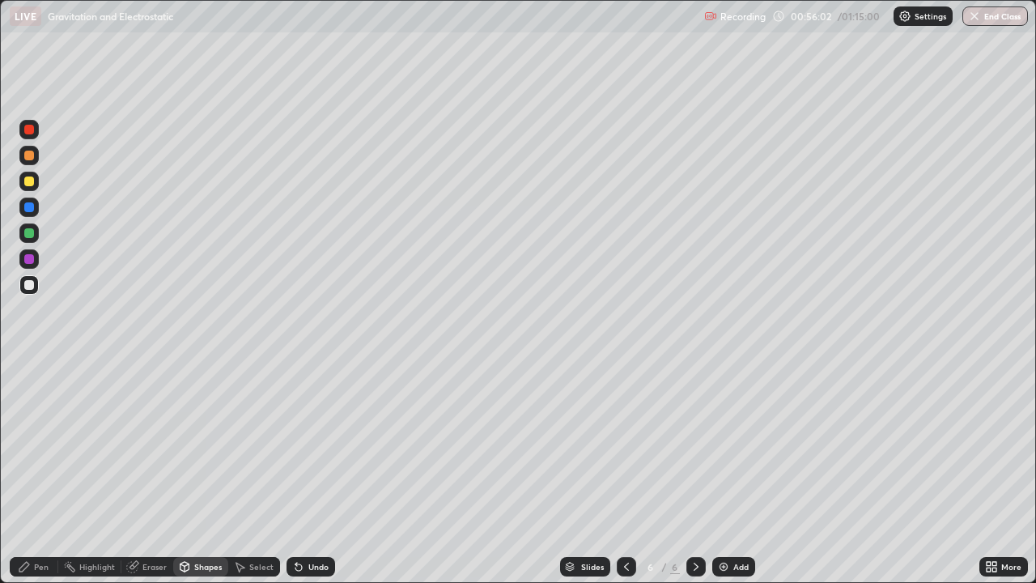
click at [40, 473] on div "Pen" at bounding box center [41, 566] width 15 height 8
click at [261, 473] on div "Select" at bounding box center [261, 566] width 24 height 8
click at [305, 473] on div "Undo" at bounding box center [311, 566] width 49 height 19
click at [40, 473] on div "Pen" at bounding box center [41, 566] width 15 height 8
click at [38, 473] on div "Pen" at bounding box center [34, 566] width 49 height 19
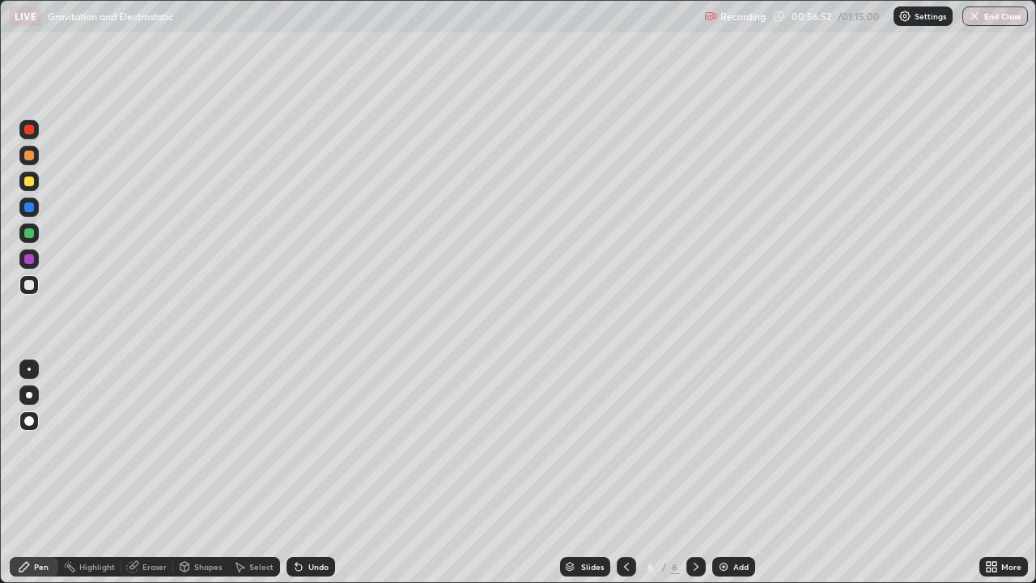
click at [206, 473] on div "Shapes" at bounding box center [208, 566] width 28 height 8
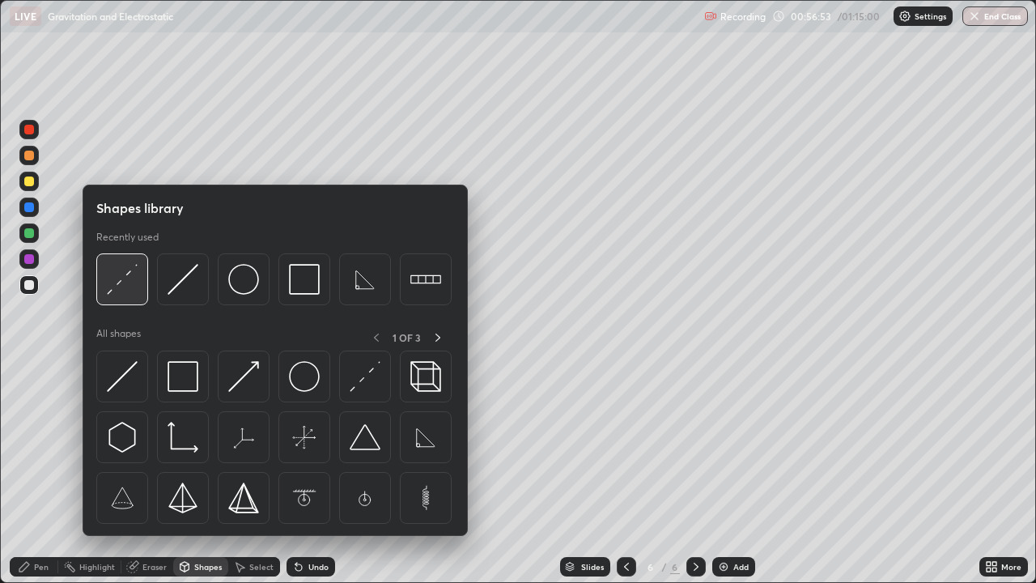
click at [119, 287] on img at bounding box center [122, 279] width 31 height 31
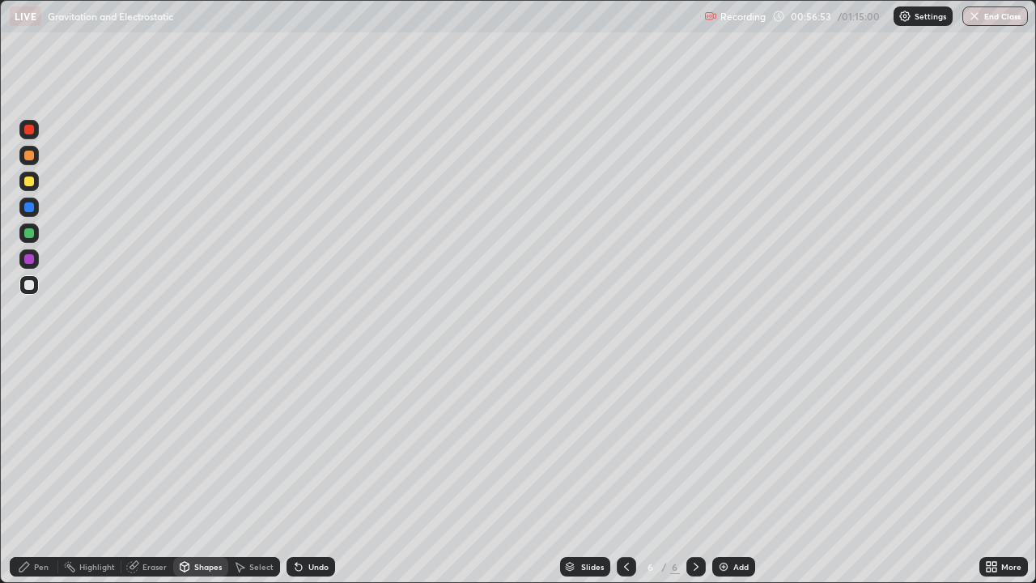
click at [24, 180] on div at bounding box center [29, 181] width 10 height 10
click at [38, 473] on div "Pen" at bounding box center [34, 566] width 49 height 19
click at [295, 473] on icon at bounding box center [298, 567] width 6 height 6
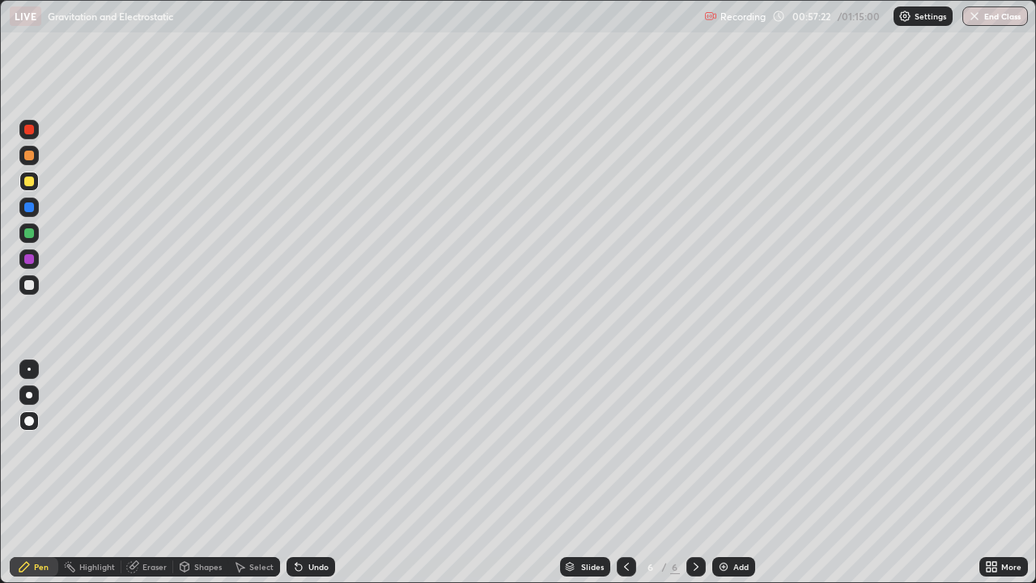
click at [191, 473] on div "Shapes" at bounding box center [200, 566] width 55 height 19
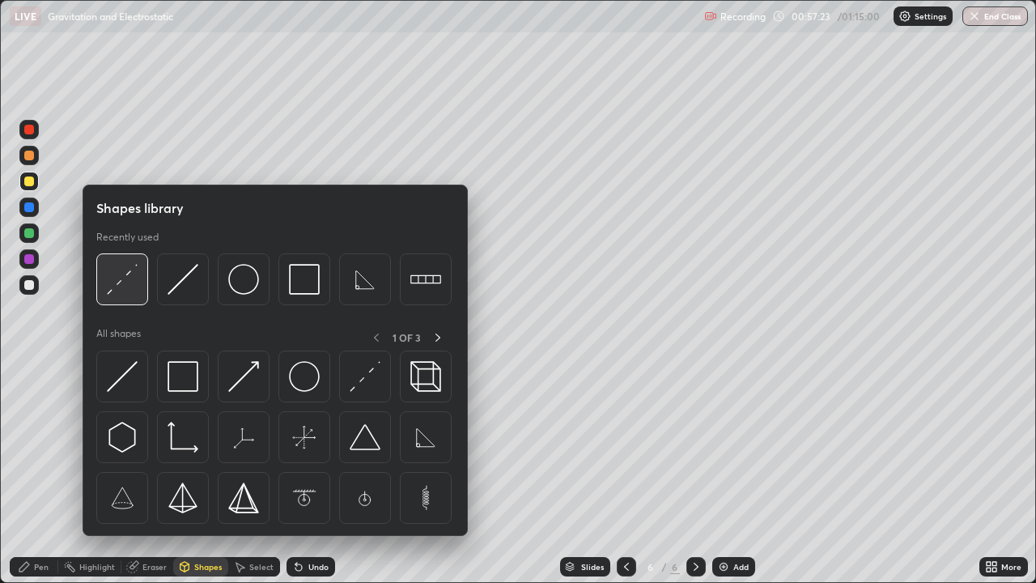
click at [115, 293] on img at bounding box center [122, 279] width 31 height 31
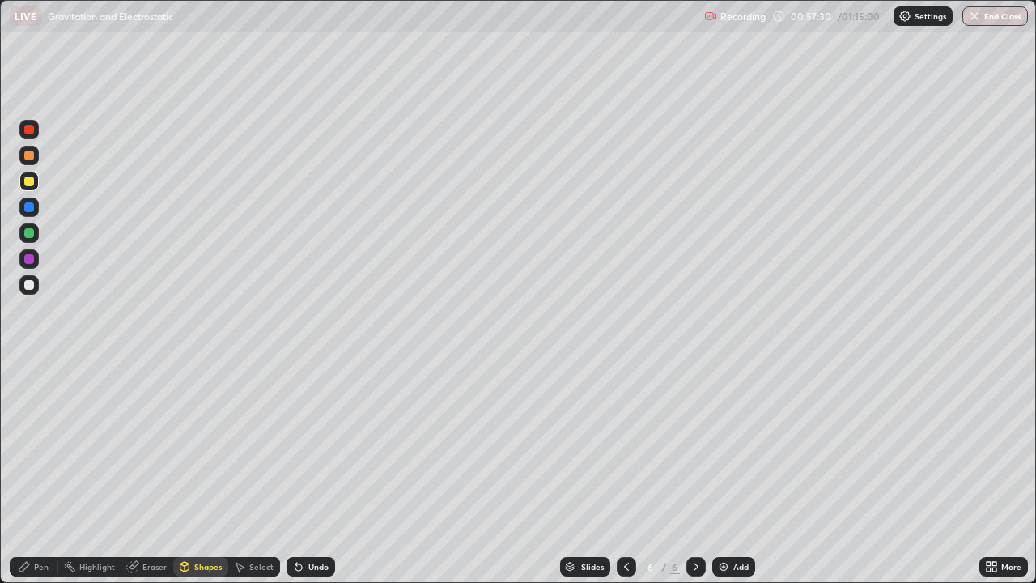
click at [41, 473] on div "Pen" at bounding box center [41, 566] width 15 height 8
click at [310, 473] on div "Undo" at bounding box center [318, 566] width 20 height 8
click at [308, 473] on div "Undo" at bounding box center [318, 566] width 20 height 8
click at [206, 473] on div "Shapes" at bounding box center [208, 566] width 28 height 8
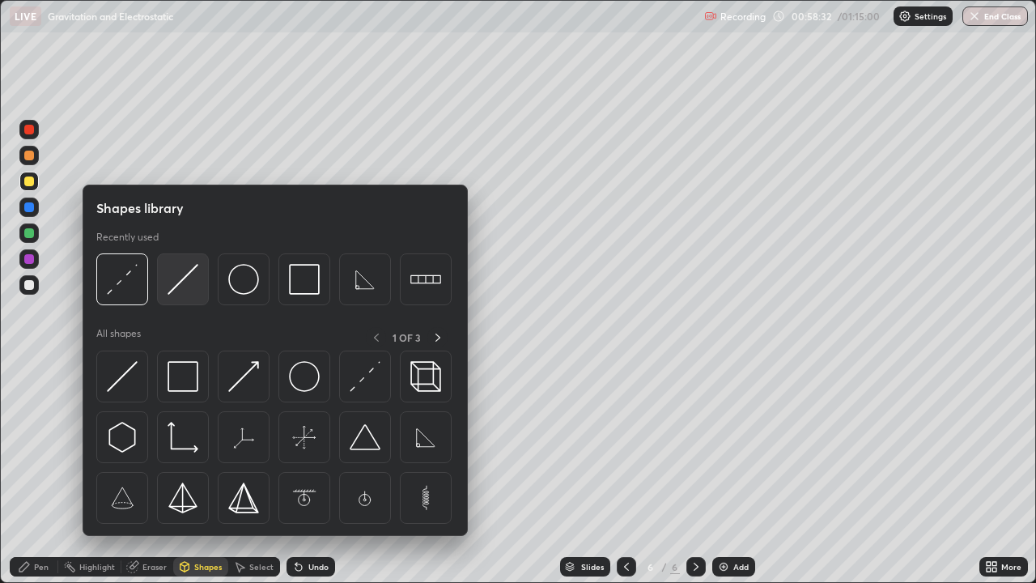
click at [178, 287] on img at bounding box center [183, 279] width 31 height 31
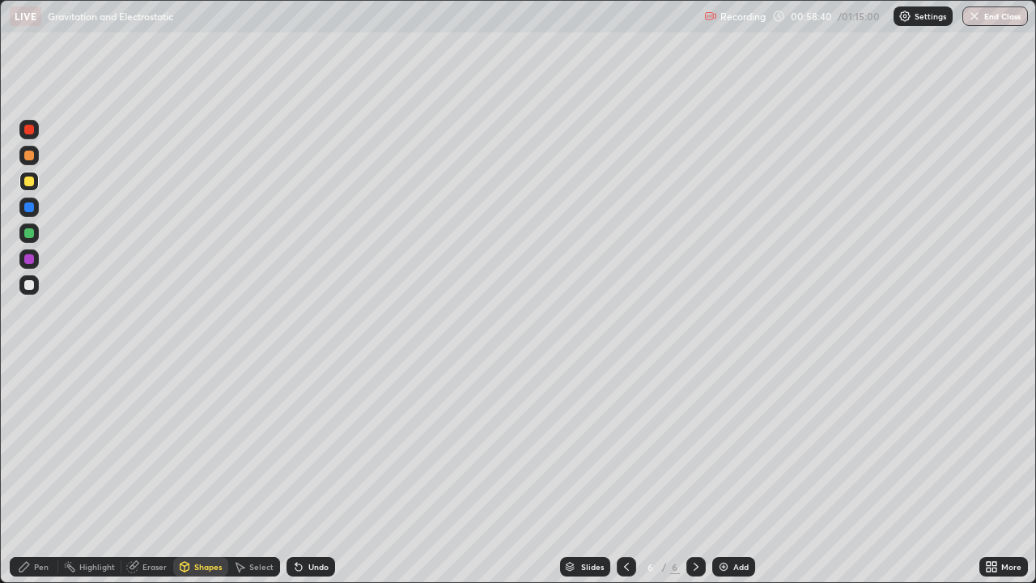
click at [40, 473] on div "Pen" at bounding box center [34, 566] width 49 height 19
click at [310, 473] on div "Undo" at bounding box center [318, 566] width 20 height 8
click at [312, 473] on div "Undo" at bounding box center [311, 566] width 49 height 19
click at [197, 473] on div "Shapes" at bounding box center [208, 566] width 28 height 8
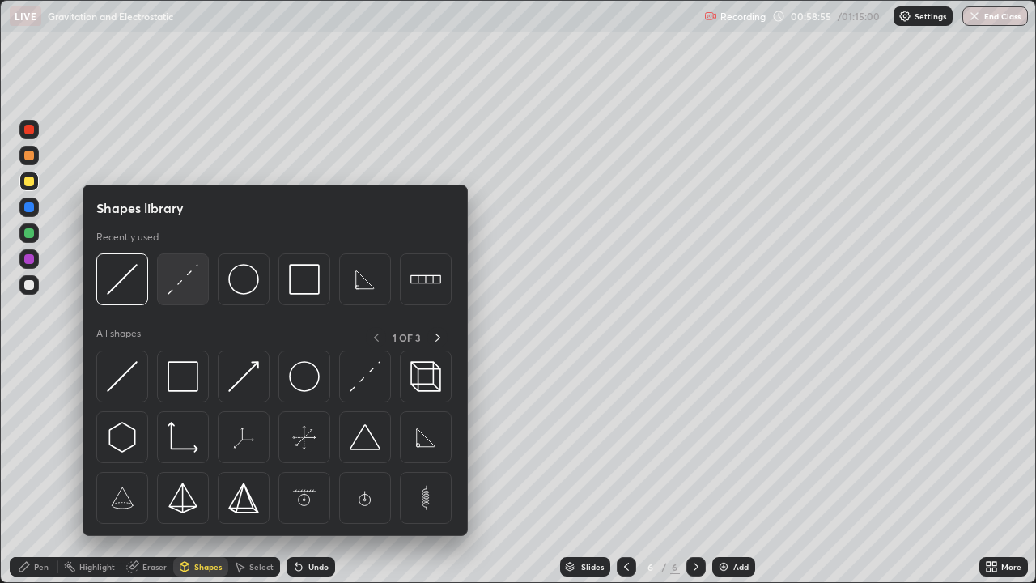
click at [182, 285] on img at bounding box center [183, 279] width 31 height 31
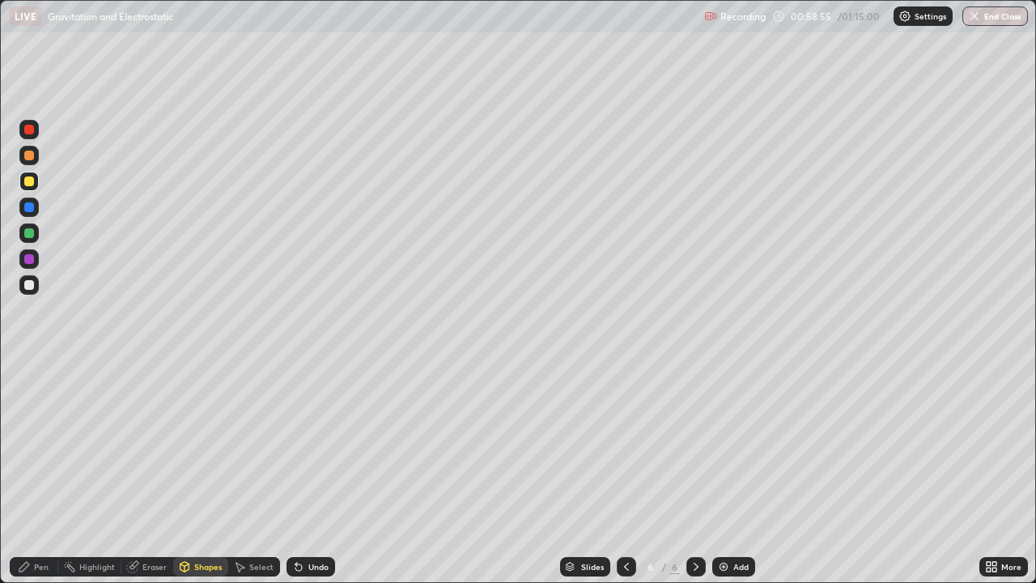
click at [31, 289] on div at bounding box center [29, 285] width 10 height 10
click at [39, 473] on div "Pen" at bounding box center [34, 566] width 49 height 19
click at [316, 473] on div "Undo" at bounding box center [318, 566] width 20 height 8
click at [739, 473] on div "Add" at bounding box center [740, 566] width 15 height 8
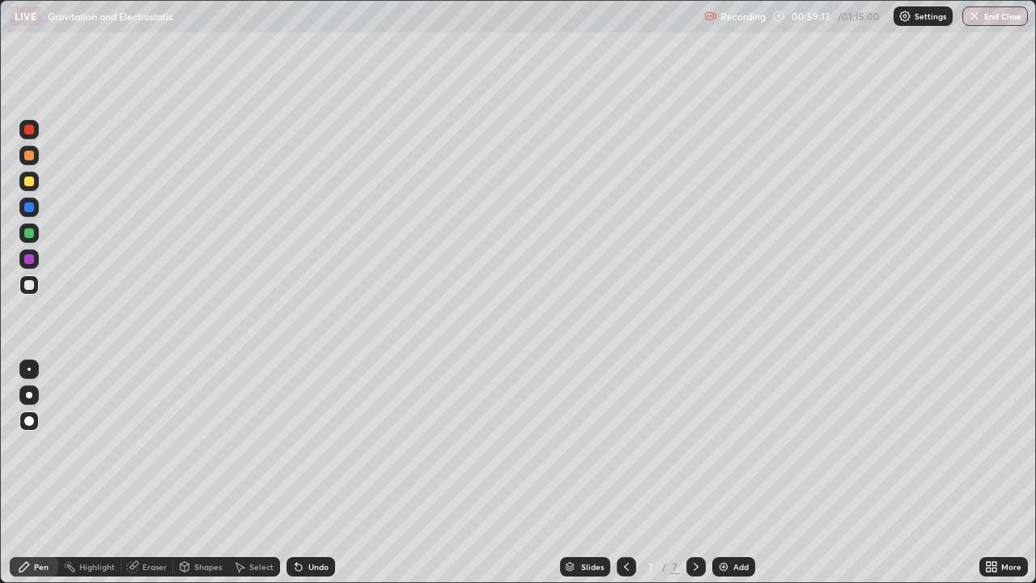
click at [36, 473] on div "Pen" at bounding box center [34, 566] width 49 height 19
click at [197, 473] on div "Shapes" at bounding box center [208, 566] width 28 height 8
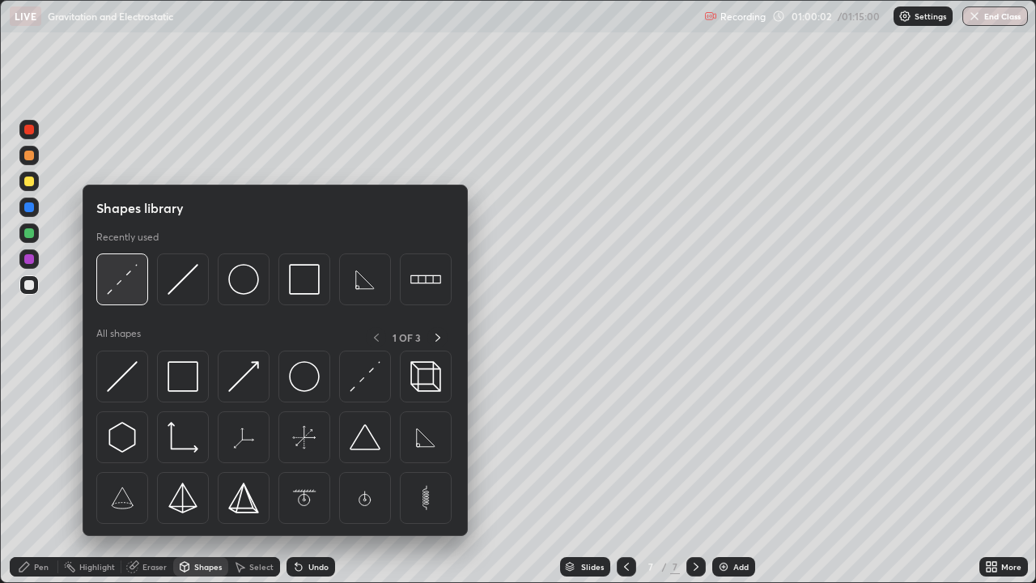
click at [113, 282] on img at bounding box center [122, 279] width 31 height 31
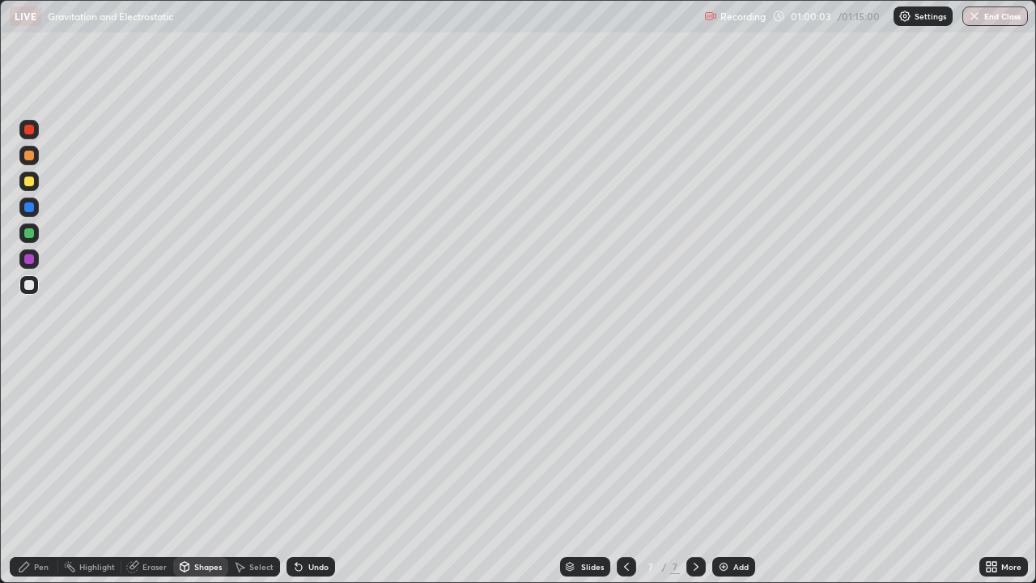
click at [31, 180] on div at bounding box center [29, 181] width 10 height 10
click at [31, 473] on div "Pen" at bounding box center [34, 566] width 49 height 19
click at [625, 473] on icon at bounding box center [626, 566] width 13 height 13
click at [690, 473] on icon at bounding box center [696, 566] width 13 height 13
click at [31, 473] on icon at bounding box center [24, 566] width 13 height 13
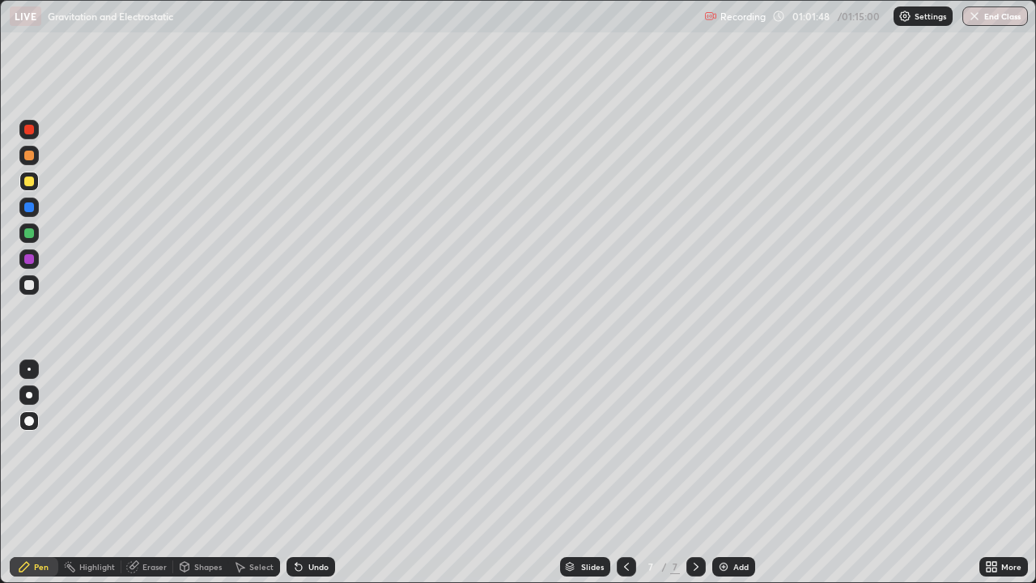
click at [214, 473] on div "Shapes" at bounding box center [208, 566] width 28 height 8
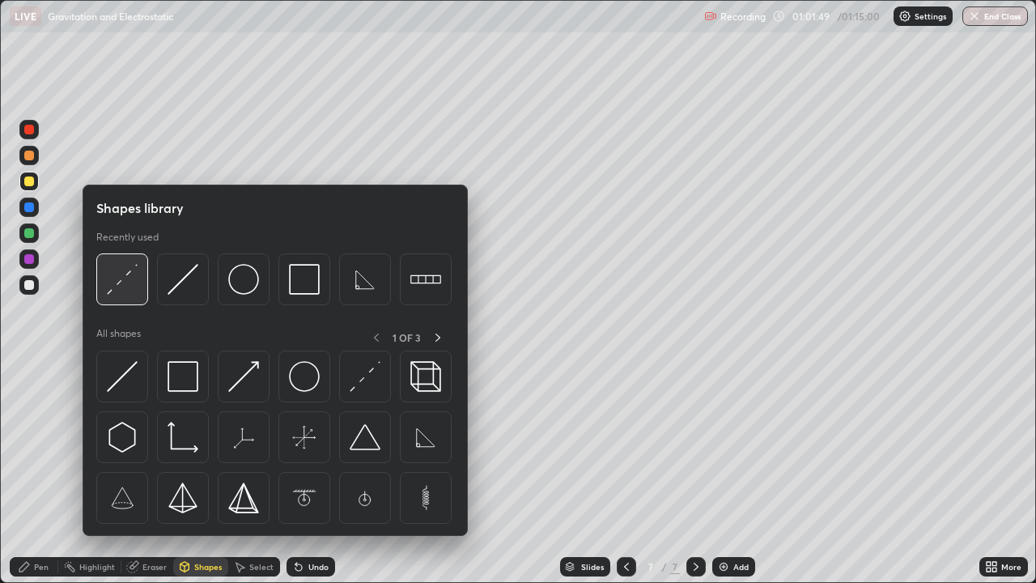
click at [129, 288] on img at bounding box center [122, 279] width 31 height 31
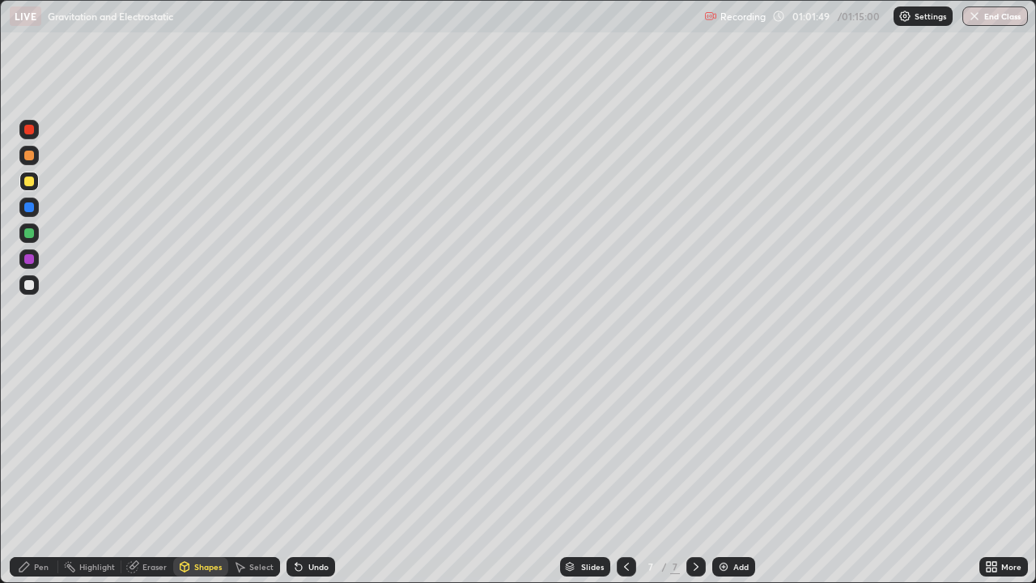
click at [31, 283] on div at bounding box center [29, 285] width 10 height 10
click at [308, 473] on div "Undo" at bounding box center [318, 566] width 20 height 8
click at [30, 473] on icon at bounding box center [24, 566] width 13 height 13
click at [191, 473] on div "Shapes" at bounding box center [200, 566] width 55 height 19
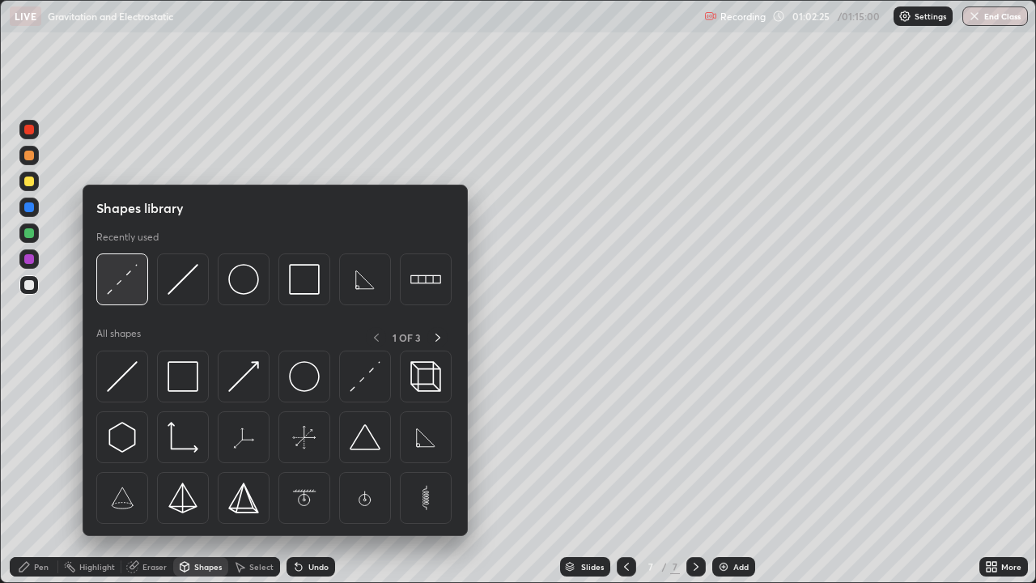
click at [121, 285] on img at bounding box center [122, 279] width 31 height 31
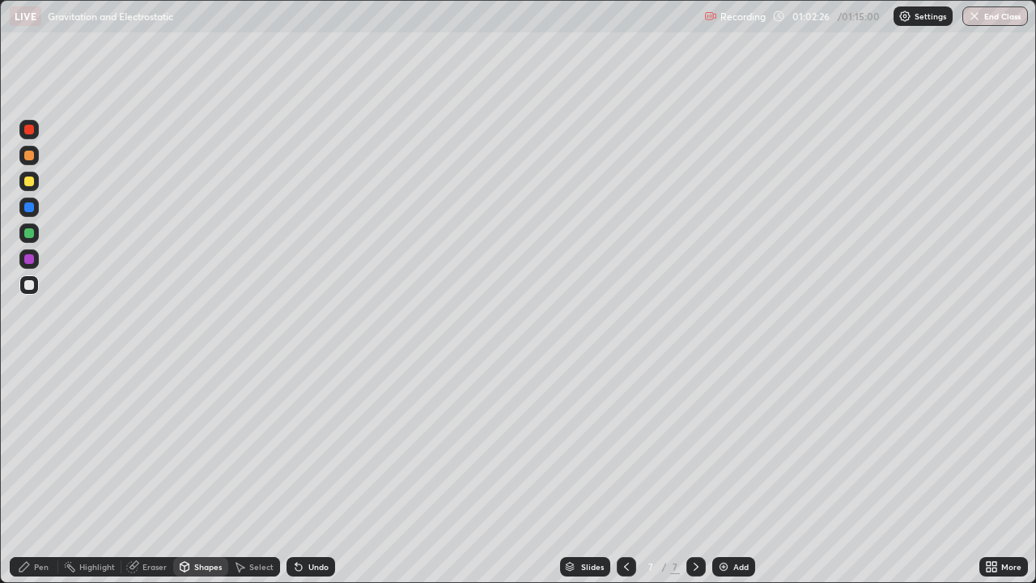
click at [33, 184] on div at bounding box center [29, 181] width 10 height 10
click at [33, 473] on div "Pen" at bounding box center [34, 566] width 49 height 19
click at [312, 473] on div "Undo" at bounding box center [311, 566] width 49 height 19
click at [623, 473] on icon at bounding box center [626, 566] width 13 height 13
click at [693, 473] on icon at bounding box center [696, 566] width 13 height 13
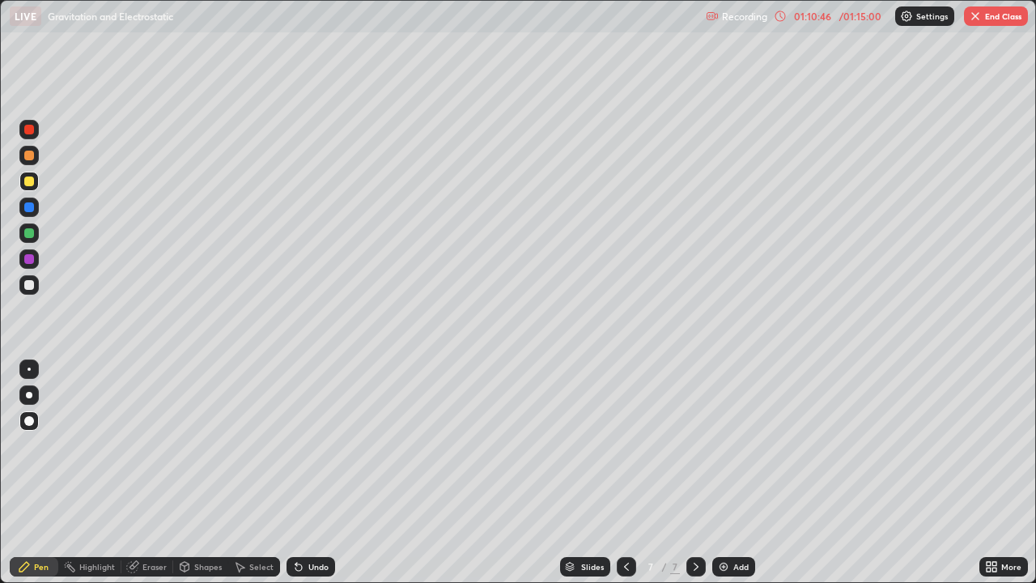
click at [979, 18] on img "button" at bounding box center [975, 16] width 13 height 13
click at [979, 20] on img "button" at bounding box center [975, 16] width 13 height 13
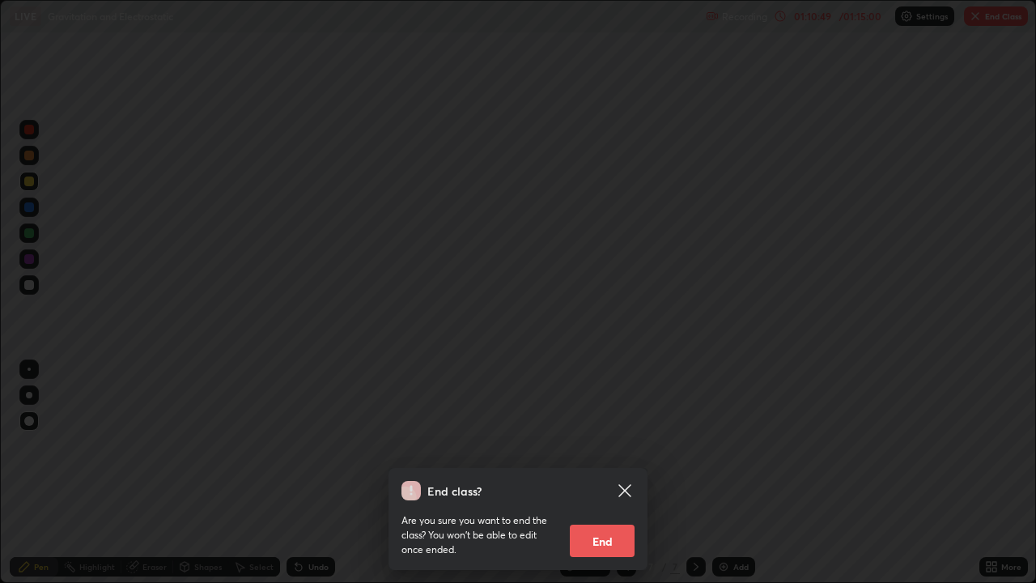
click at [621, 473] on button "End" at bounding box center [602, 540] width 65 height 32
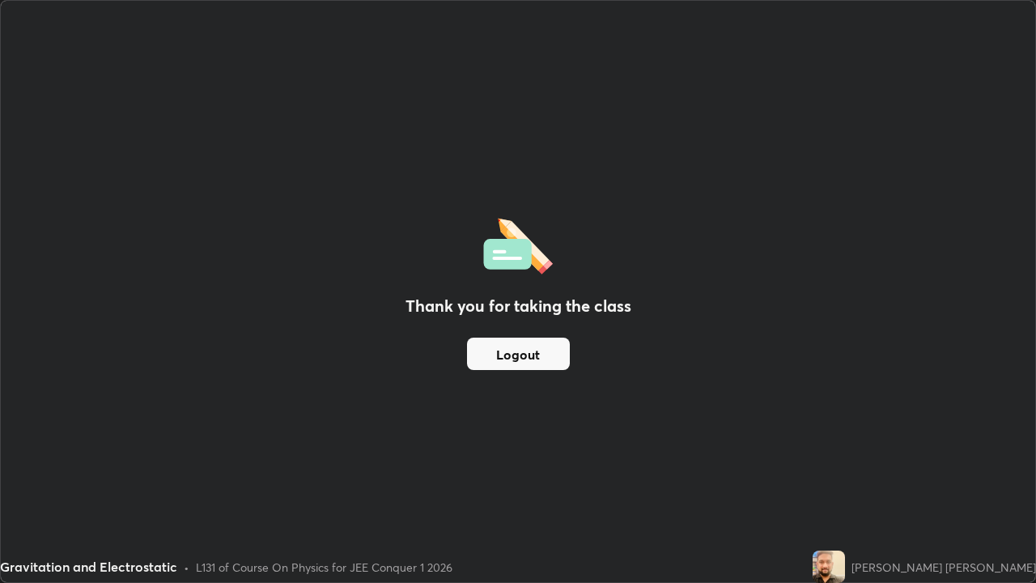
click at [554, 362] on button "Logout" at bounding box center [518, 353] width 103 height 32
